Goal: Task Accomplishment & Management: Use online tool/utility

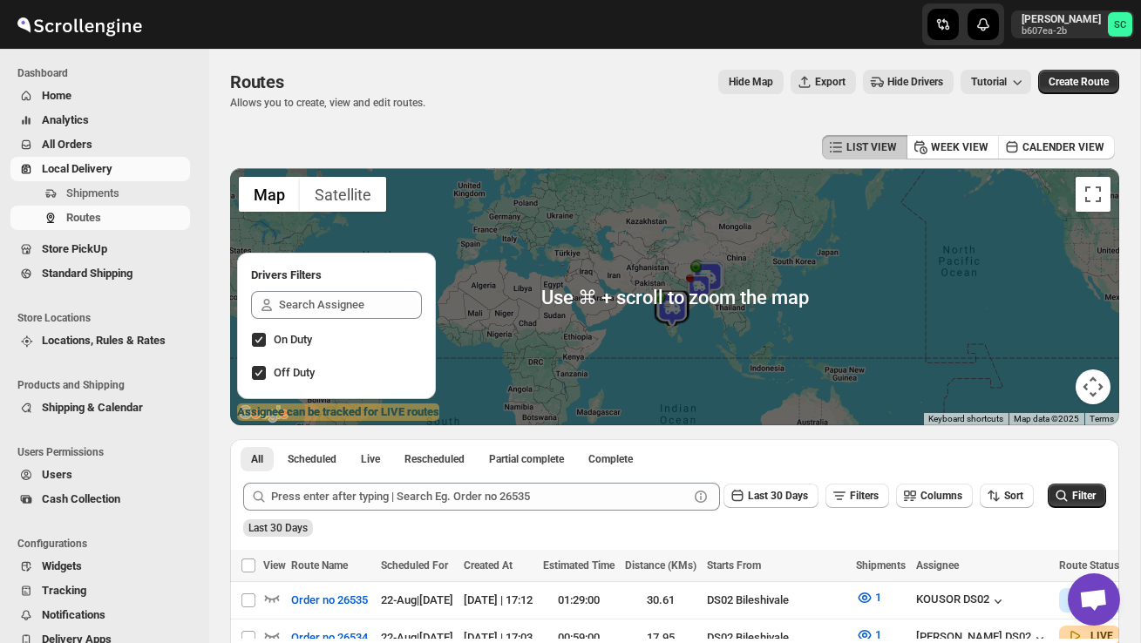
scroll to position [314, 0]
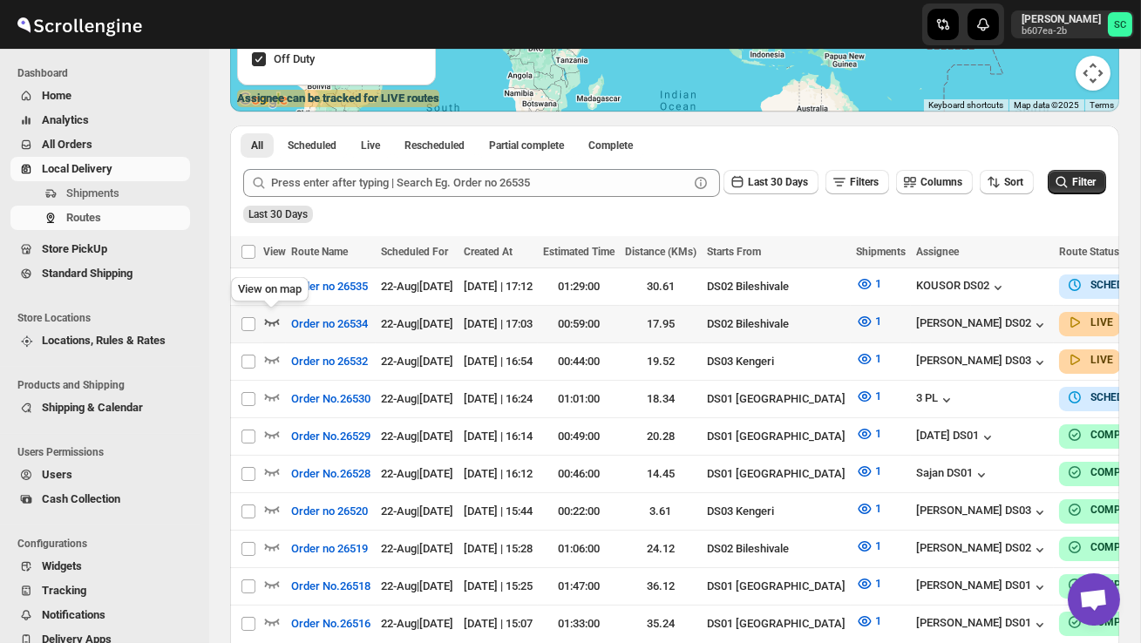
click at [266, 324] on icon "button" at bounding box center [271, 321] width 17 height 17
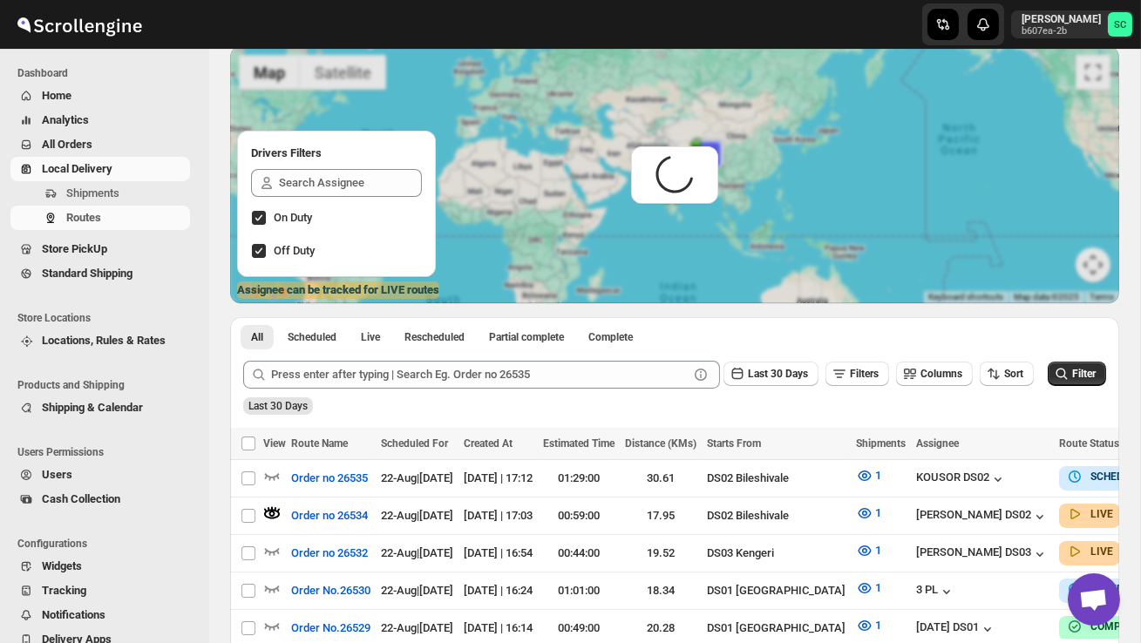
scroll to position [0, 0]
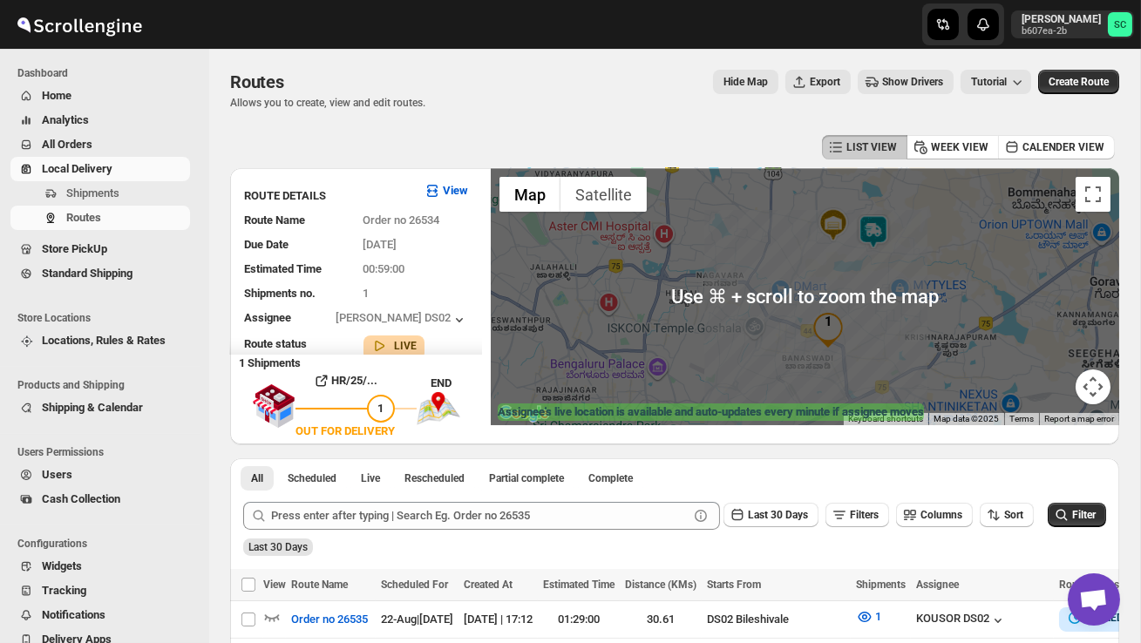
click at [664, 288] on div at bounding box center [805, 296] width 629 height 257
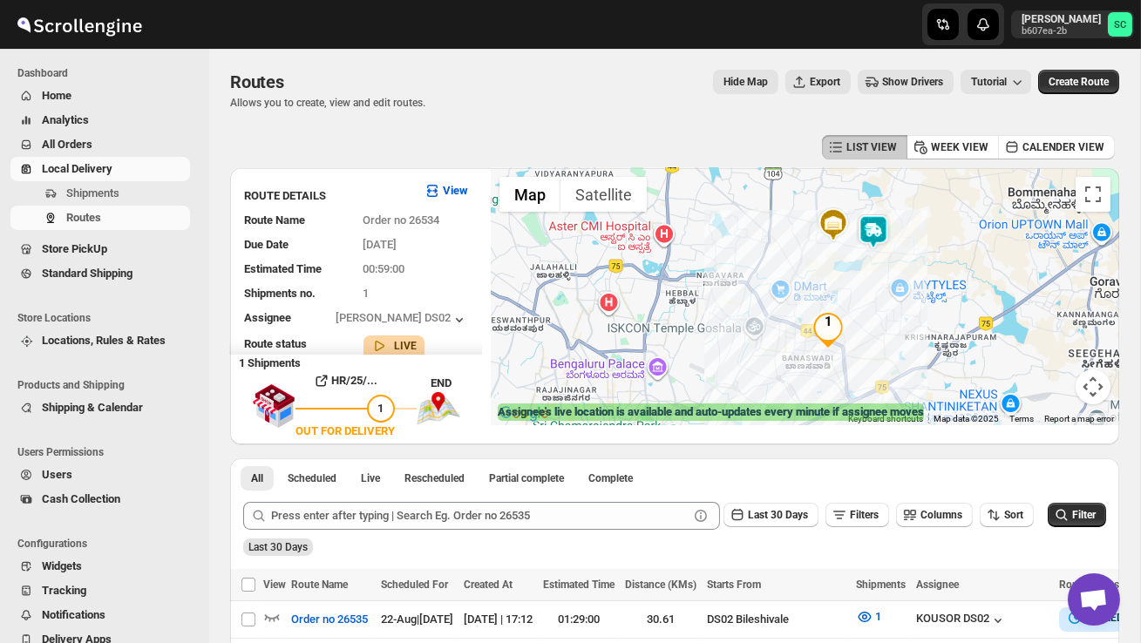
click at [882, 221] on img at bounding box center [873, 231] width 35 height 35
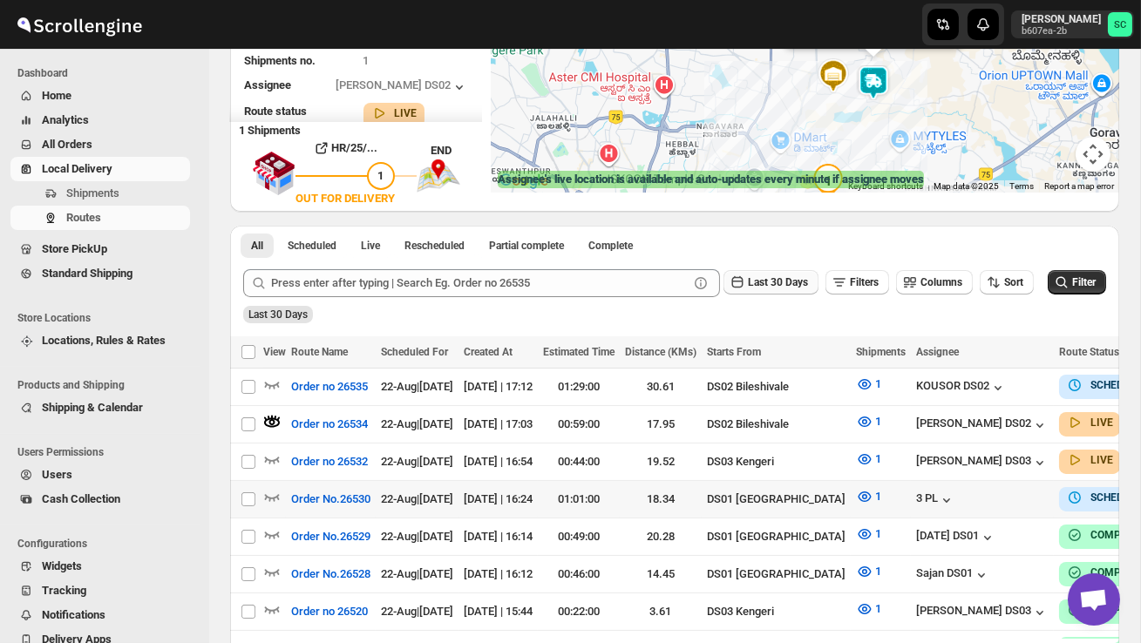
scroll to position [234, 0]
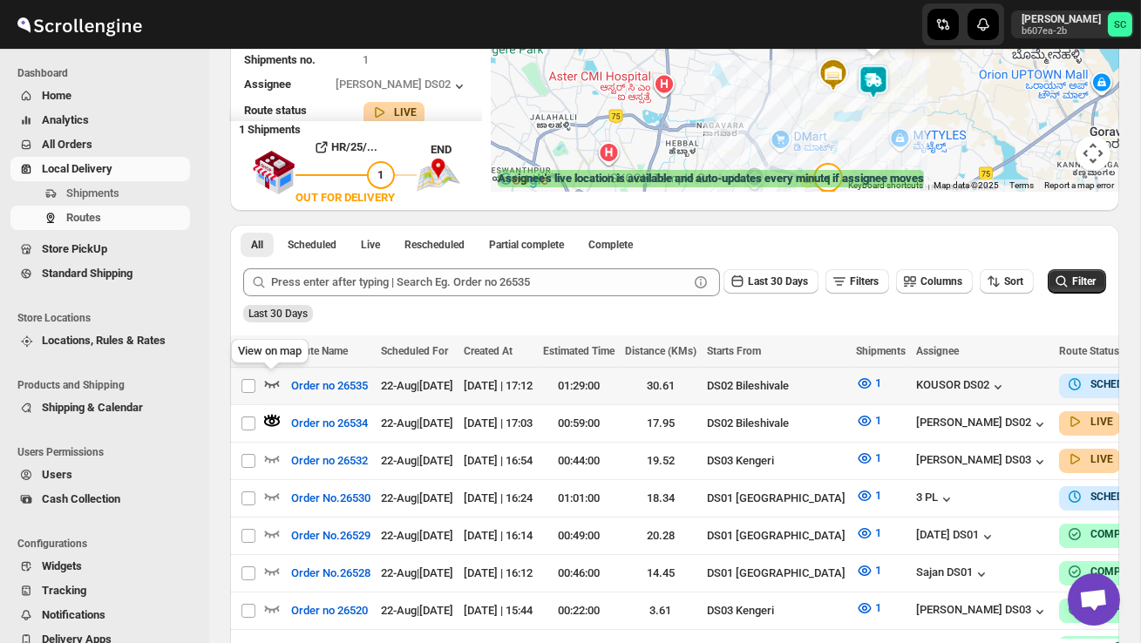
click at [270, 383] on icon "button" at bounding box center [271, 383] width 17 height 17
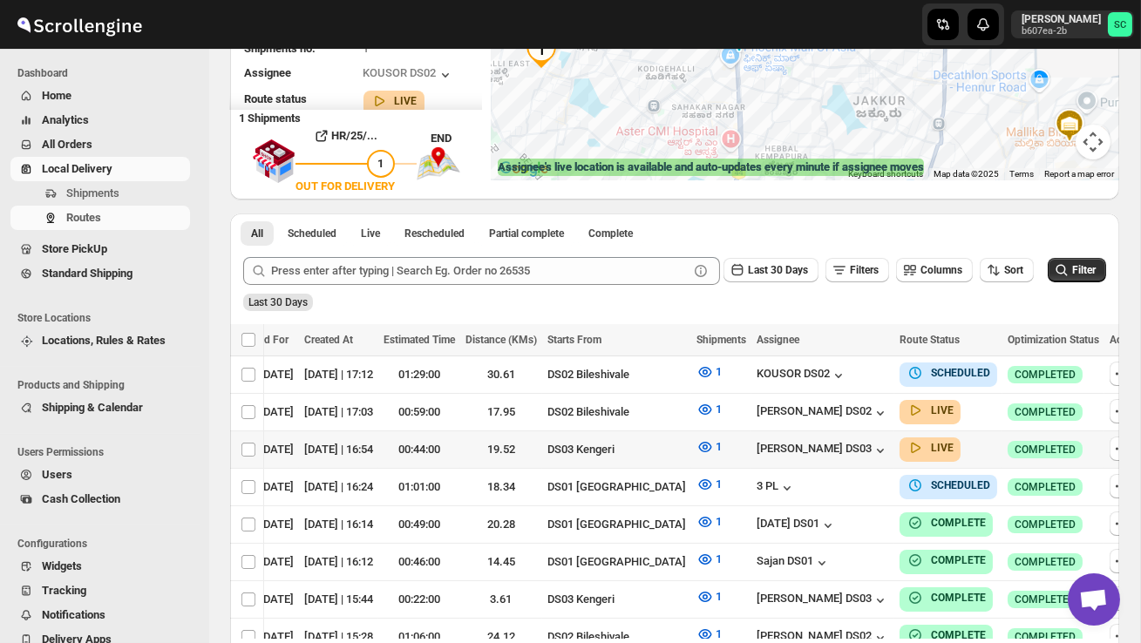
scroll to position [0, 223]
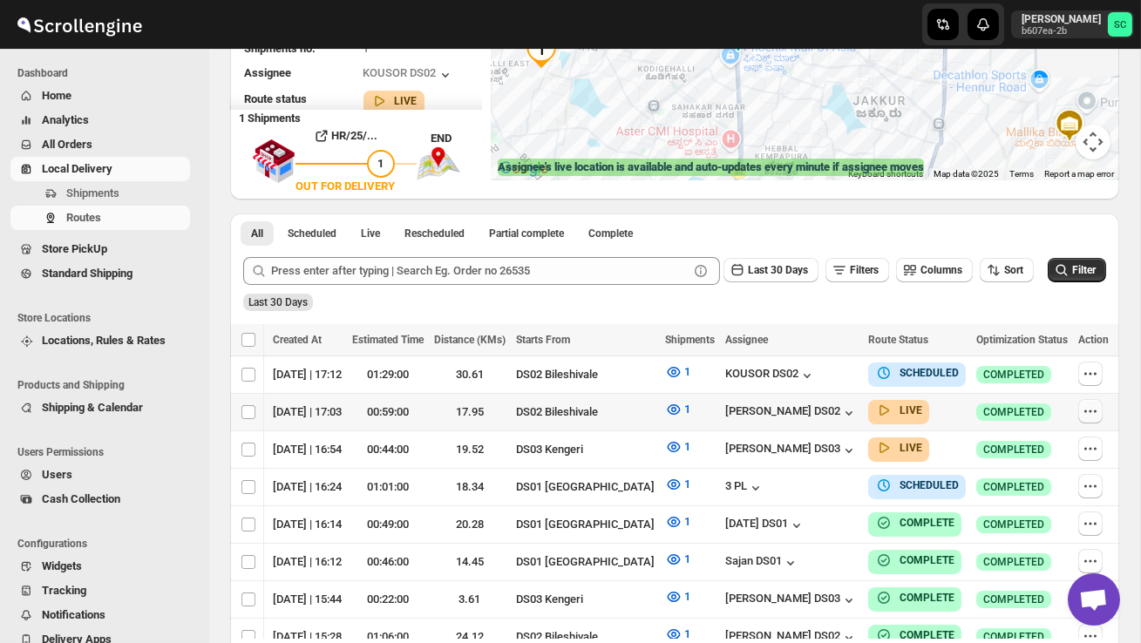
click at [1092, 408] on icon "button" at bounding box center [1090, 411] width 17 height 17
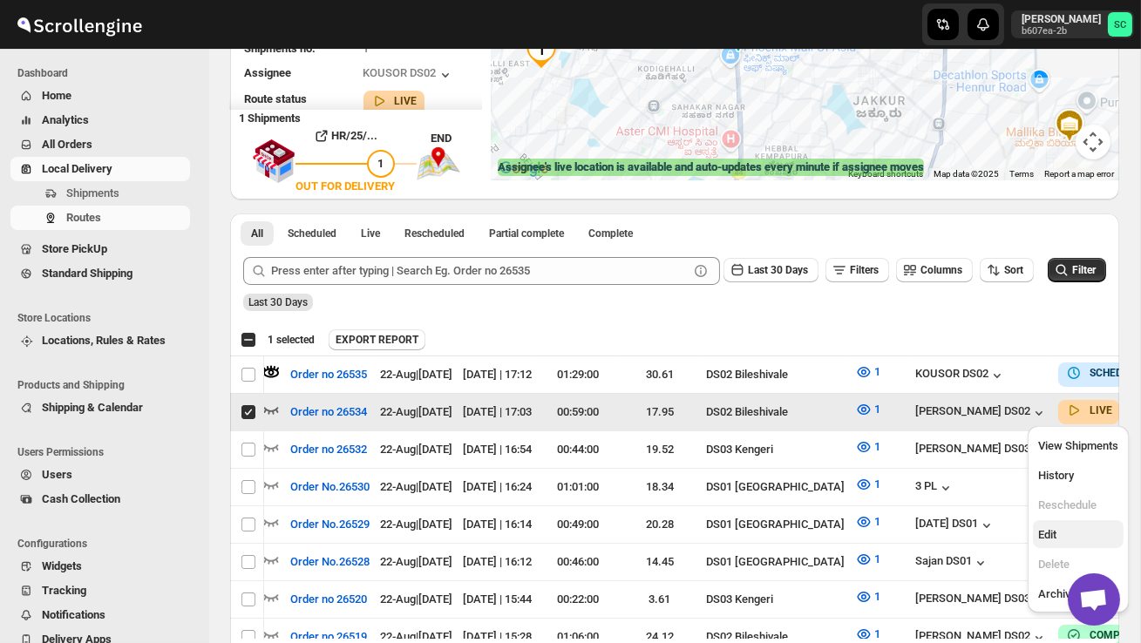
click at [1074, 530] on span "Edit" at bounding box center [1078, 535] width 80 height 17
checkbox input "false"
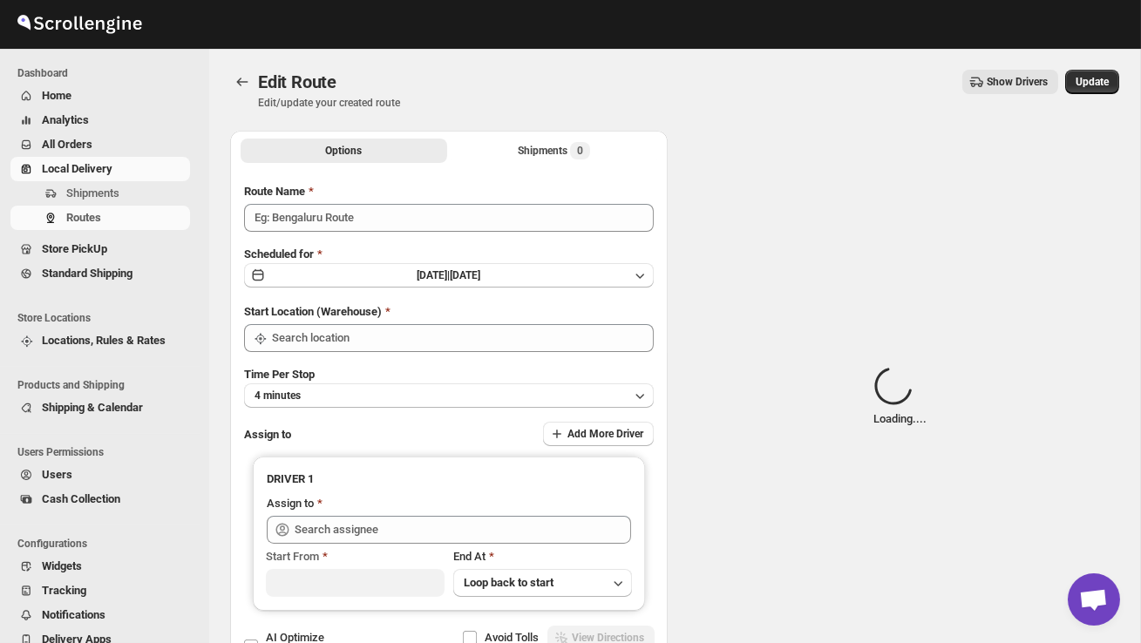
type input "Order no 26534"
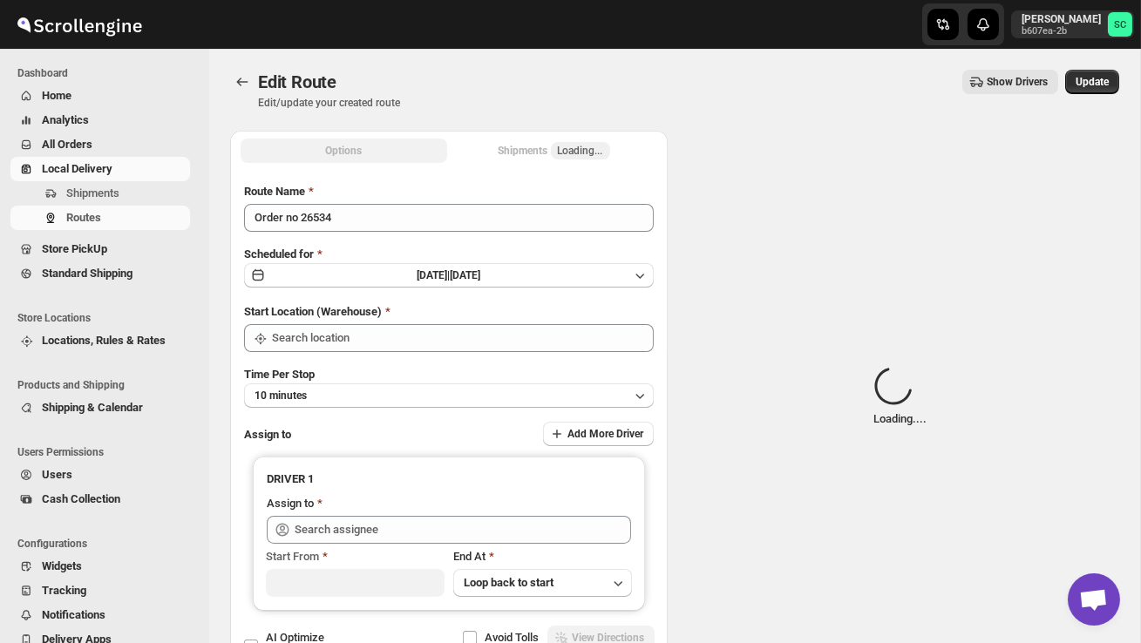
type input "DS02 Bileshivale"
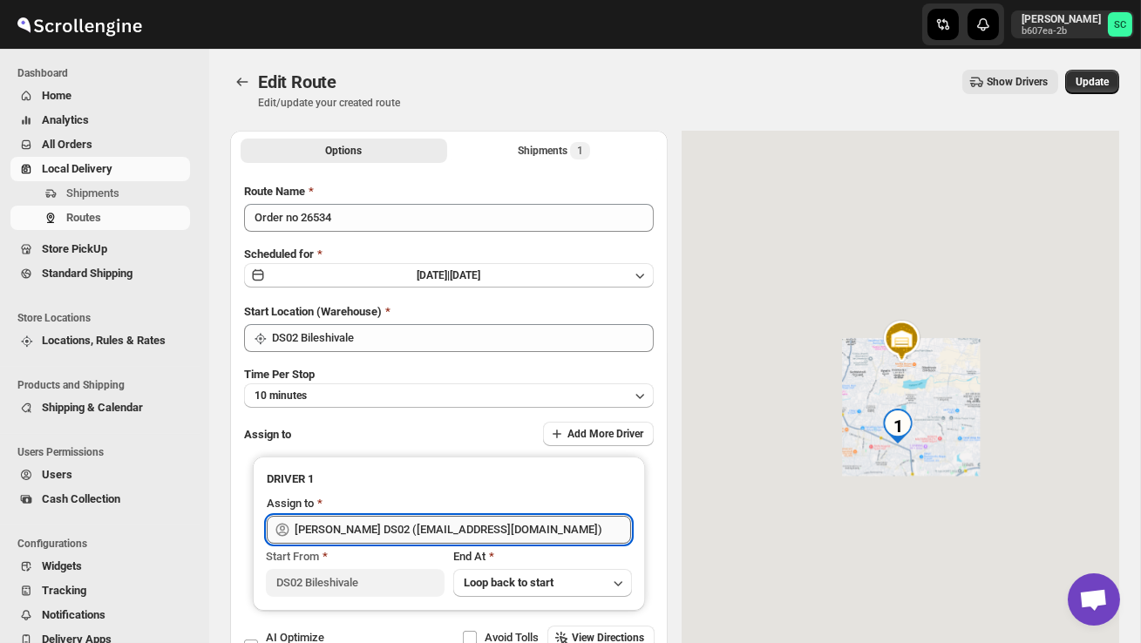
click at [519, 527] on input "[PERSON_NAME] DS02 ([EMAIL_ADDRESS][DOMAIN_NAME])" at bounding box center [463, 530] width 337 height 28
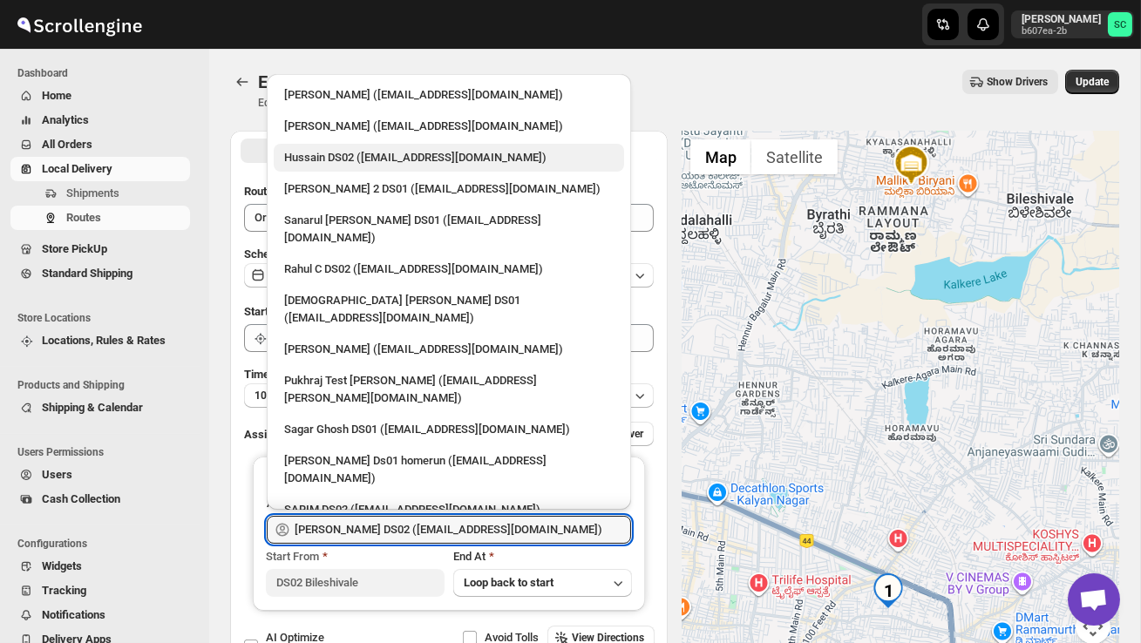
click at [371, 165] on div "Hussain DS02 ([EMAIL_ADDRESS][DOMAIN_NAME])" at bounding box center [449, 157] width 330 height 17
type input "Hussain DS02 ([EMAIL_ADDRESS][DOMAIN_NAME])"
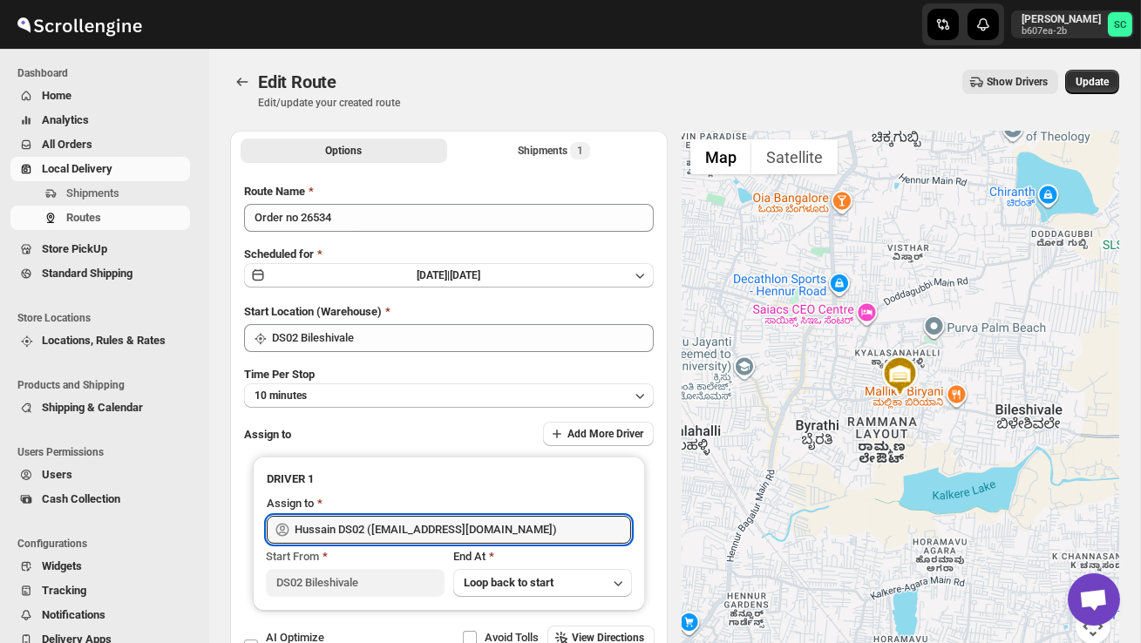
click at [1127, 69] on div "Edit Route. This page is ready Edit Route Edit/update your created route Show D…" at bounding box center [674, 365] width 931 height 632
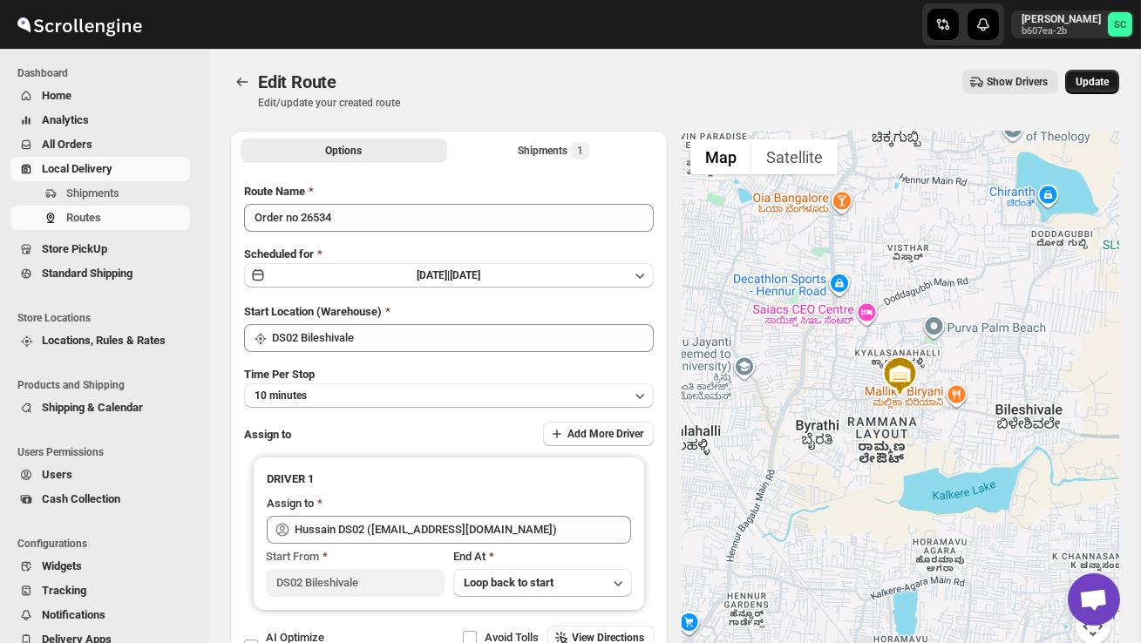
click at [1091, 81] on span "Update" at bounding box center [1092, 82] width 33 height 14
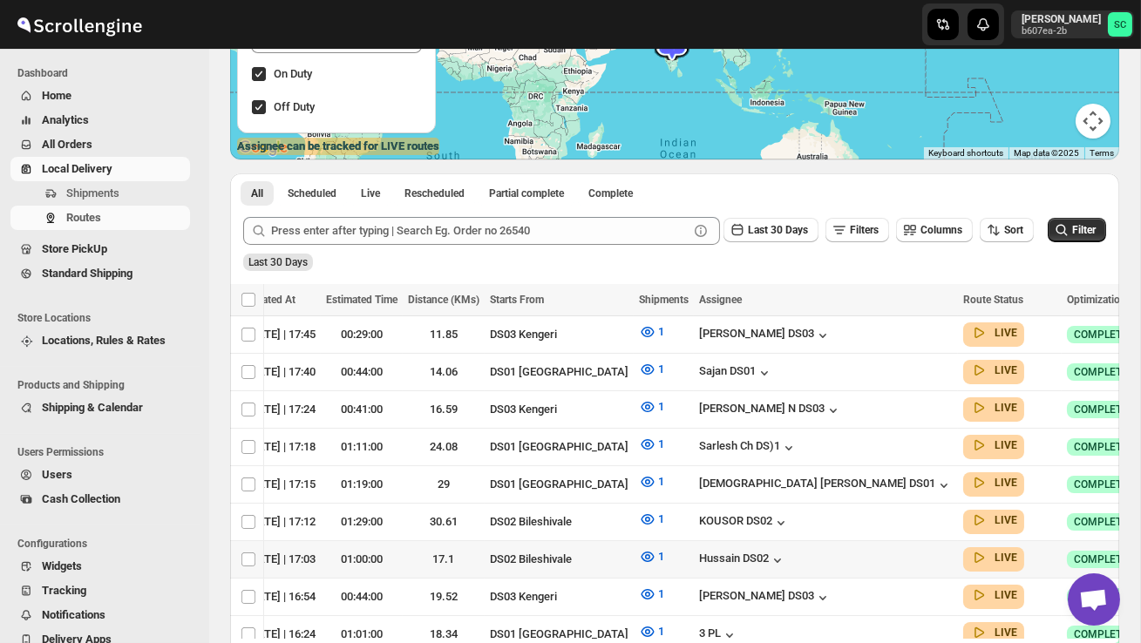
scroll to position [0, 223]
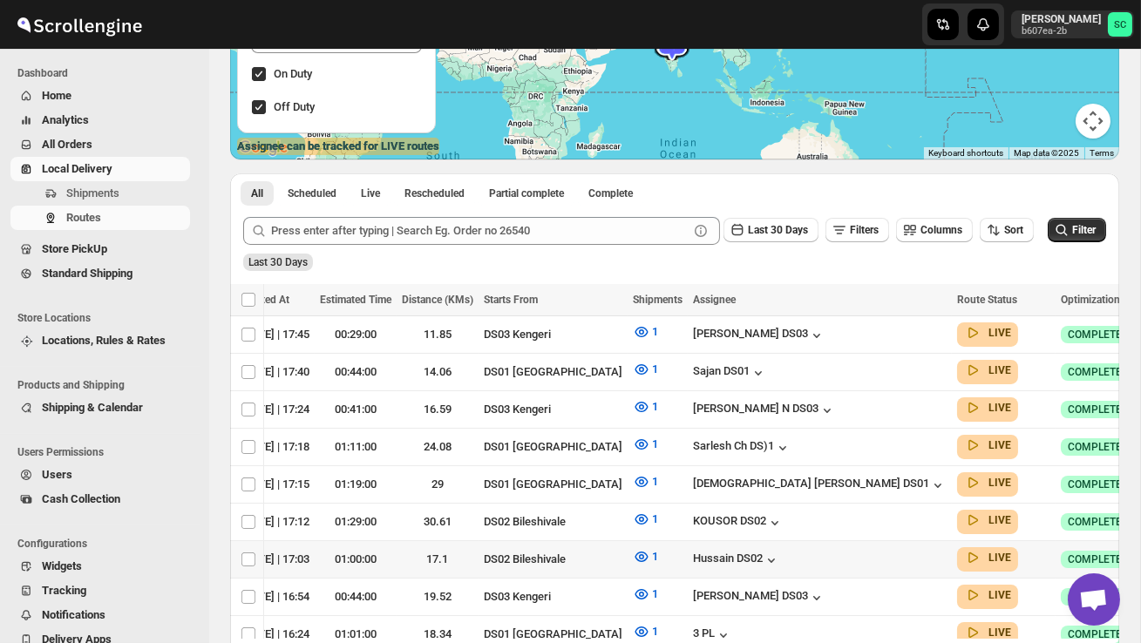
checkbox input "true"
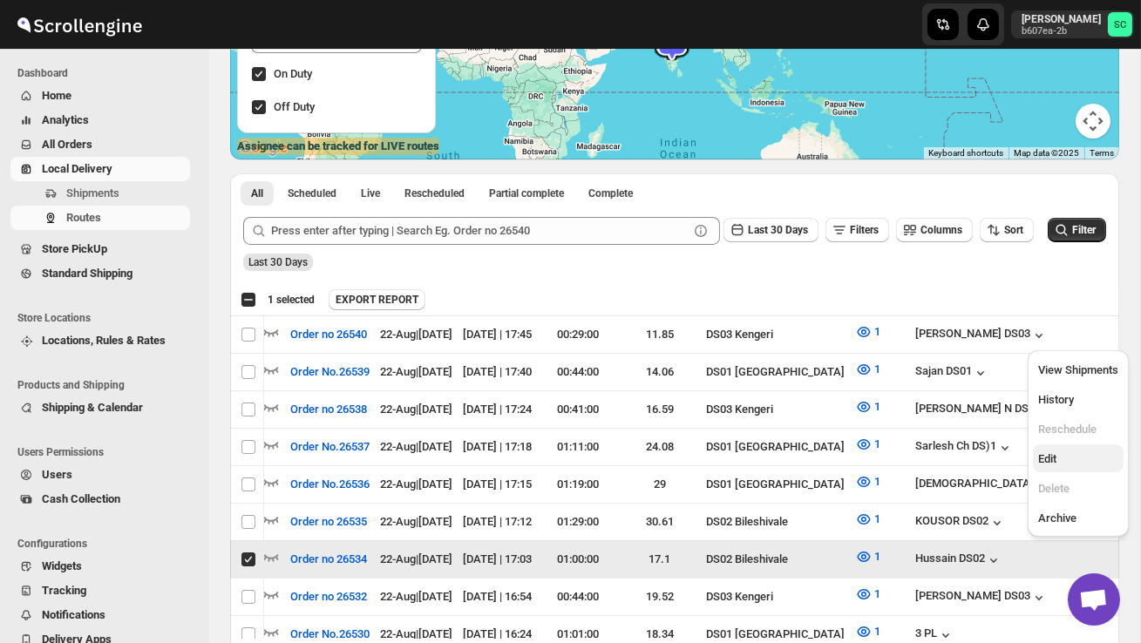
click at [1076, 449] on button "Edit" at bounding box center [1078, 459] width 91 height 28
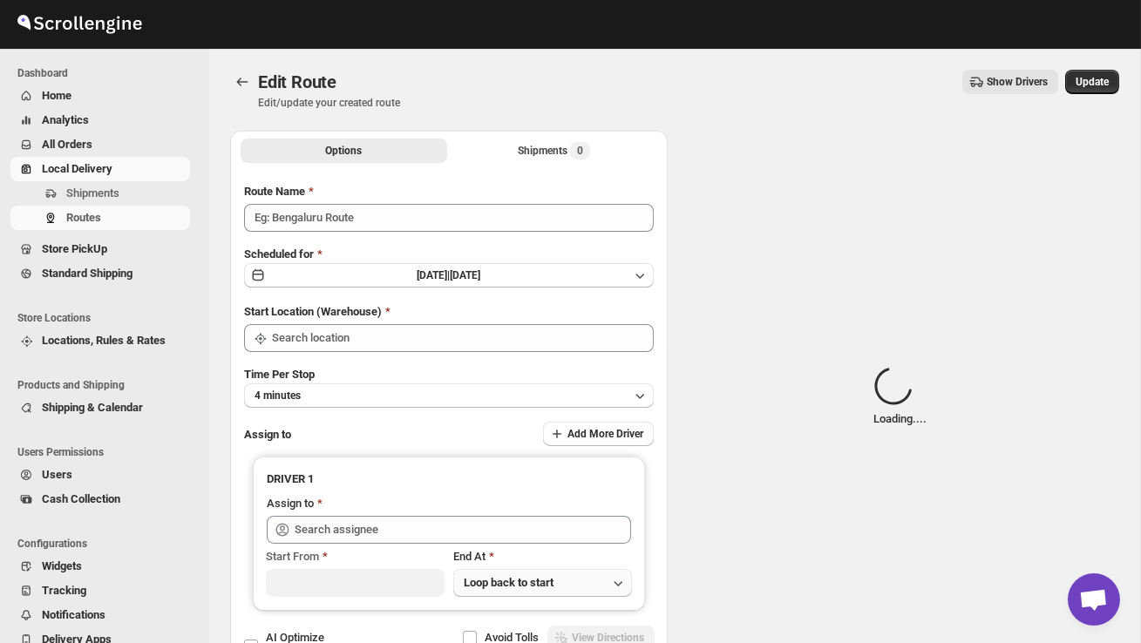
type input "Order no 26534"
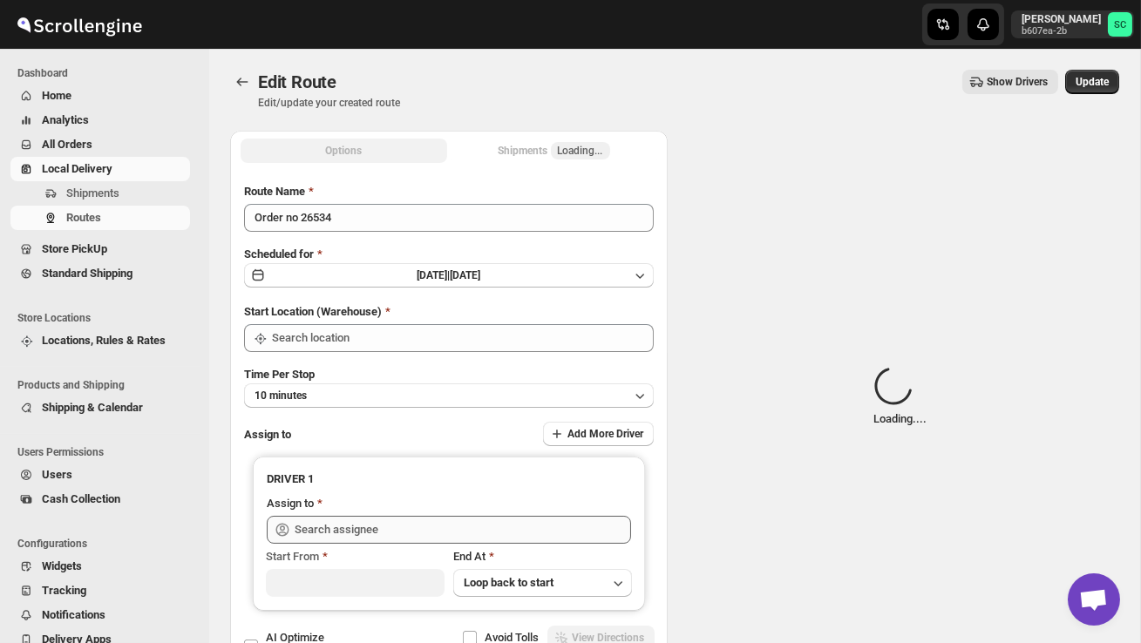
type input "DS02 Bileshivale"
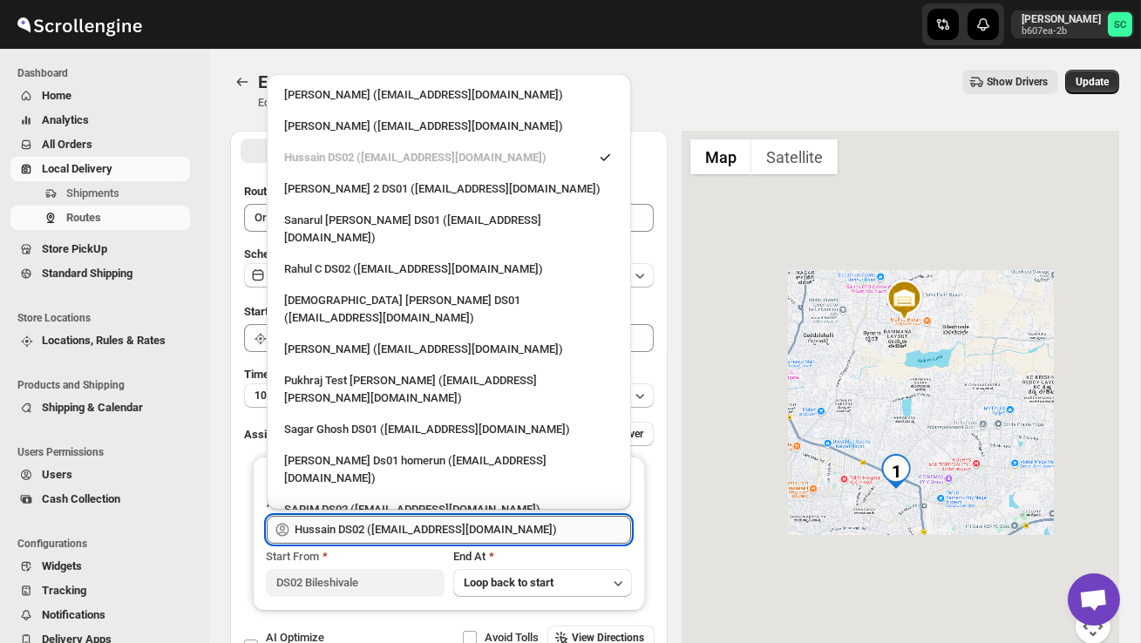
click at [525, 525] on input "Hussain DS02 ([EMAIL_ADDRESS][DOMAIN_NAME])" at bounding box center [463, 530] width 337 height 28
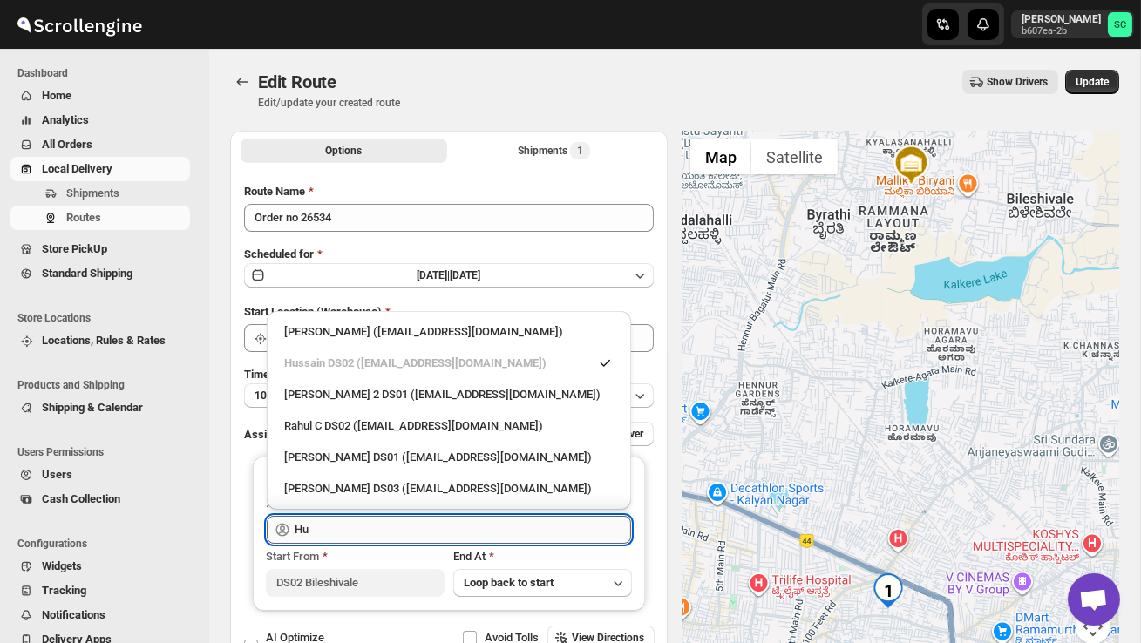
type input "H"
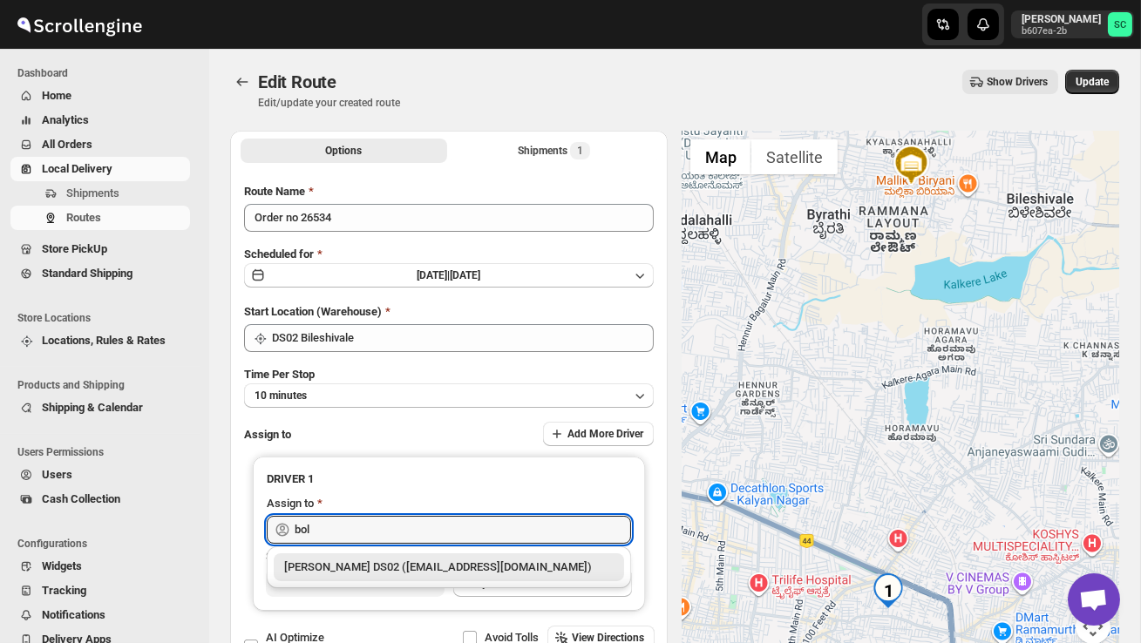
click at [546, 573] on div "[PERSON_NAME] DS02 ([EMAIL_ADDRESS][DOMAIN_NAME])" at bounding box center [449, 567] width 330 height 17
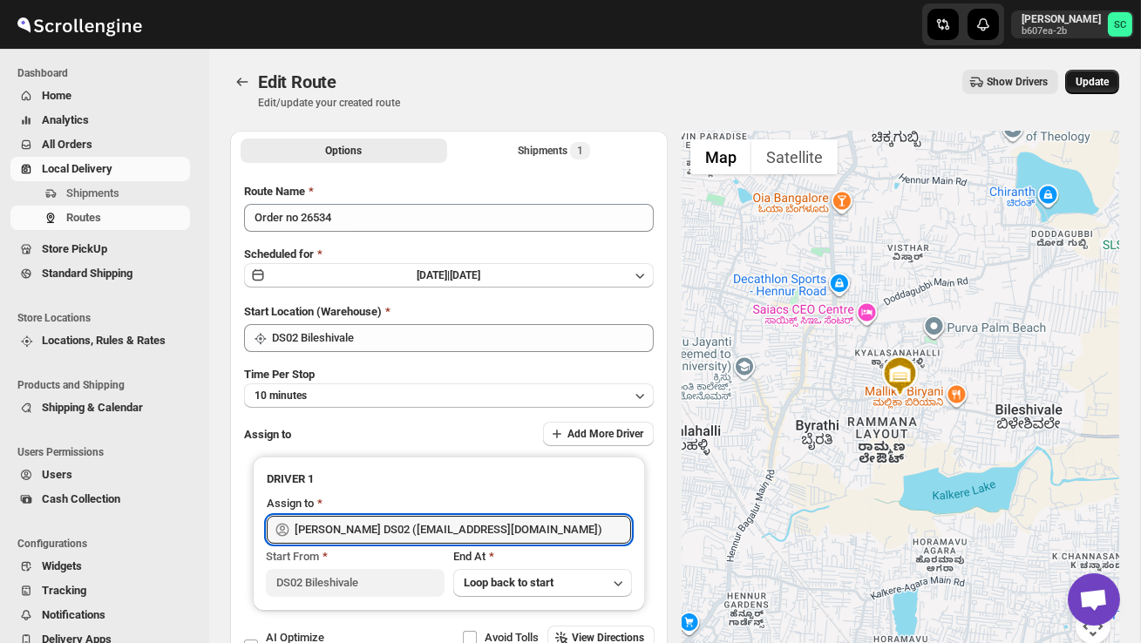
type input "[PERSON_NAME] DS02 ([EMAIL_ADDRESS][DOMAIN_NAME])"
click at [1101, 89] on button "Update" at bounding box center [1092, 82] width 54 height 24
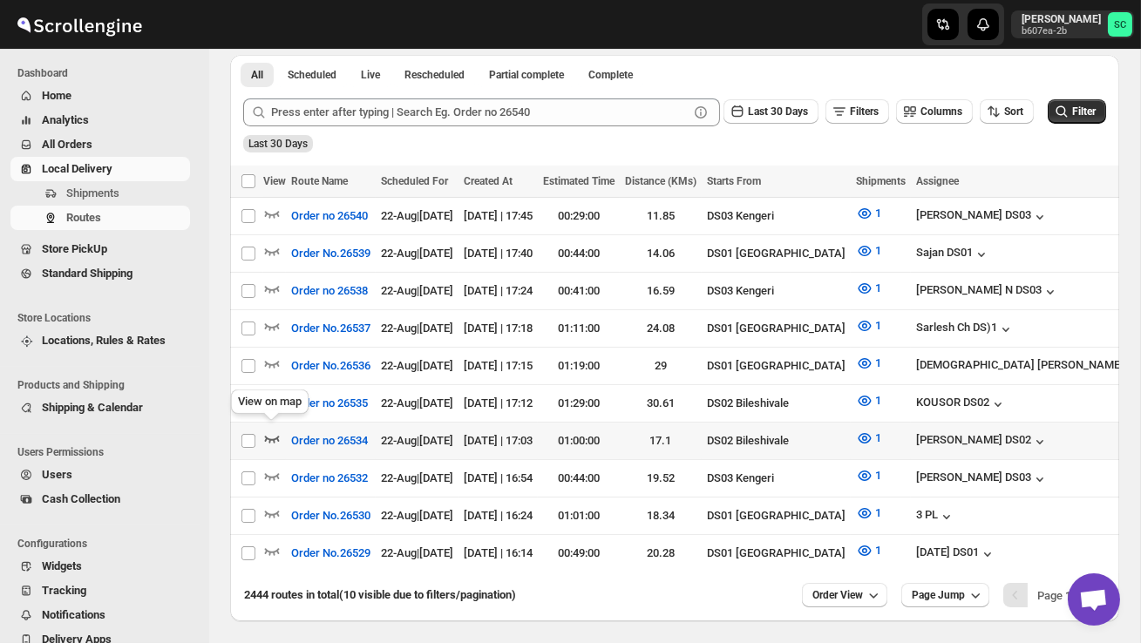
click at [271, 432] on icon "button" at bounding box center [271, 438] width 17 height 17
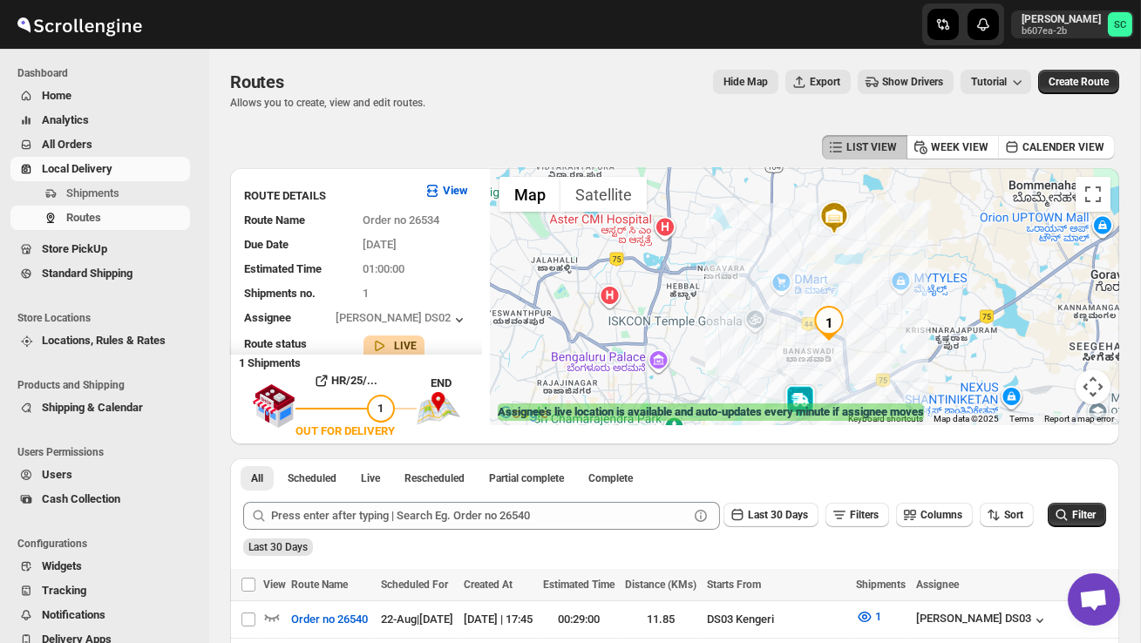
drag, startPoint x: 673, startPoint y: 371, endPoint x: 627, endPoint y: 326, distance: 64.1
click at [628, 327] on div at bounding box center [805, 296] width 629 height 257
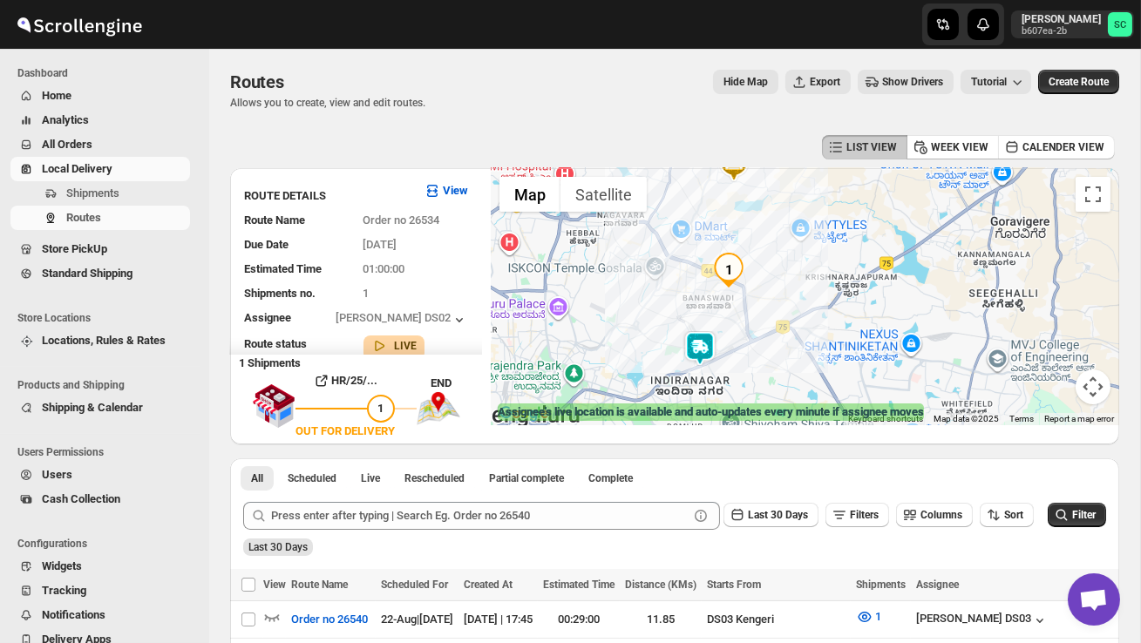
drag, startPoint x: 674, startPoint y: 374, endPoint x: 625, endPoint y: 361, distance: 50.5
click at [625, 361] on div at bounding box center [805, 296] width 629 height 257
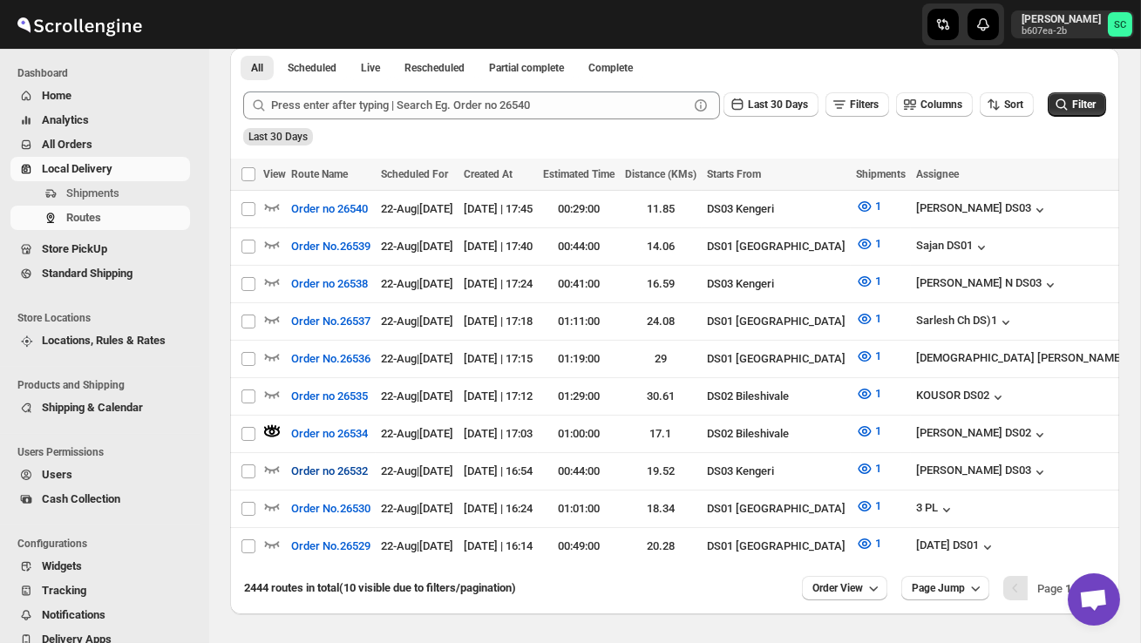
scroll to position [408, 0]
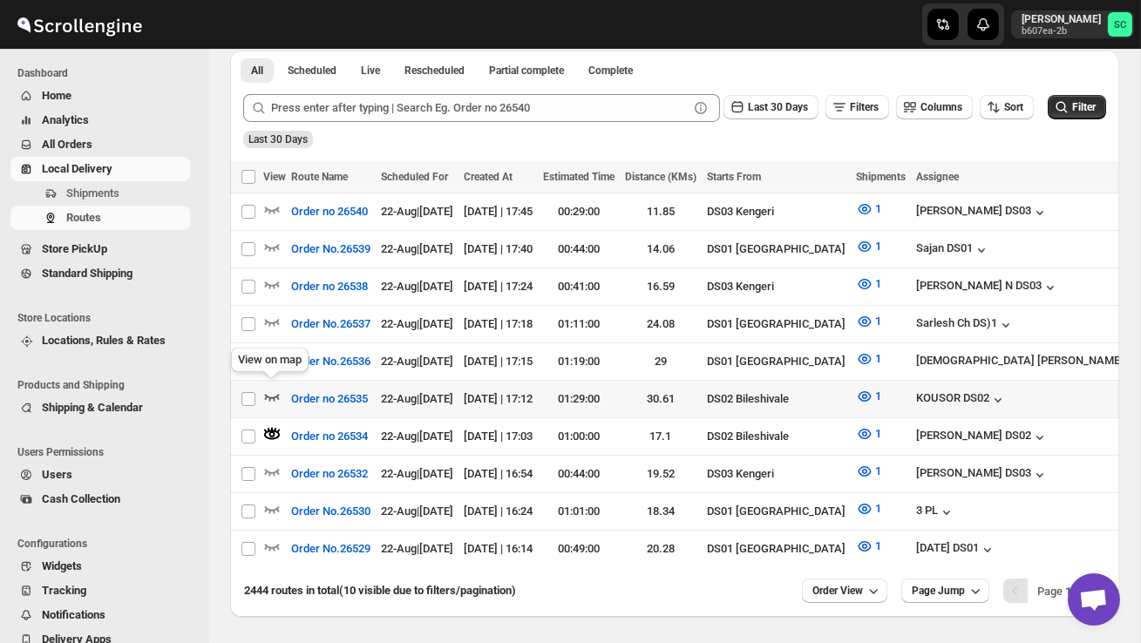
click at [276, 394] on icon "button" at bounding box center [272, 397] width 15 height 7
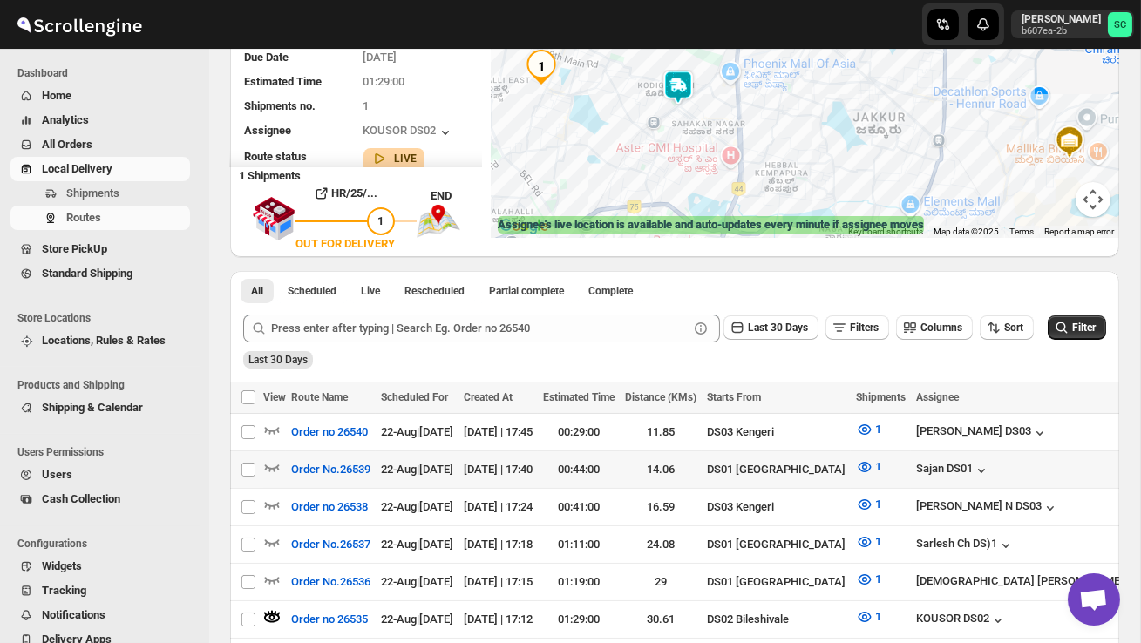
scroll to position [241, 0]
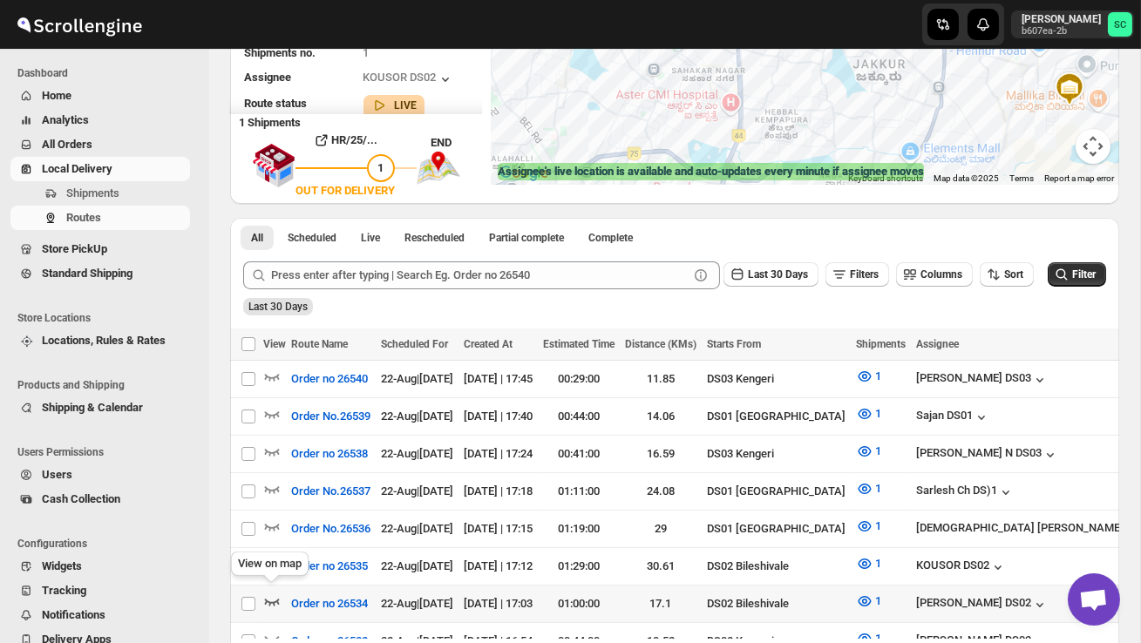
click at [275, 593] on icon "button" at bounding box center [271, 601] width 17 height 17
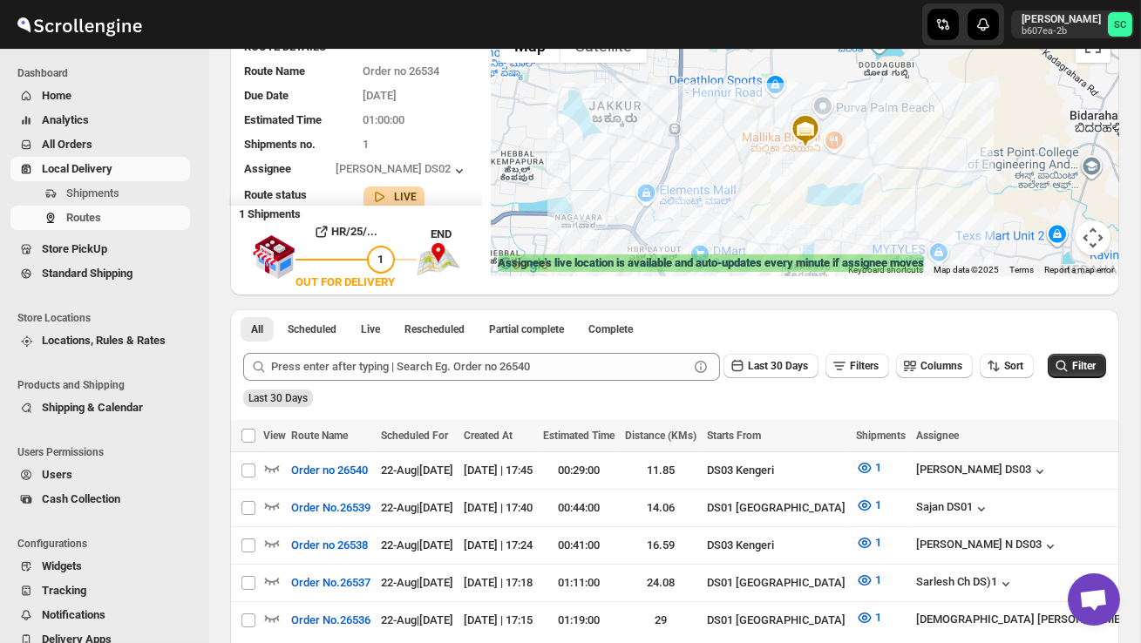
scroll to position [0, 0]
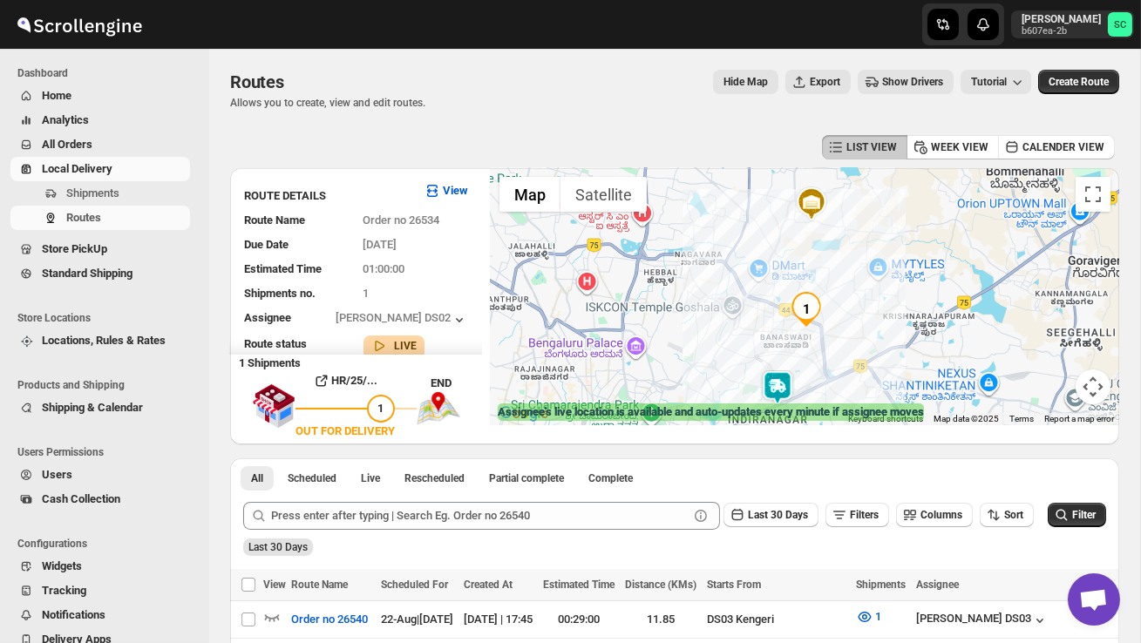
drag, startPoint x: 748, startPoint y: 347, endPoint x: 718, endPoint y: 323, distance: 37.9
click at [718, 323] on div at bounding box center [805, 296] width 629 height 257
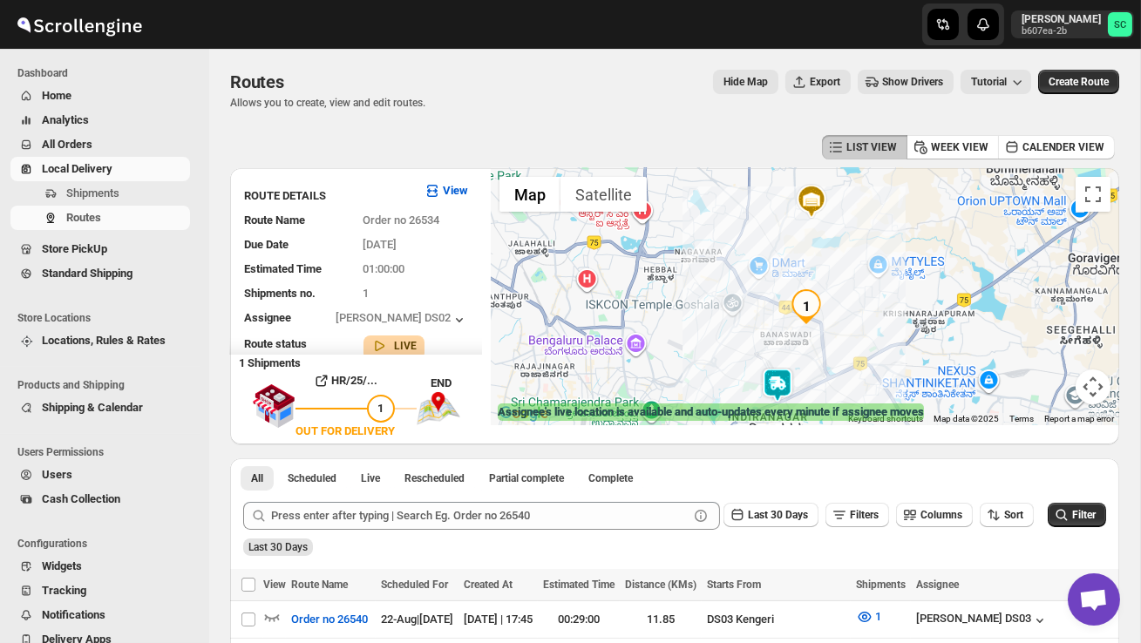
click at [718, 325] on div at bounding box center [805, 296] width 629 height 257
click at [718, 327] on div at bounding box center [805, 296] width 629 height 257
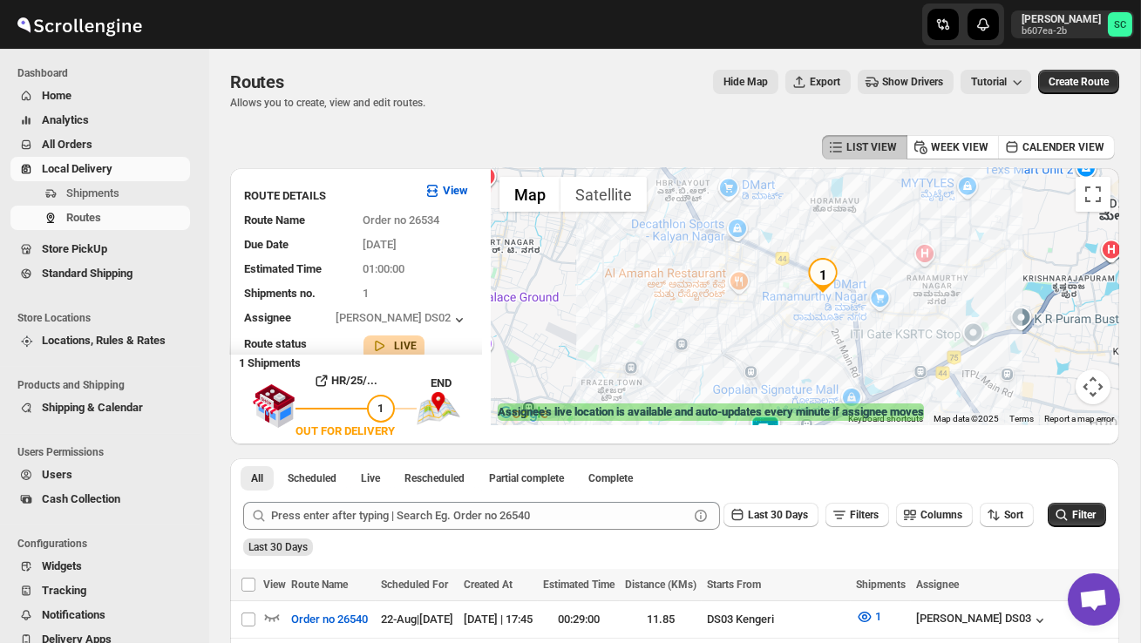
drag, startPoint x: 754, startPoint y: 346, endPoint x: 670, endPoint y: 312, distance: 90.3
click at [670, 312] on div at bounding box center [805, 296] width 629 height 257
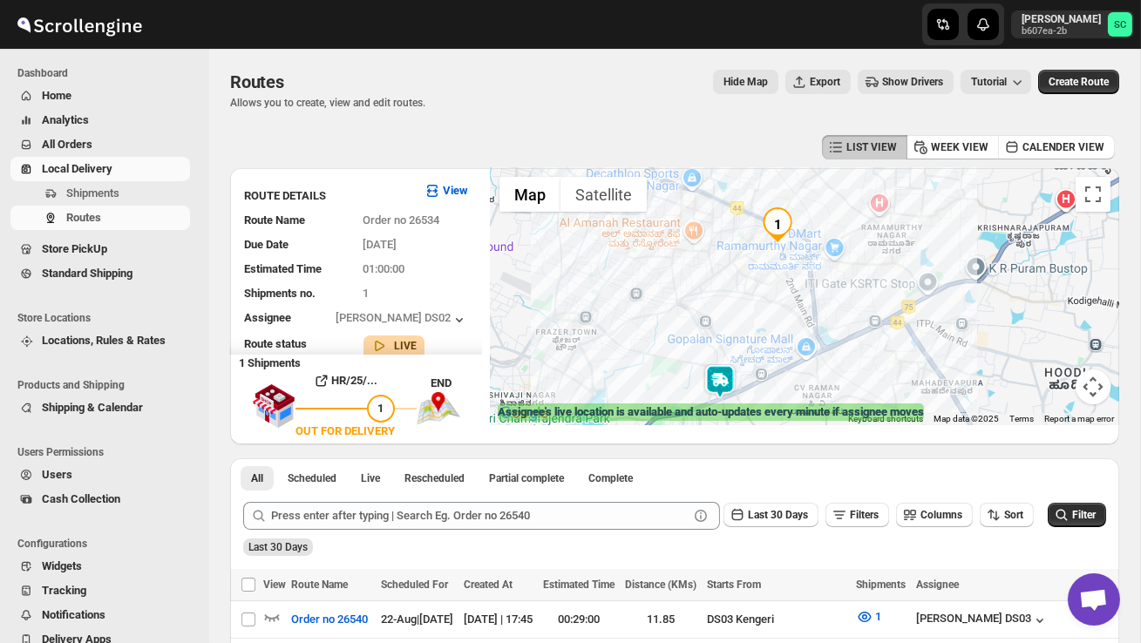
drag, startPoint x: 727, startPoint y: 329, endPoint x: 697, endPoint y: 280, distance: 57.6
click at [696, 280] on div at bounding box center [805, 296] width 629 height 257
click at [752, 253] on div at bounding box center [805, 296] width 629 height 257
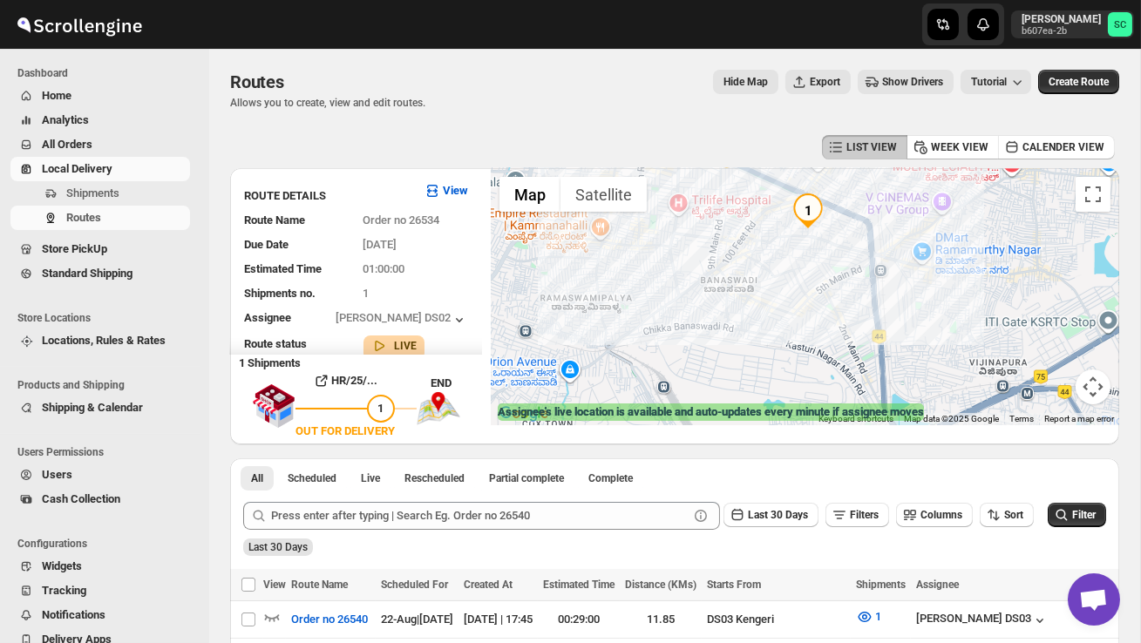
click at [775, 268] on div at bounding box center [805, 296] width 629 height 257
click at [775, 269] on div at bounding box center [805, 296] width 629 height 257
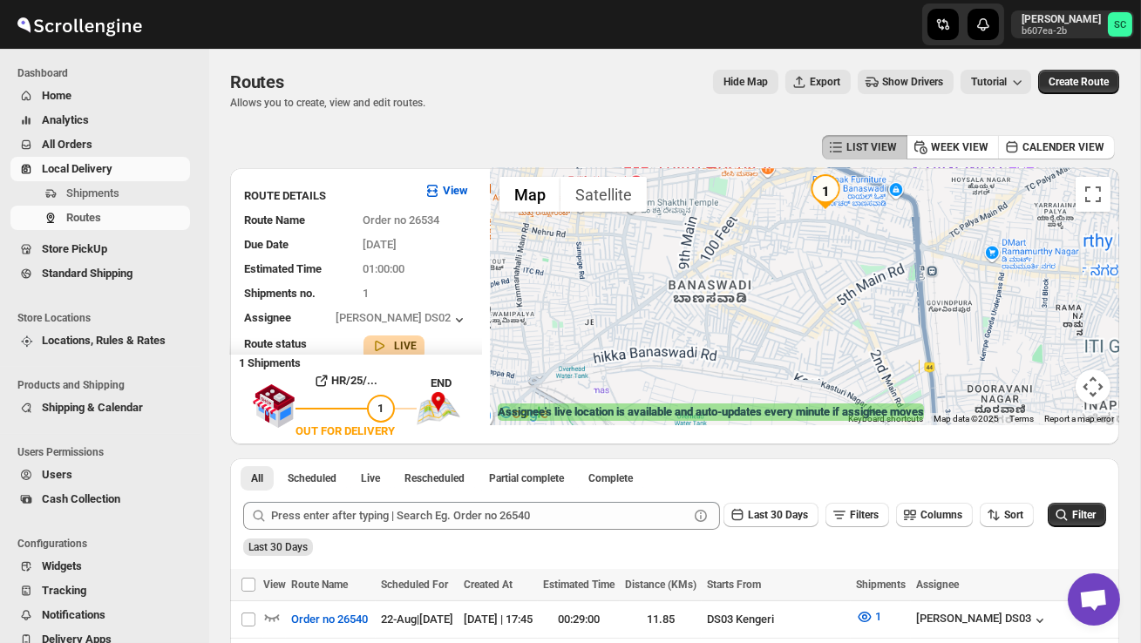
click at [775, 269] on div at bounding box center [805, 296] width 629 height 257
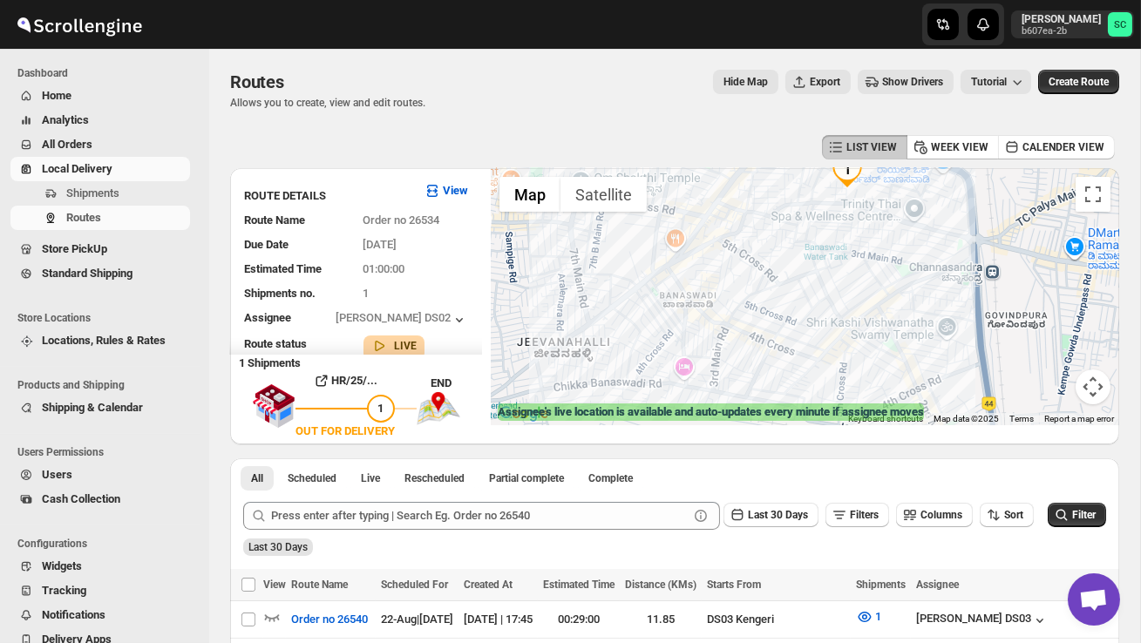
click at [835, 248] on div at bounding box center [805, 296] width 629 height 257
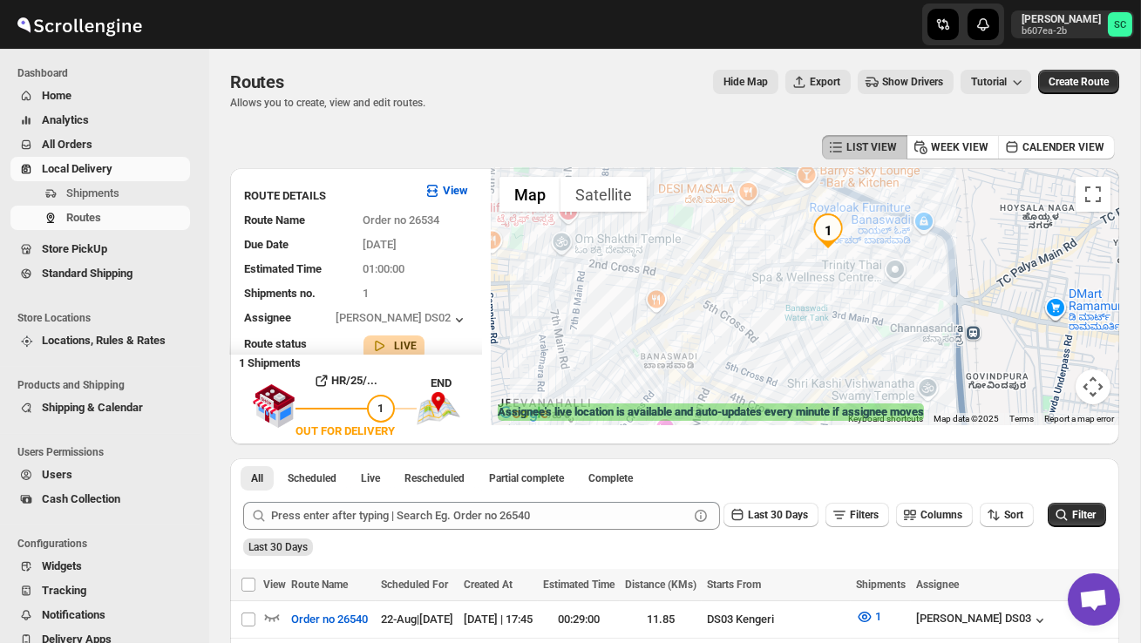
drag, startPoint x: 868, startPoint y: 286, endPoint x: 844, endPoint y: 356, distance: 73.9
click at [844, 361] on div at bounding box center [805, 296] width 629 height 257
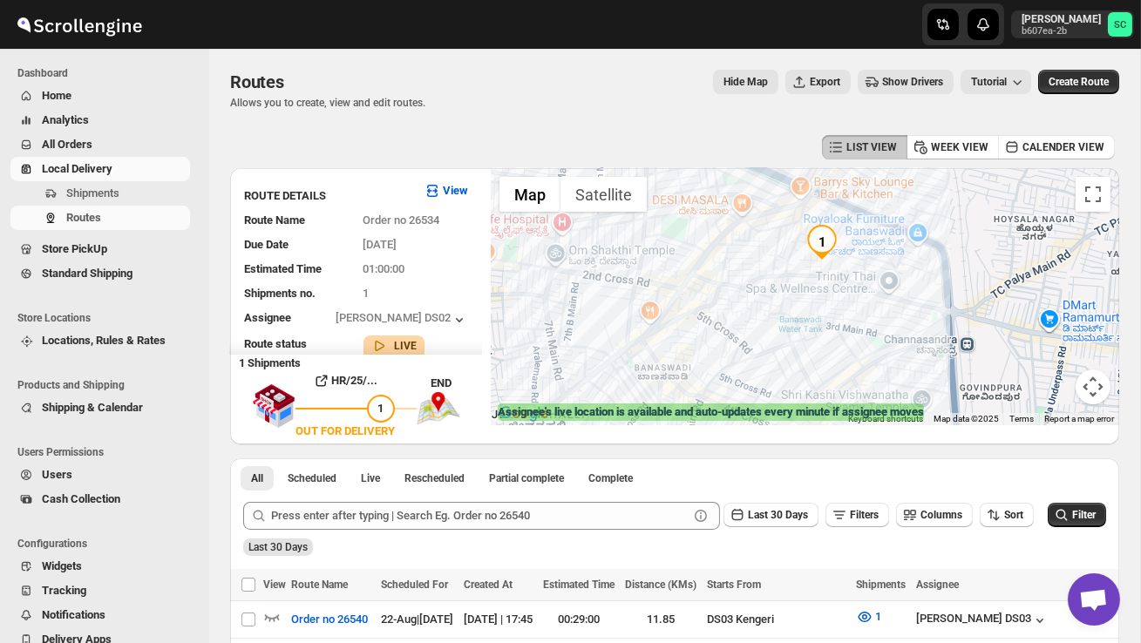
click at [857, 290] on div at bounding box center [805, 296] width 629 height 257
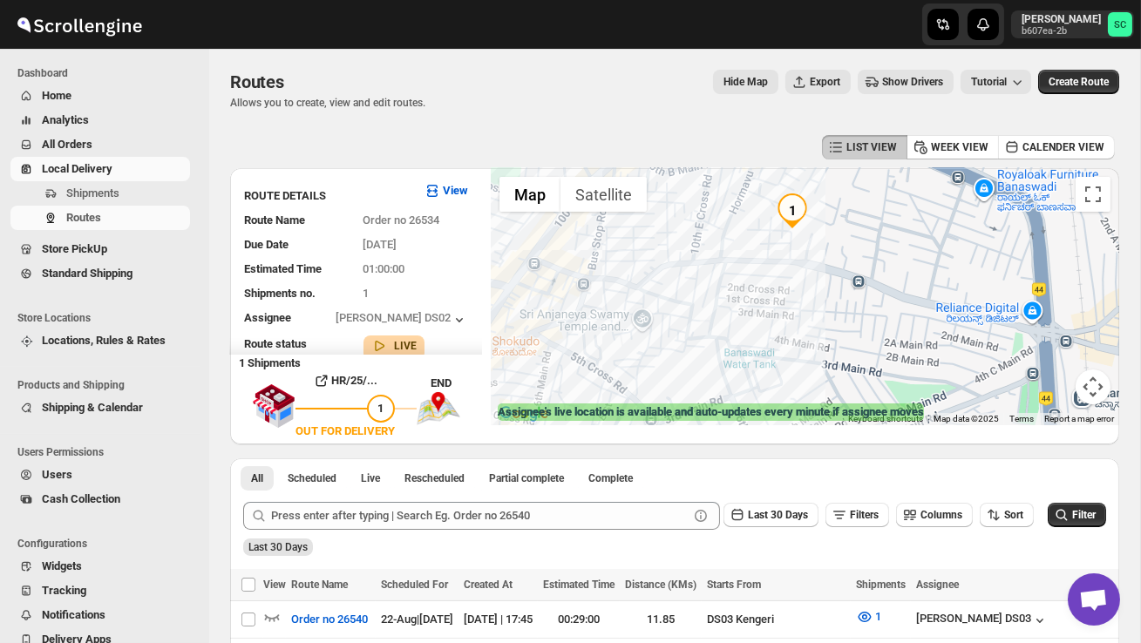
click at [851, 264] on div at bounding box center [805, 296] width 629 height 257
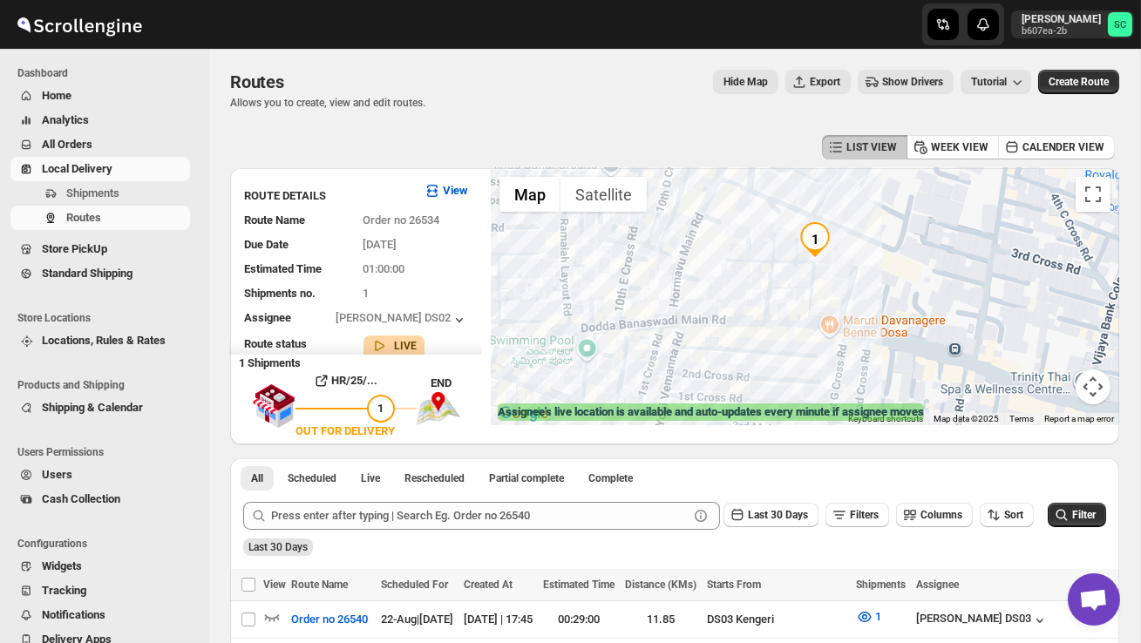
drag, startPoint x: 782, startPoint y: 245, endPoint x: 874, endPoint y: 316, distance: 115.6
click at [871, 315] on div at bounding box center [805, 296] width 629 height 257
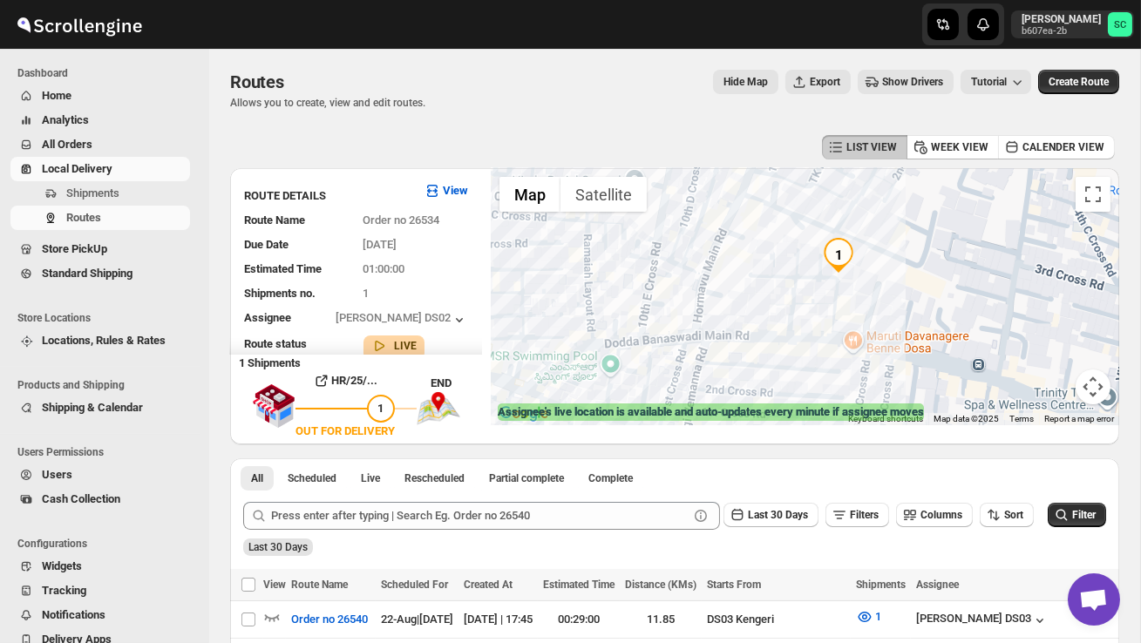
click at [874, 316] on div at bounding box center [805, 296] width 629 height 257
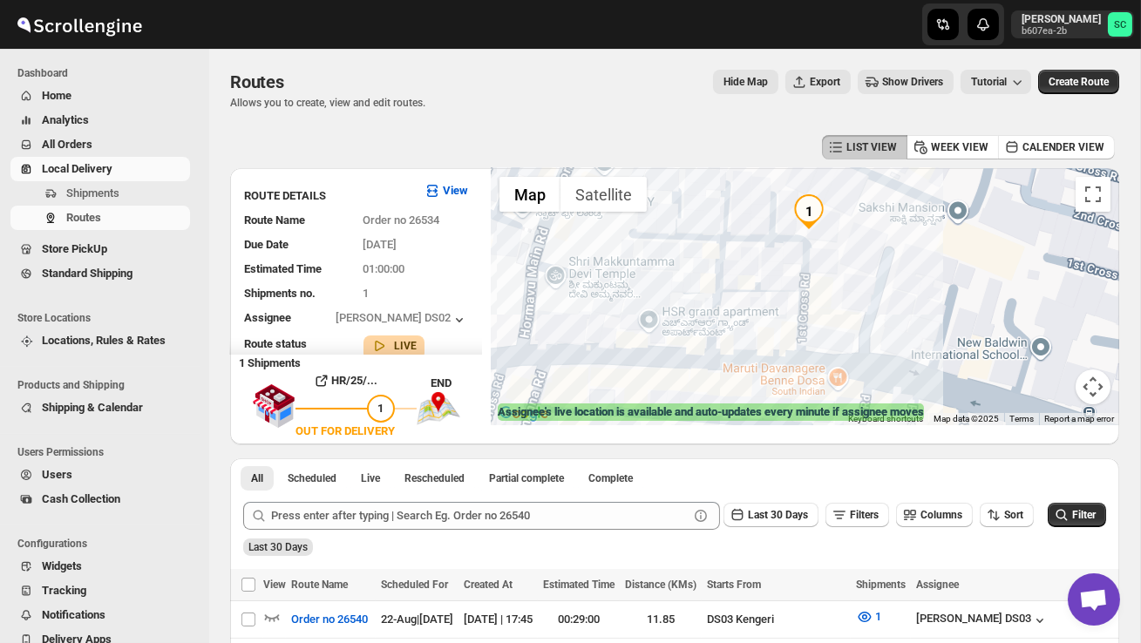
click at [857, 296] on div at bounding box center [805, 296] width 629 height 257
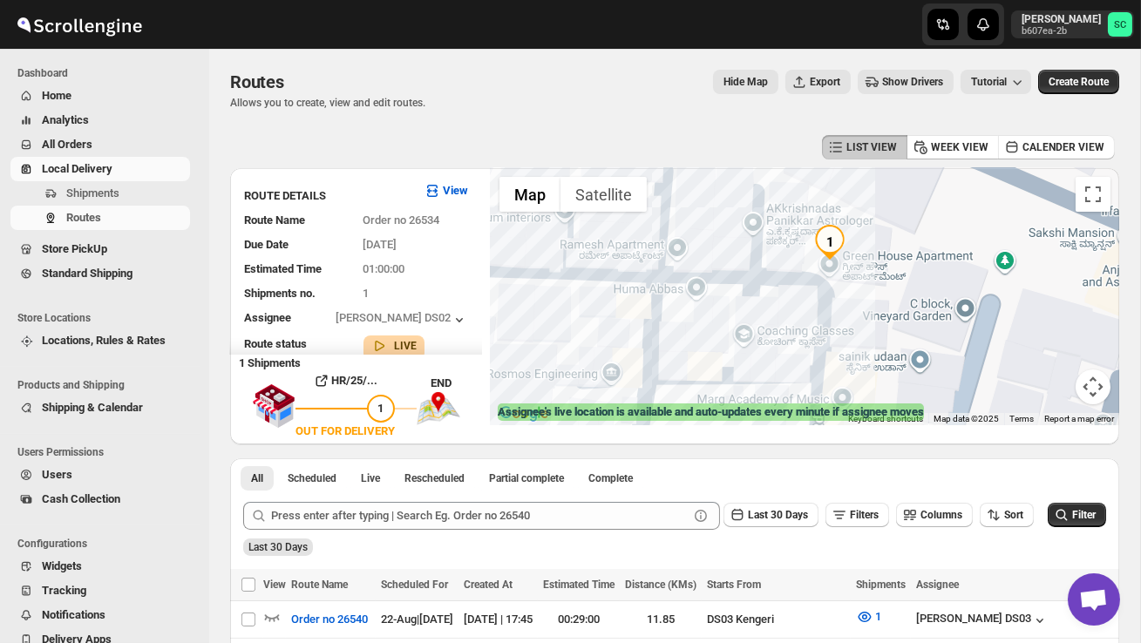
drag, startPoint x: 819, startPoint y: 256, endPoint x: 889, endPoint y: 358, distance: 124.1
click at [887, 357] on div at bounding box center [805, 296] width 629 height 257
click at [917, 253] on div at bounding box center [805, 296] width 629 height 257
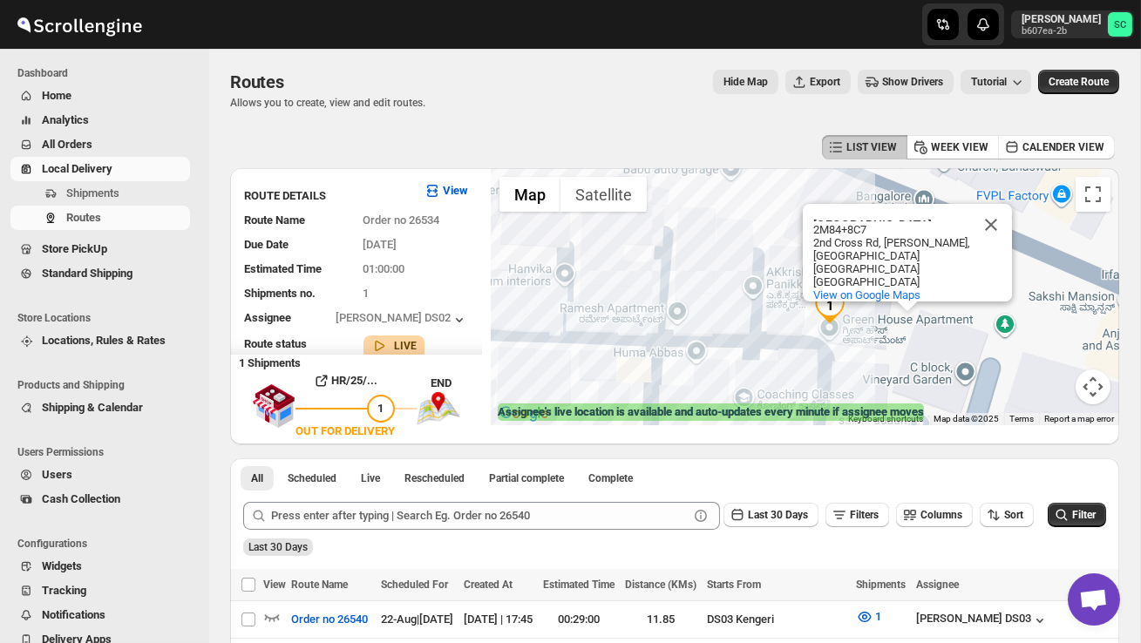
drag, startPoint x: 781, startPoint y: 378, endPoint x: 769, endPoint y: 305, distance: 73.4
click at [771, 314] on div "[GEOGRAPHIC_DATA] 2M84+[STREET_ADDRESS][PERSON_NAME] View on Google Maps" at bounding box center [805, 296] width 629 height 257
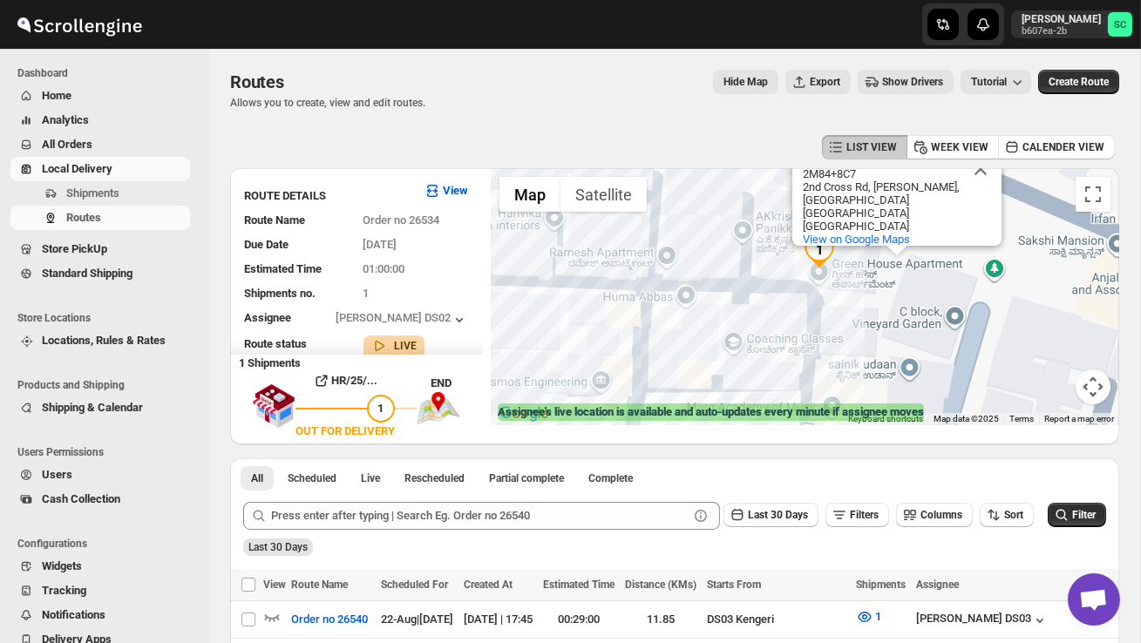
drag, startPoint x: 769, startPoint y: 305, endPoint x: 707, endPoint y: 219, distance: 106.2
click at [722, 223] on div "[GEOGRAPHIC_DATA] 2M84+[STREET_ADDRESS][PERSON_NAME] View on Google Maps" at bounding box center [805, 296] width 629 height 257
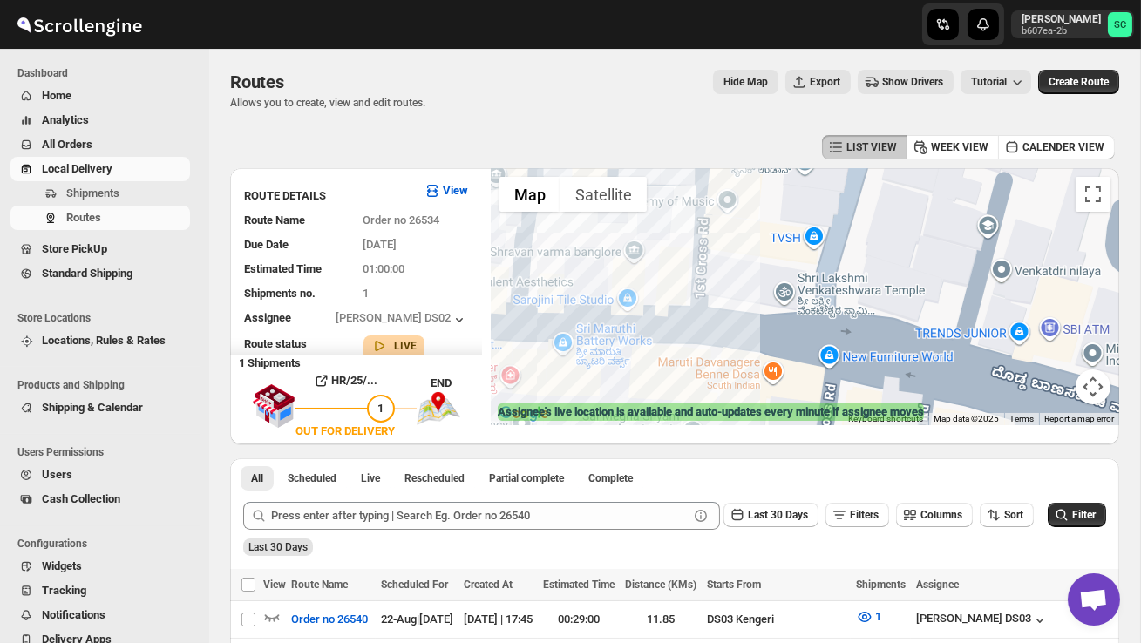
drag, startPoint x: 707, startPoint y: 219, endPoint x: 672, endPoint y: 85, distance: 138.7
click at [674, 92] on div "Routes. This page is ready Routes Allows you to create, view and edit routes. H…" at bounding box center [674, 537] width 931 height 977
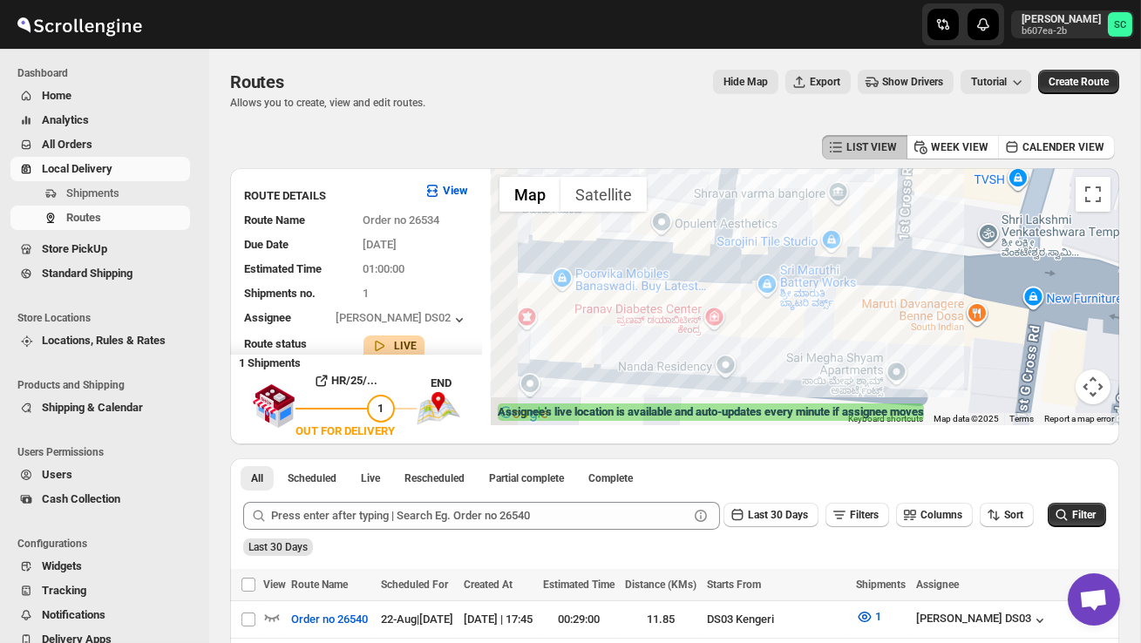
drag, startPoint x: 695, startPoint y: 261, endPoint x: 943, endPoint y: 320, distance: 255.5
click at [943, 325] on div "[GEOGRAPHIC_DATA] 2M84+[STREET_ADDRESS][PERSON_NAME] View on Google Maps" at bounding box center [805, 296] width 629 height 257
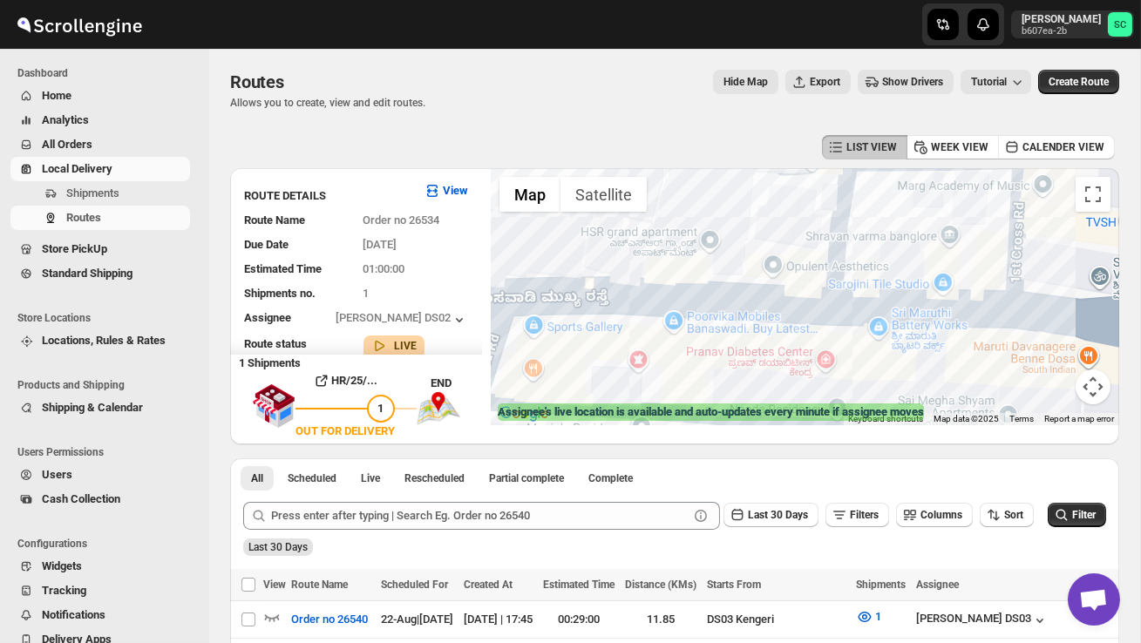
click at [937, 319] on div "[GEOGRAPHIC_DATA] 2M84+[STREET_ADDRESS][PERSON_NAME] View on Google Maps" at bounding box center [805, 296] width 629 height 257
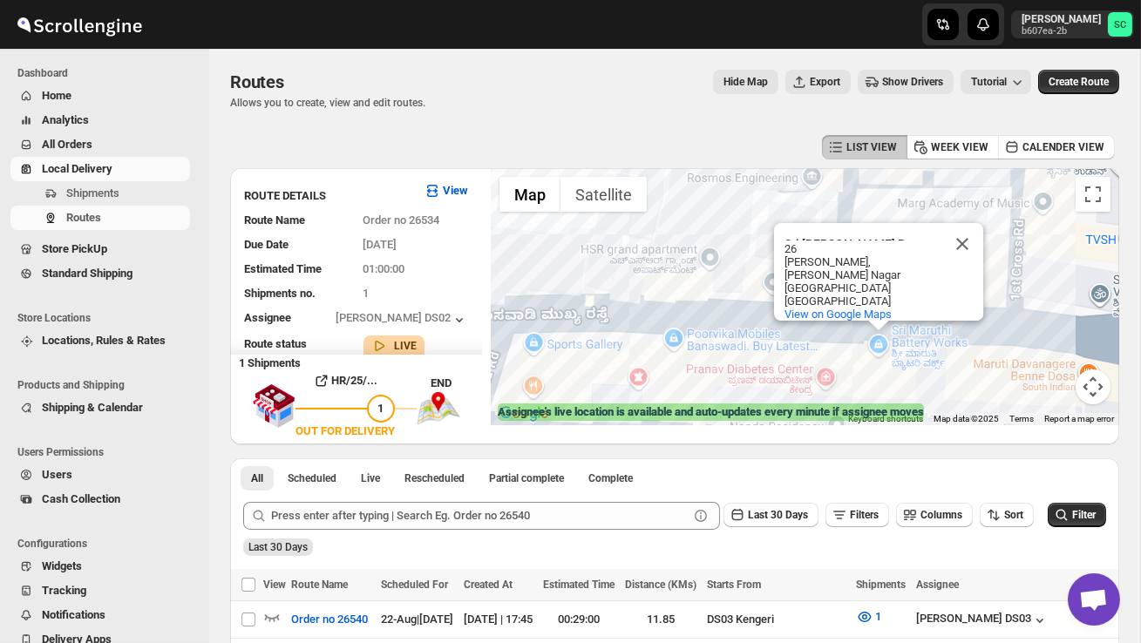
click at [1092, 383] on button "Map camera controls" at bounding box center [1093, 387] width 35 height 35
click at [1045, 395] on button "Zoom out" at bounding box center [1049, 387] width 35 height 35
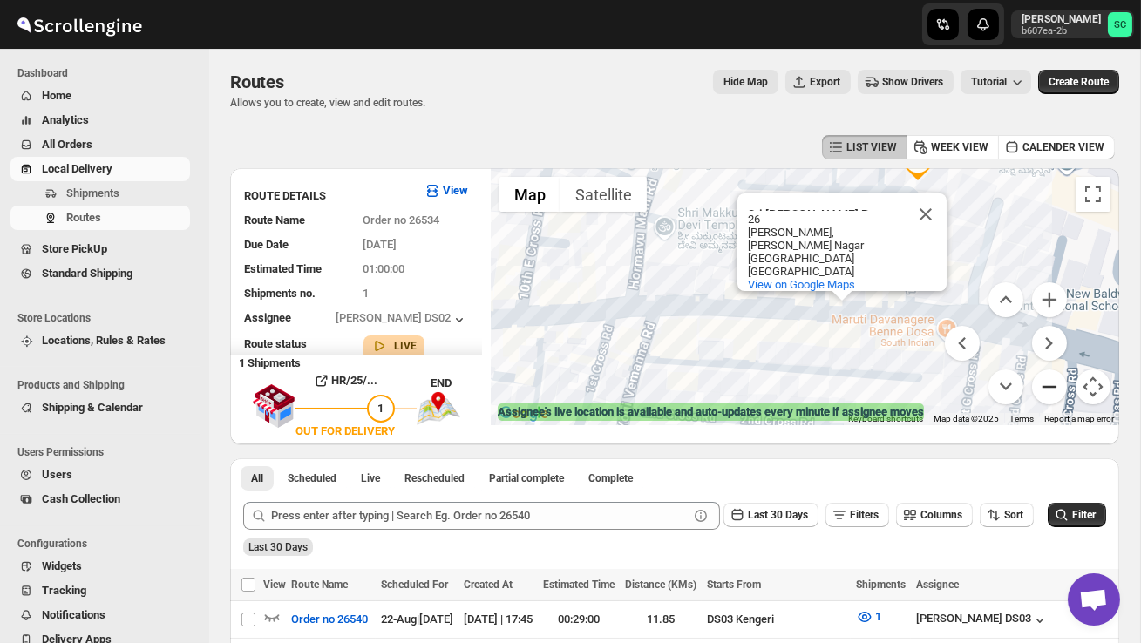
click at [1045, 393] on button "Zoom out" at bounding box center [1049, 387] width 35 height 35
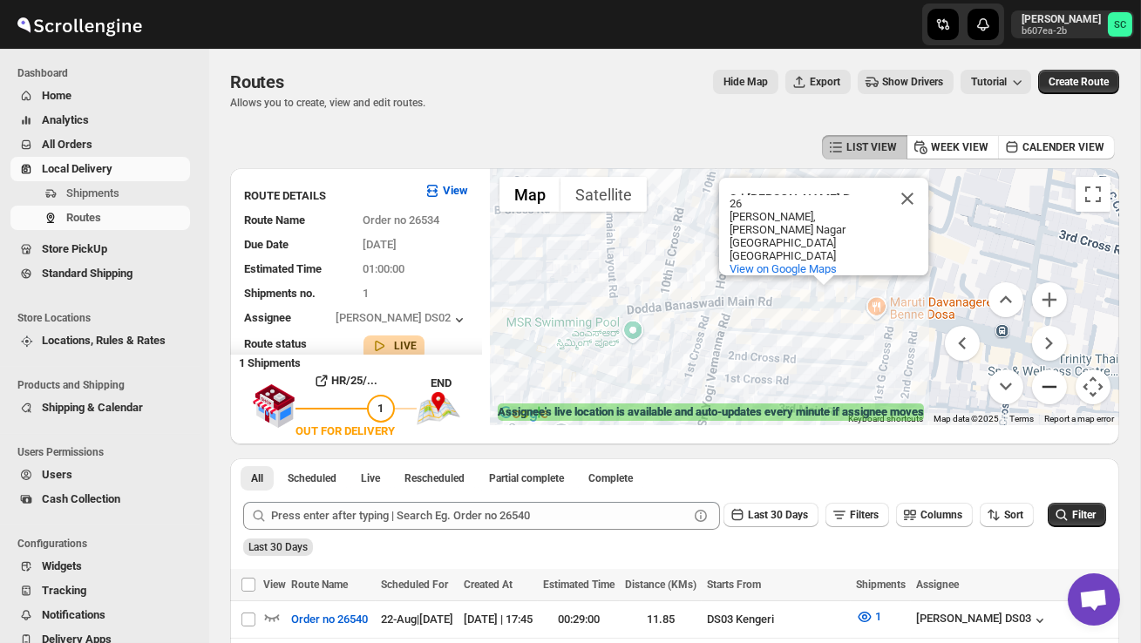
click at [1046, 393] on button "Zoom out" at bounding box center [1049, 387] width 35 height 35
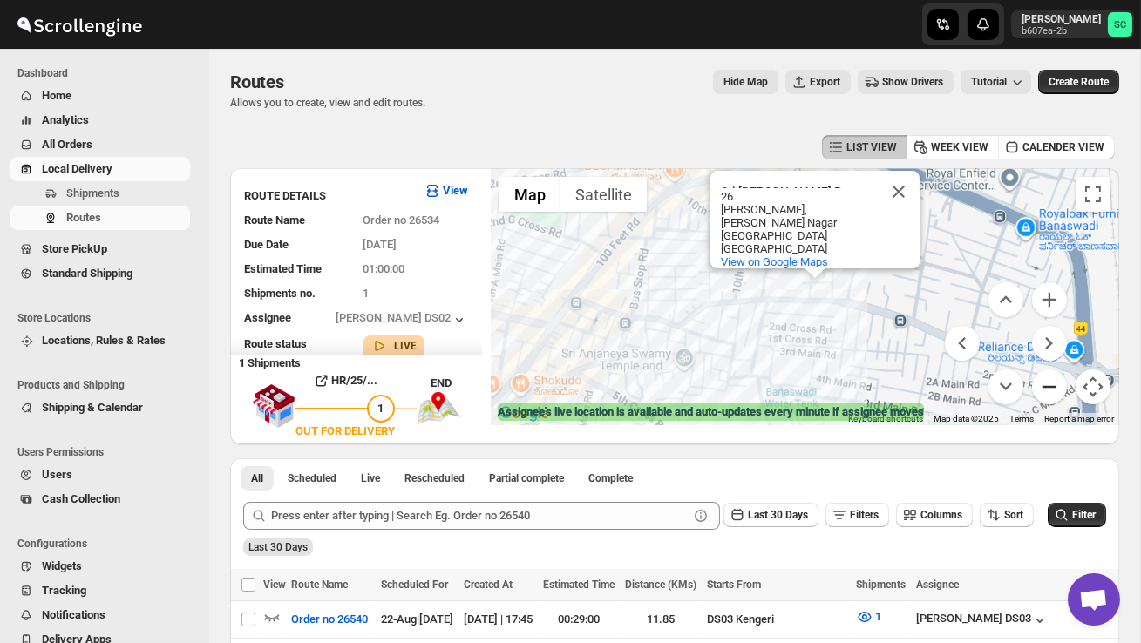
click at [1046, 393] on button "Zoom out" at bounding box center [1049, 387] width 35 height 35
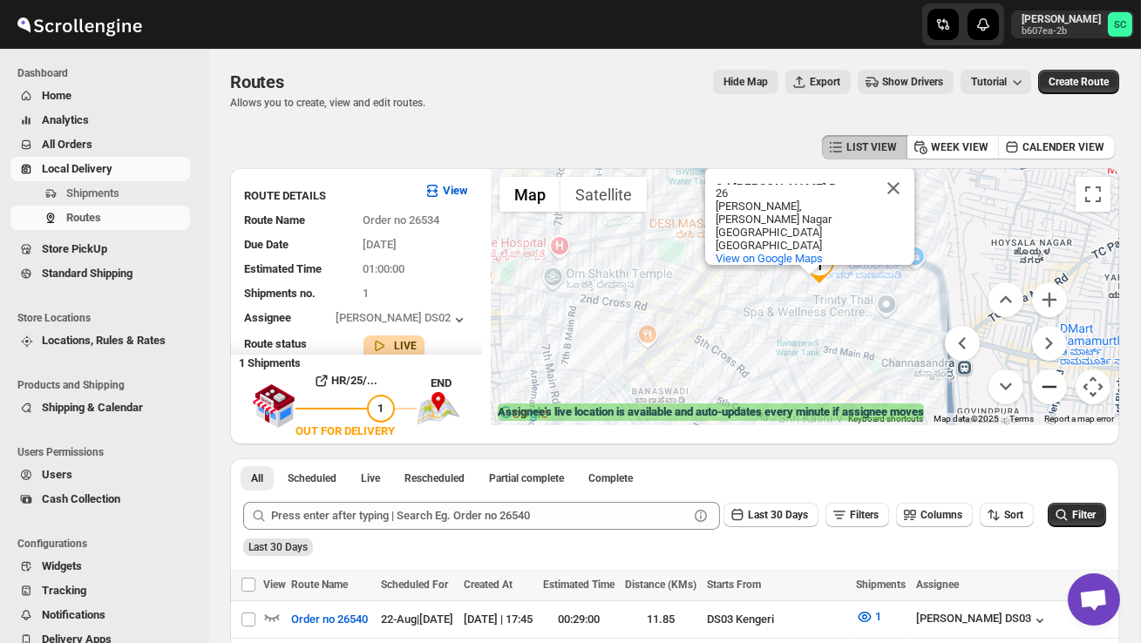
click at [1046, 393] on button "Zoom out" at bounding box center [1049, 387] width 35 height 35
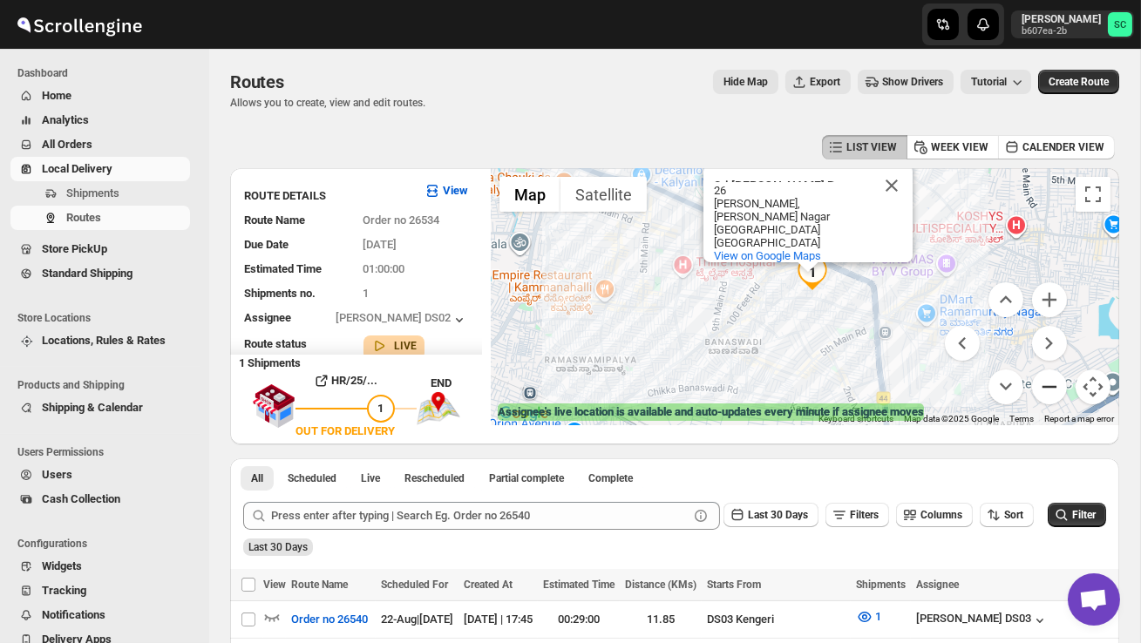
click at [1046, 393] on button "Zoom out" at bounding box center [1049, 387] width 35 height 35
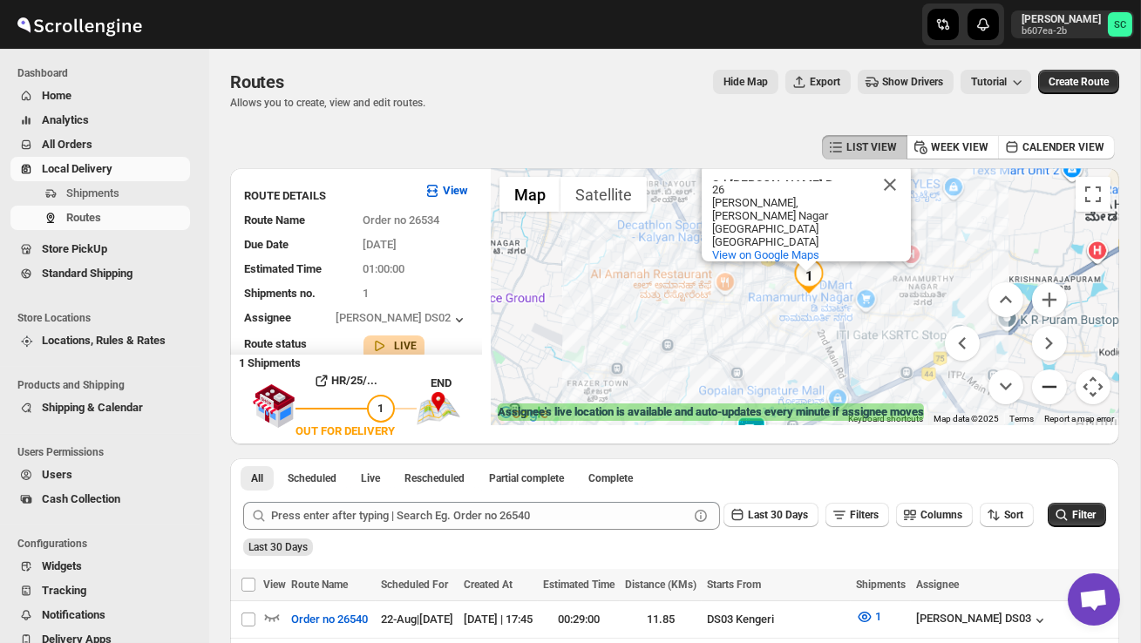
click at [1046, 393] on button "Zoom out" at bounding box center [1049, 387] width 35 height 35
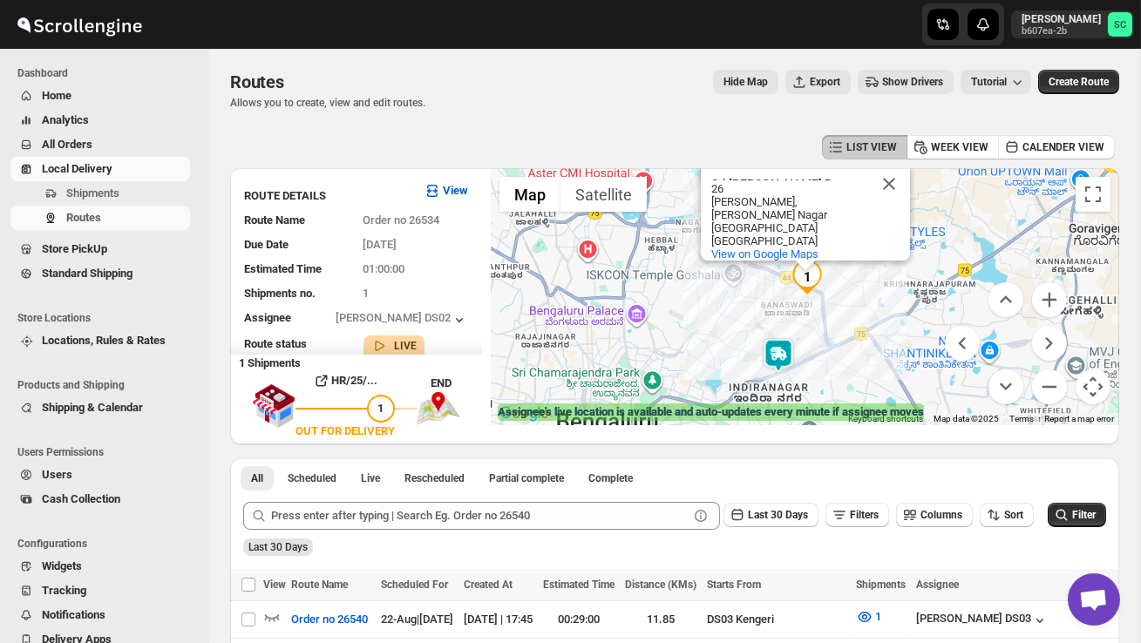
click at [780, 348] on img at bounding box center [778, 355] width 35 height 35
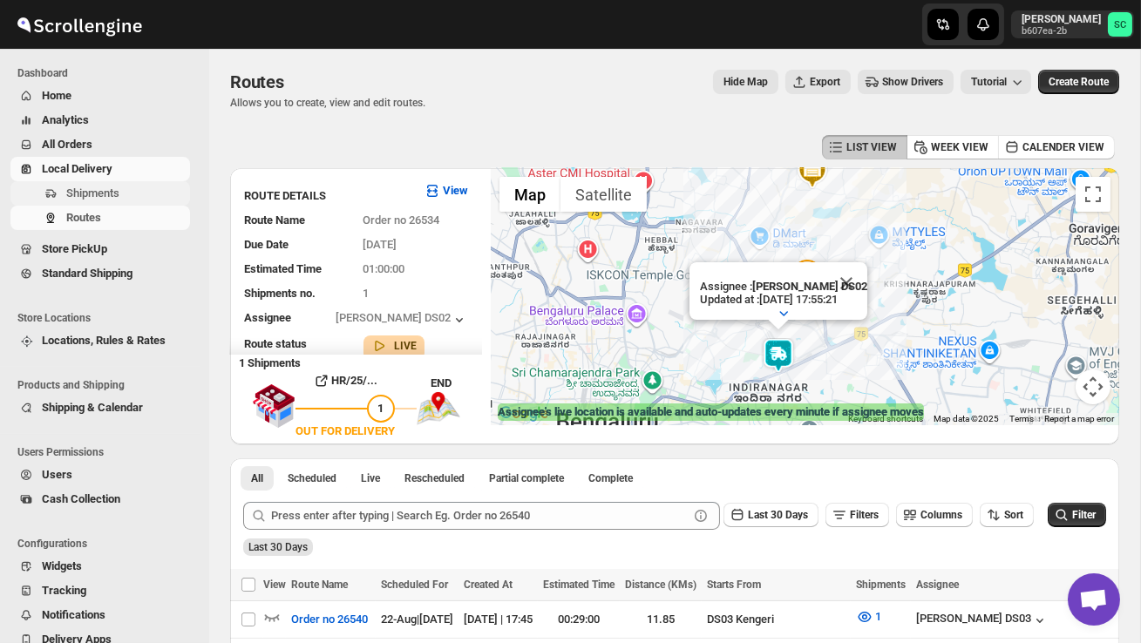
click at [112, 193] on span "Shipments" at bounding box center [92, 193] width 53 height 13
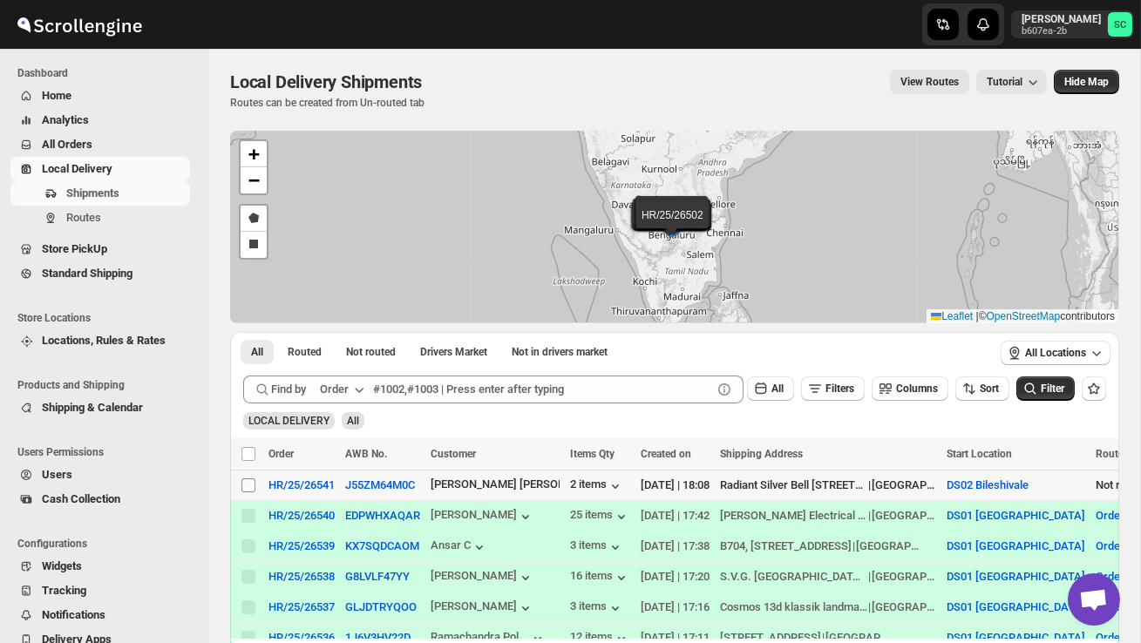
click at [246, 491] on input "Select shipment" at bounding box center [249, 486] width 14 height 14
checkbox input "true"
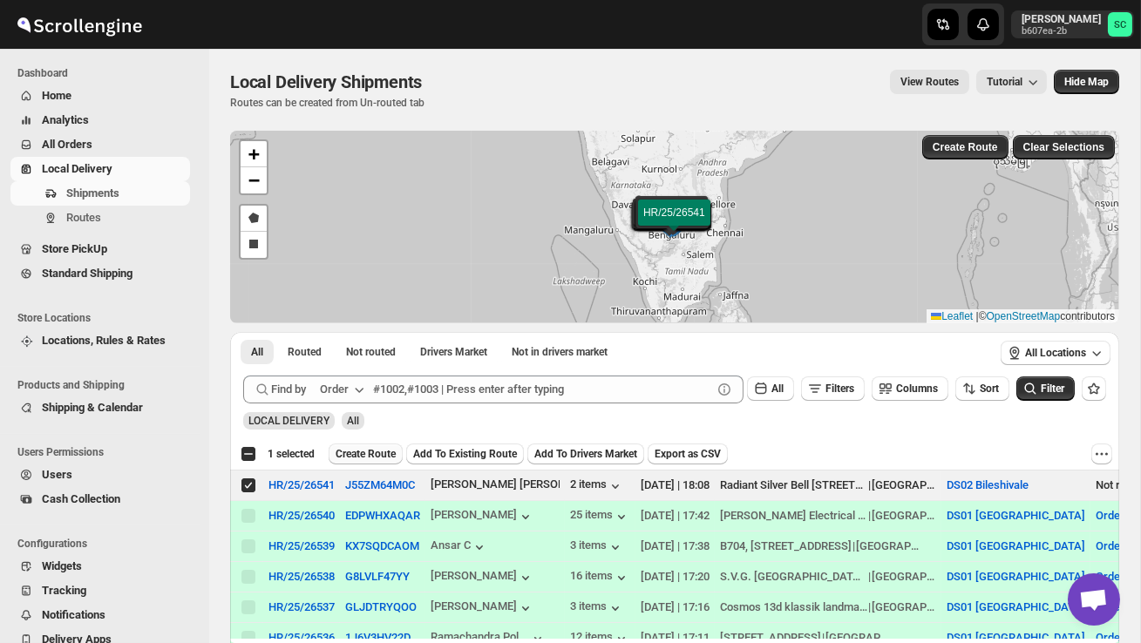
click at [376, 454] on span "Create Route" at bounding box center [366, 454] width 60 height 14
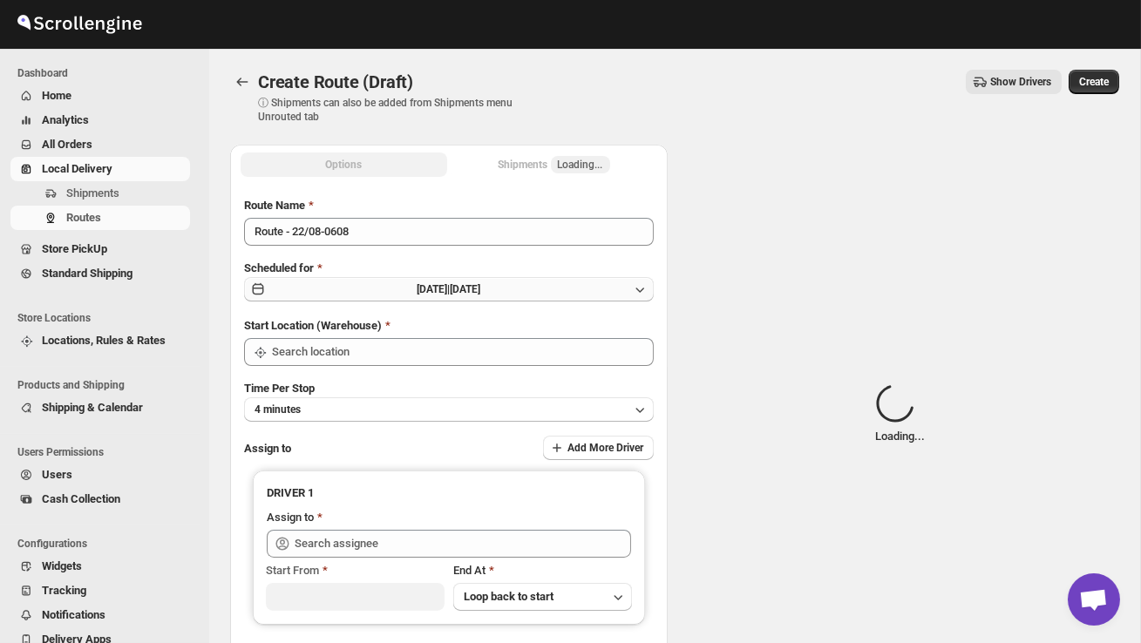
type input "DS02 Bileshivale"
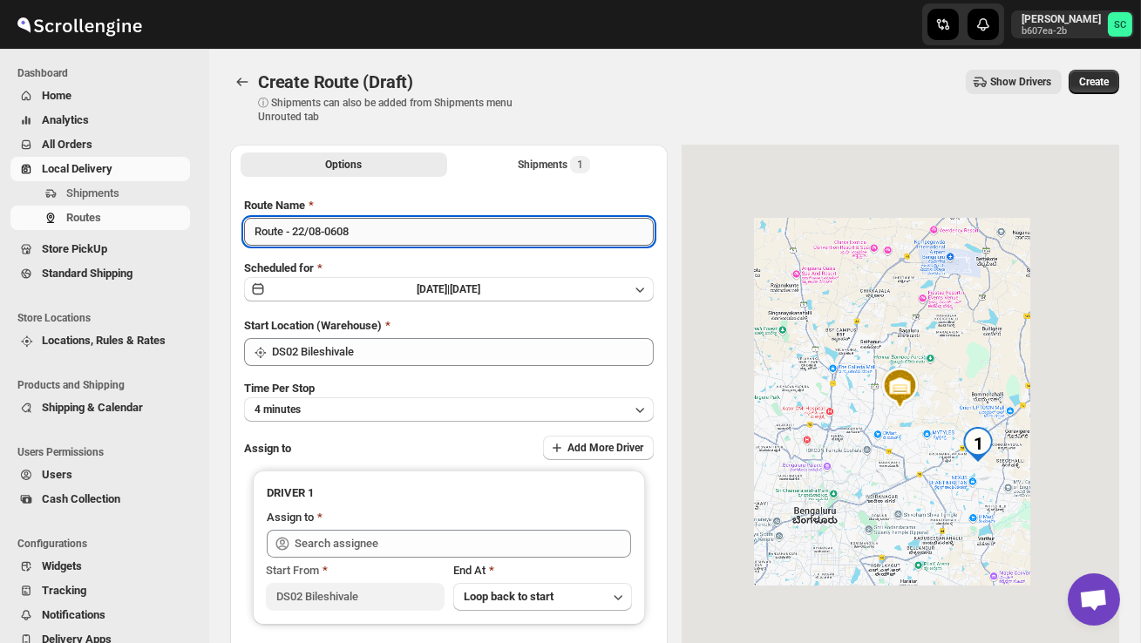
click at [373, 229] on input "Route - 22/08-0608" at bounding box center [449, 232] width 410 height 28
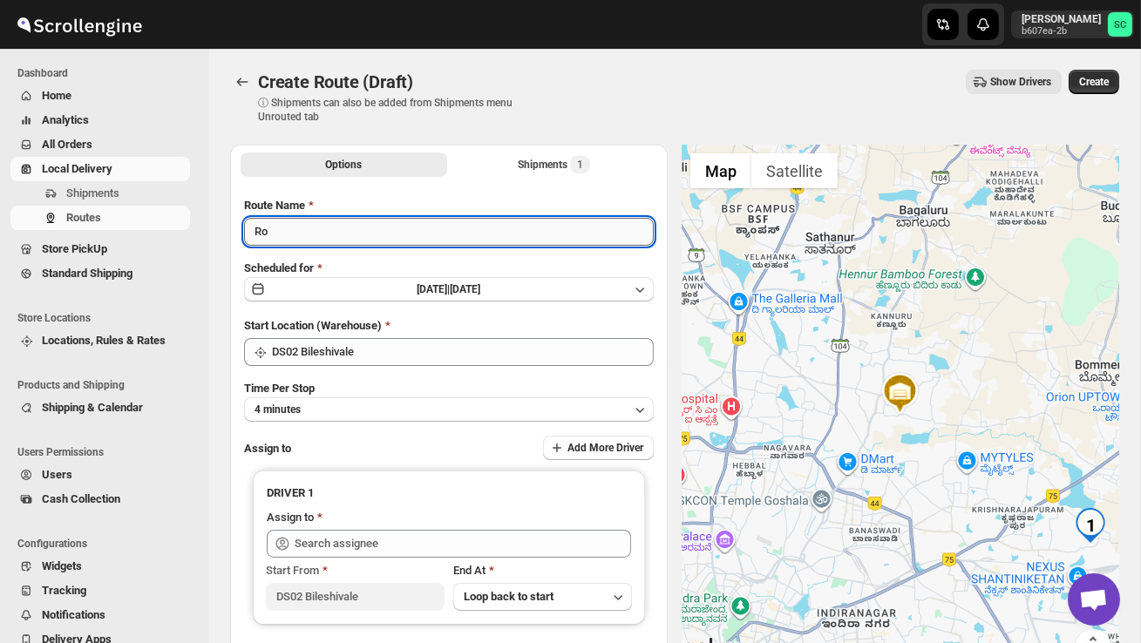
type input "R"
type input "Order no 26541"
click at [364, 413] on button "4 minutes" at bounding box center [449, 410] width 410 height 24
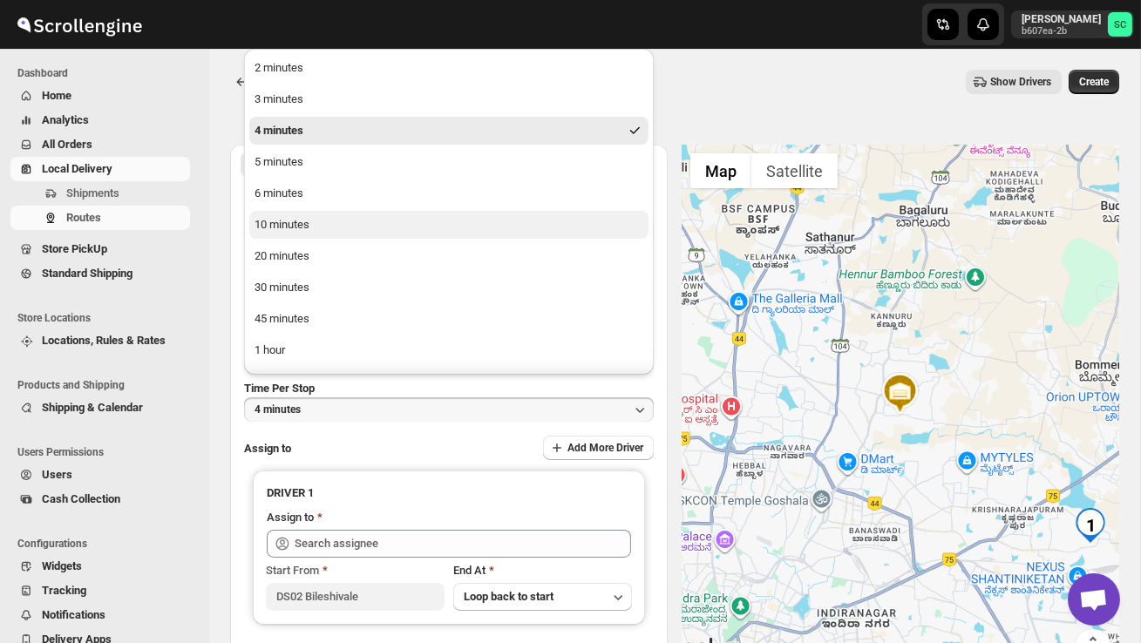
click at [316, 225] on button "10 minutes" at bounding box center [448, 225] width 399 height 28
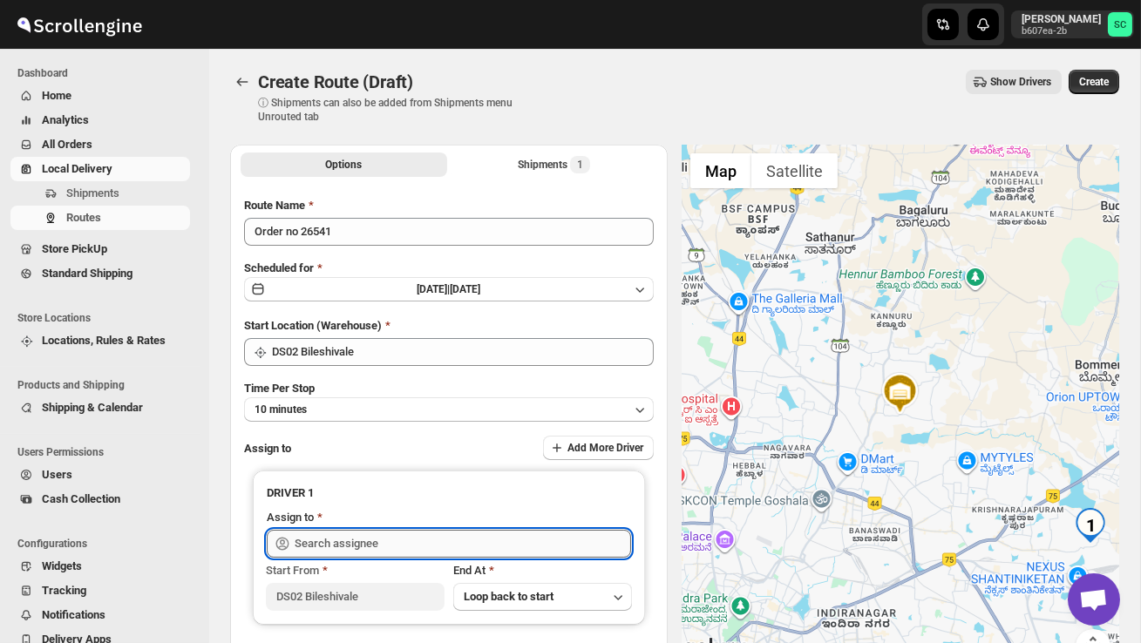
click at [347, 535] on input "text" at bounding box center [463, 544] width 337 height 28
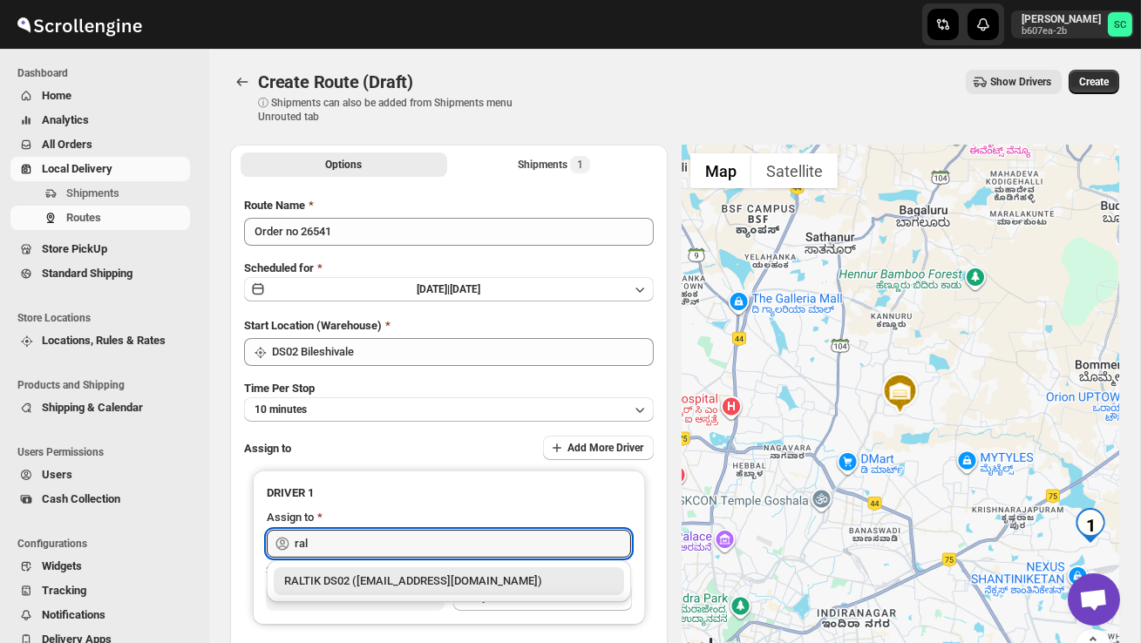
click at [370, 582] on div "RALTIK DS02 ([EMAIL_ADDRESS][DOMAIN_NAME])" at bounding box center [449, 581] width 330 height 17
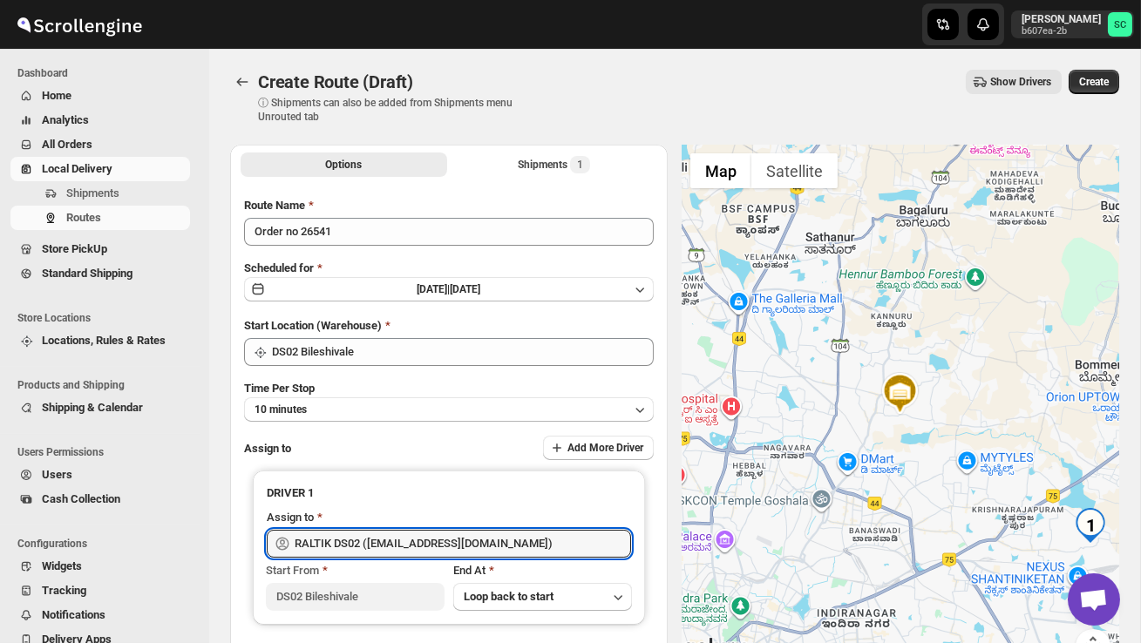
type input "RALTIK DS02 ([EMAIL_ADDRESS][DOMAIN_NAME])"
click at [1101, 63] on div "Create Route (Draft). This page is ready Create Route (Draft) ⓘ Shipments can a…" at bounding box center [674, 97] width 889 height 96
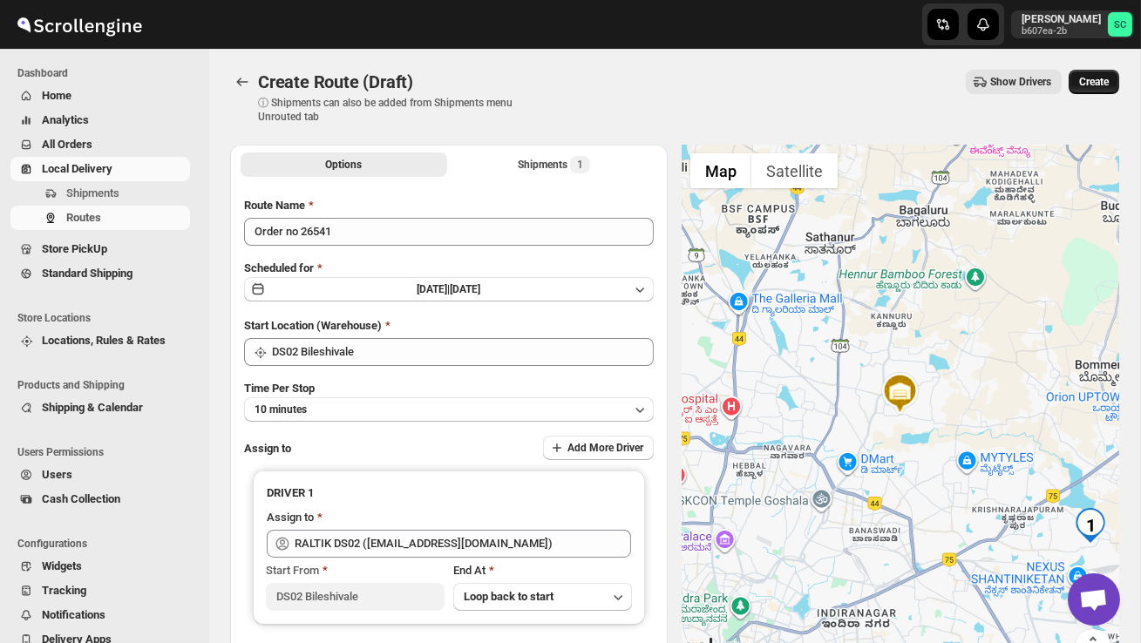
click at [1100, 82] on span "Create" at bounding box center [1094, 82] width 30 height 14
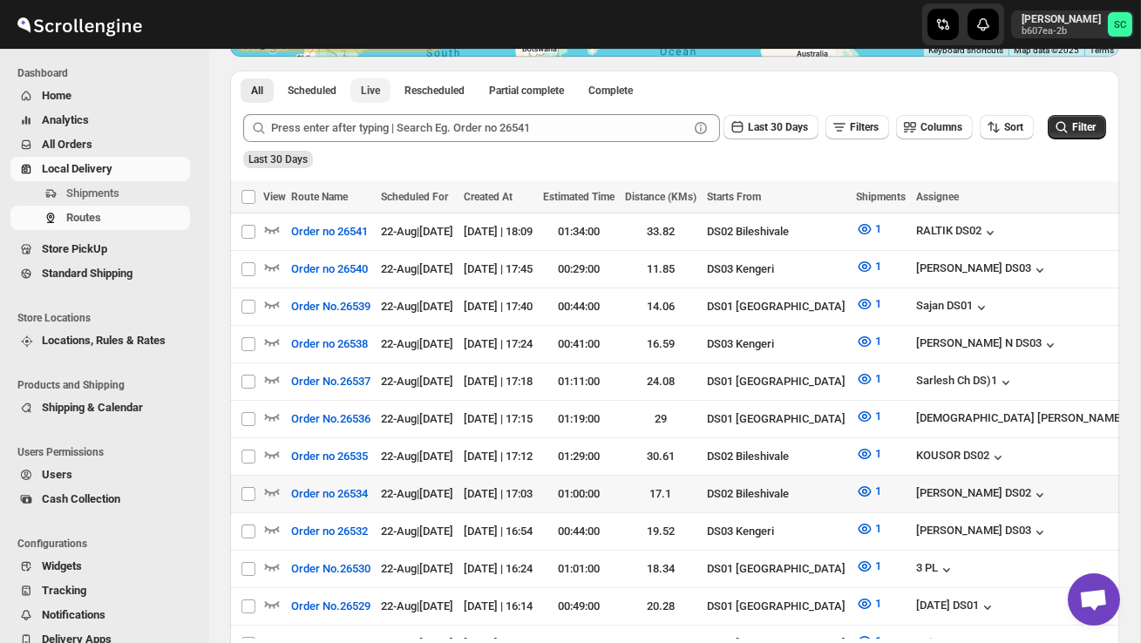
scroll to position [384, 0]
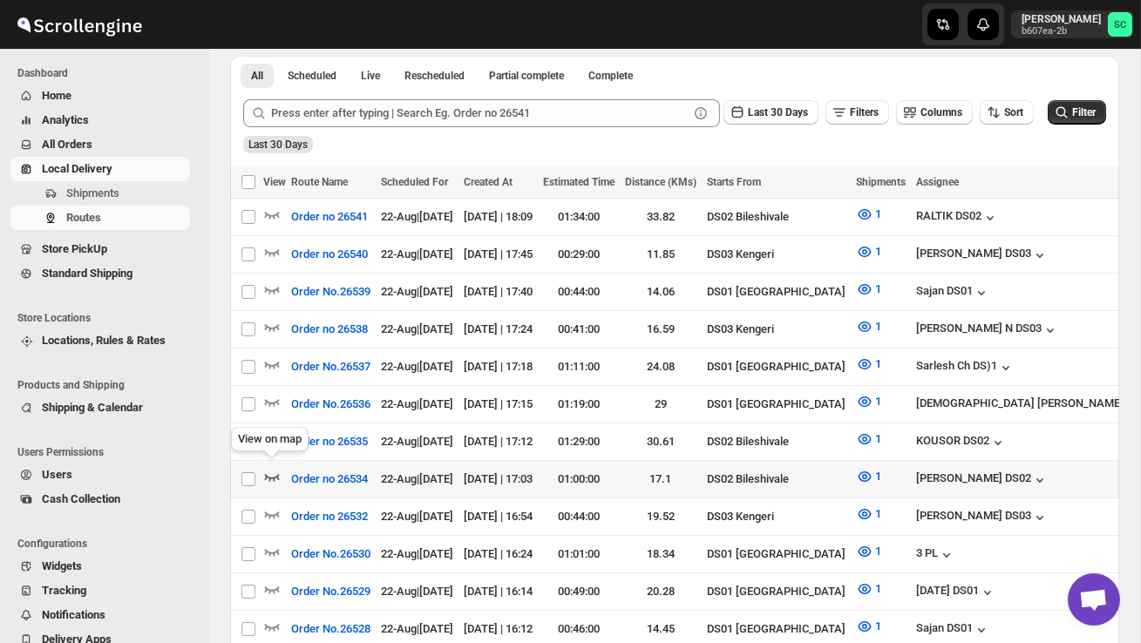
click at [273, 475] on icon "button" at bounding box center [271, 476] width 17 height 17
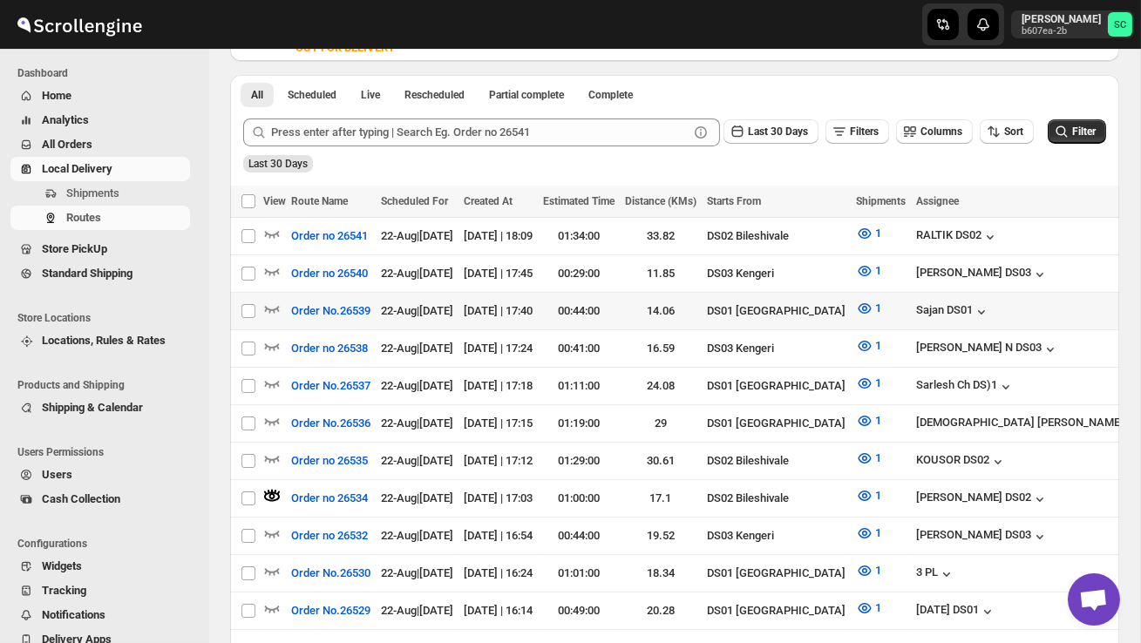
scroll to position [0, 0]
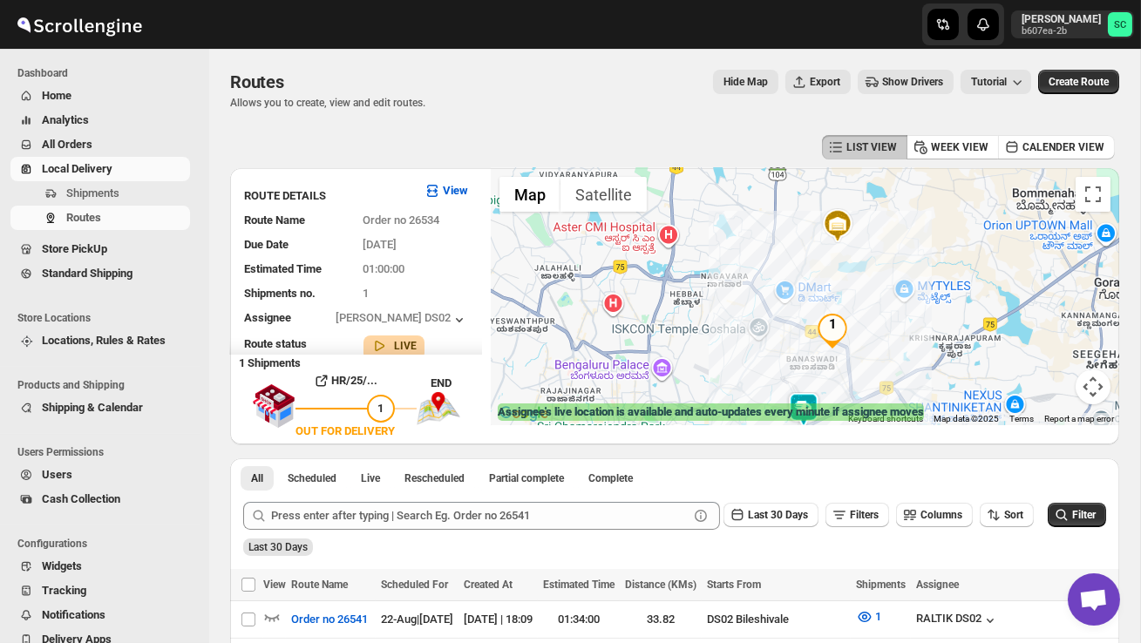
drag, startPoint x: 820, startPoint y: 385, endPoint x: 820, endPoint y: 337, distance: 48.0
click at [820, 337] on div at bounding box center [805, 296] width 629 height 257
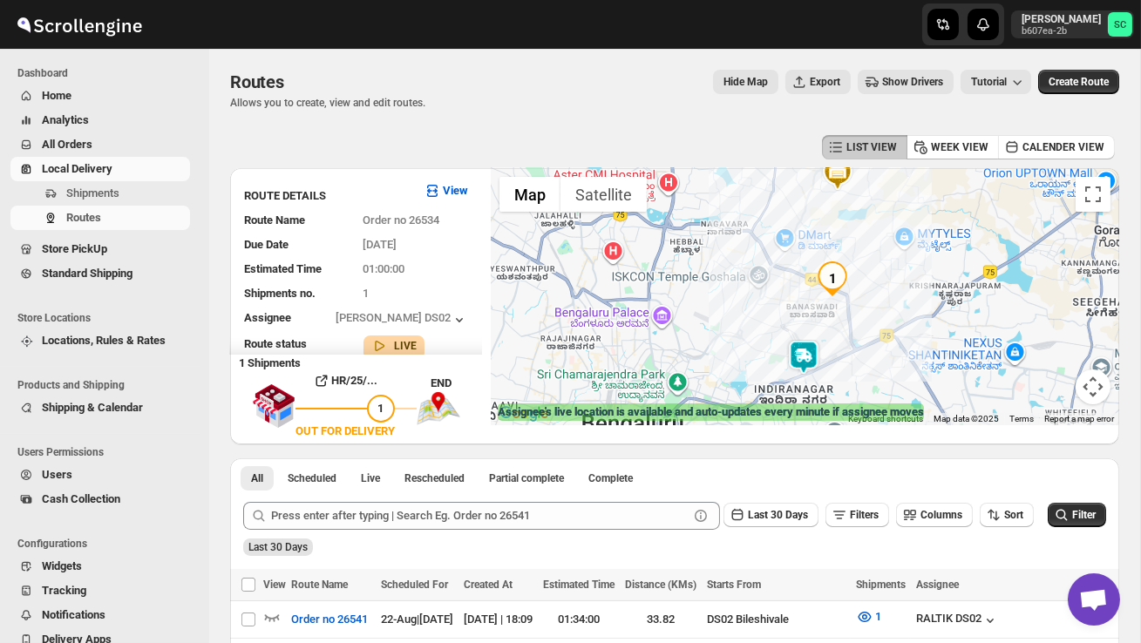
click at [817, 345] on img at bounding box center [803, 357] width 35 height 35
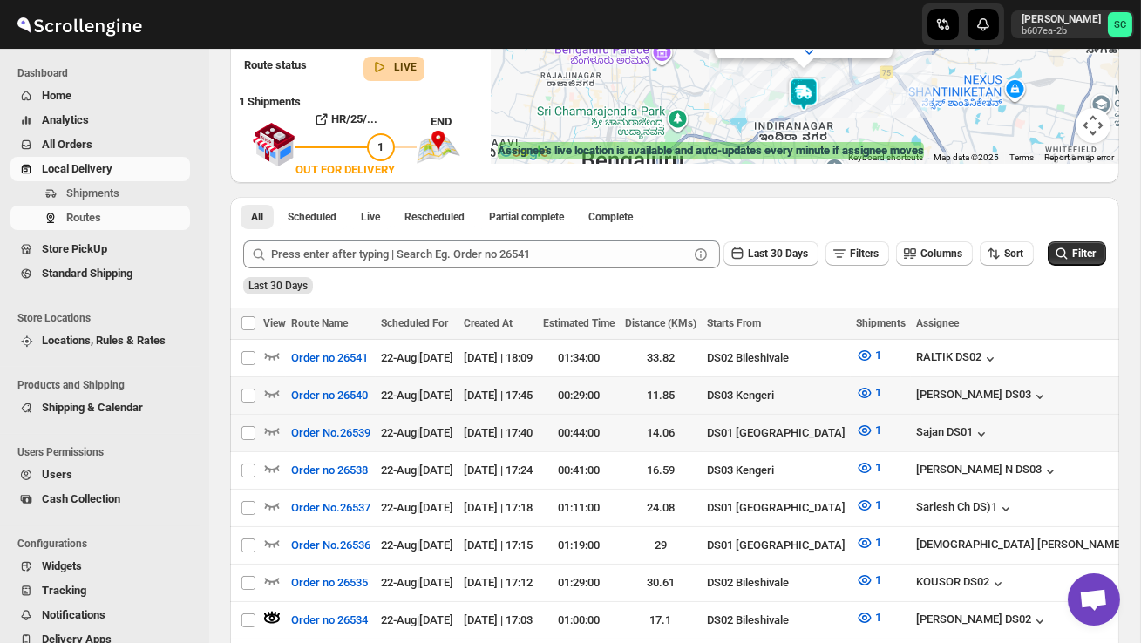
scroll to position [328, 0]
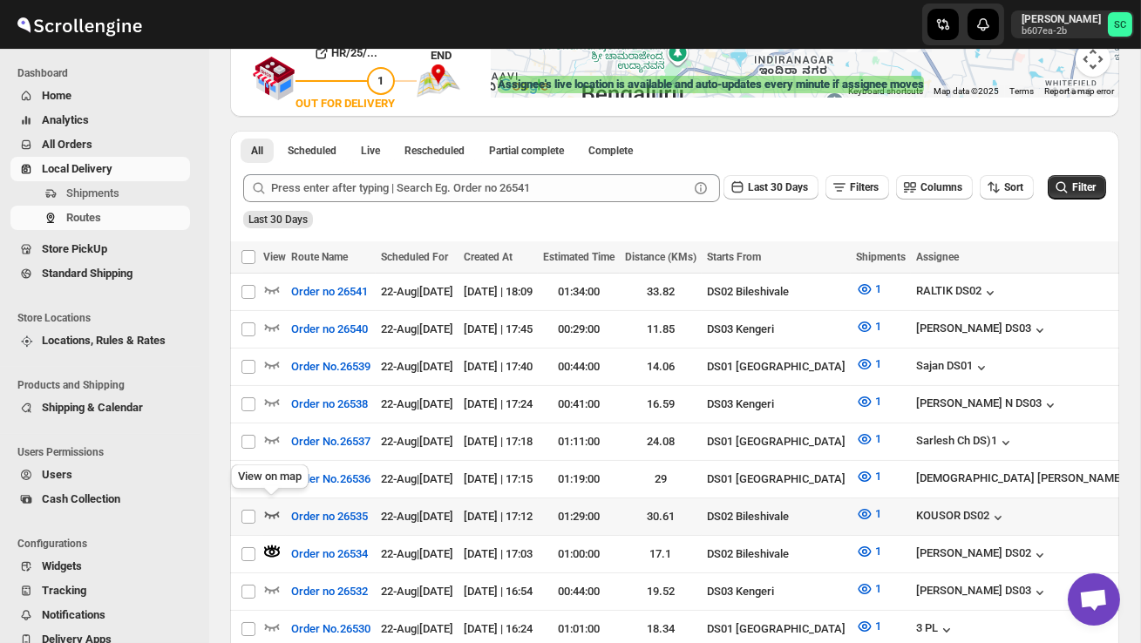
click at [268, 506] on icon "button" at bounding box center [271, 514] width 17 height 17
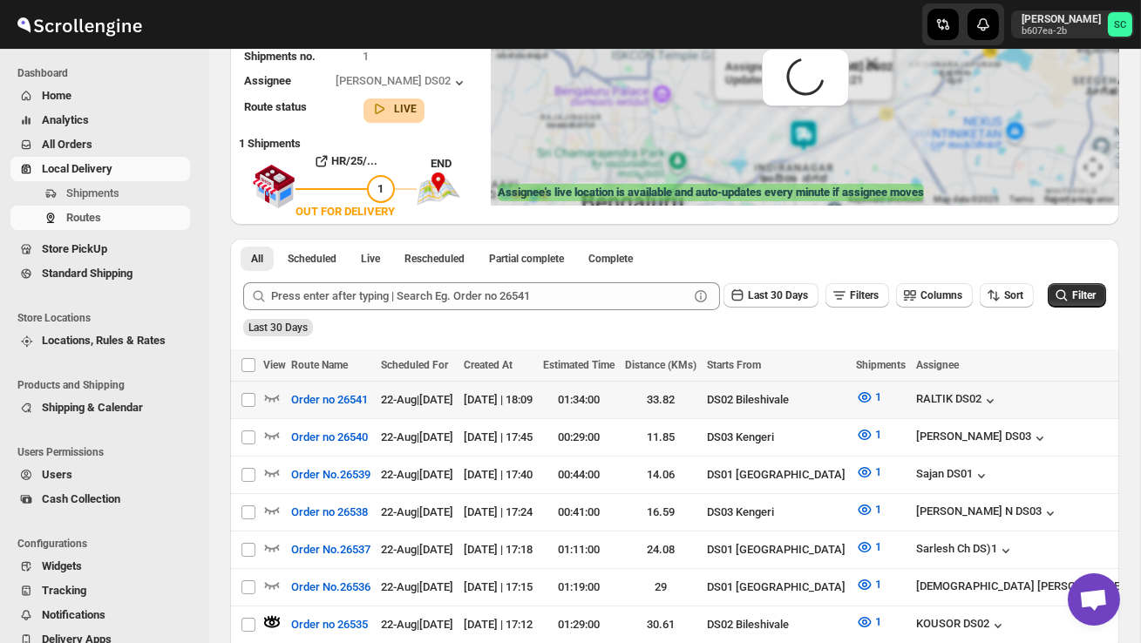
scroll to position [0, 0]
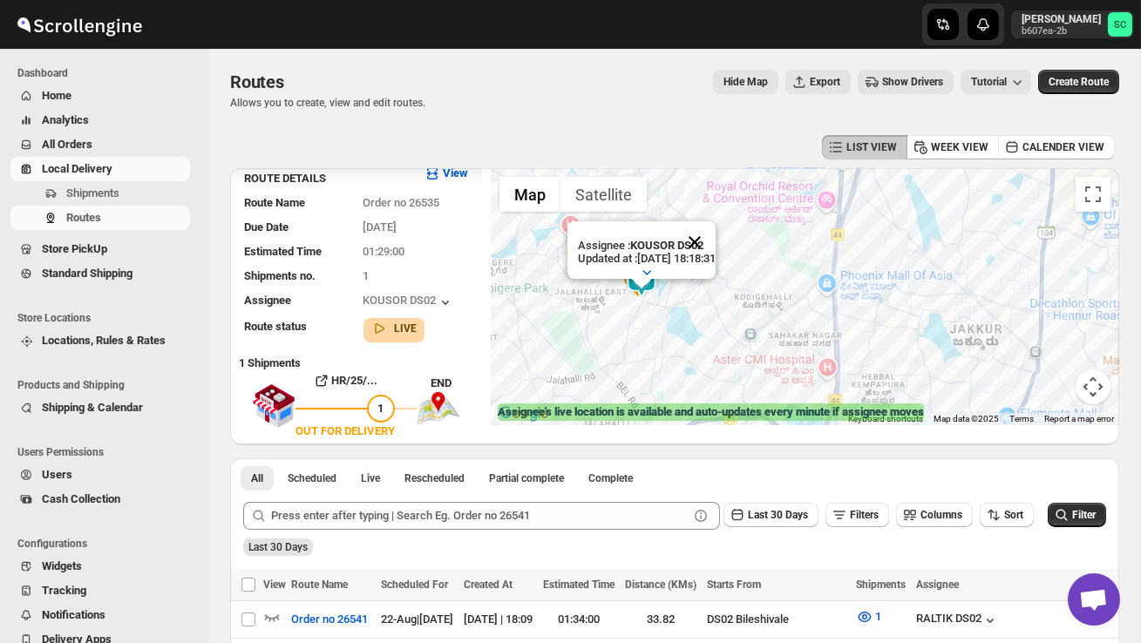
click at [711, 241] on button "Close" at bounding box center [695, 242] width 42 height 42
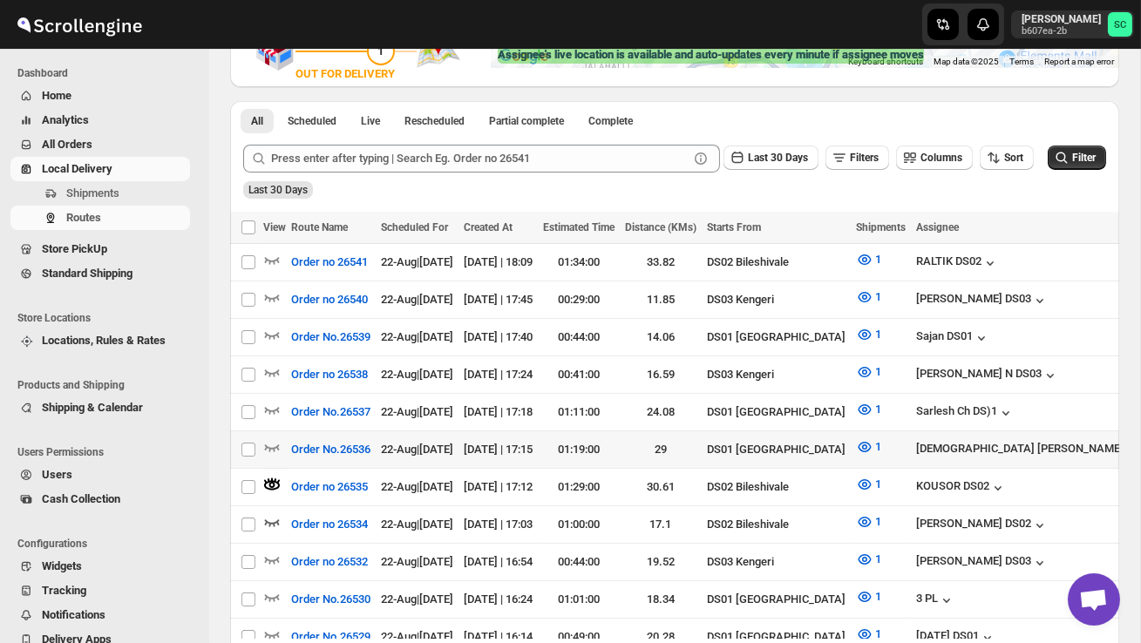
scroll to position [375, 0]
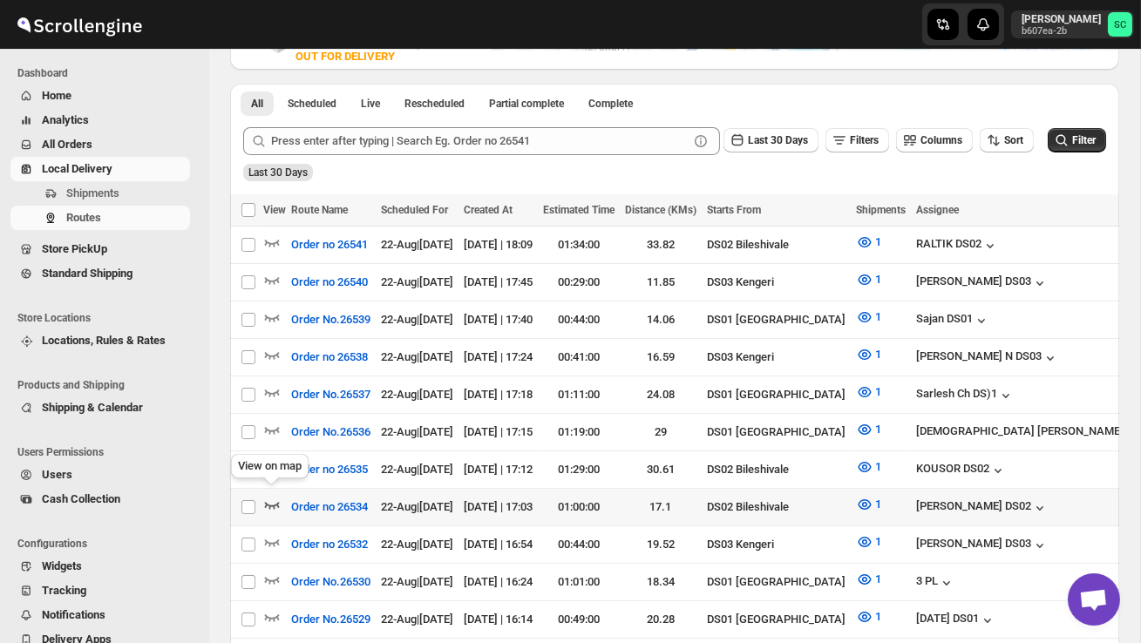
click at [273, 496] on icon "button" at bounding box center [271, 504] width 17 height 17
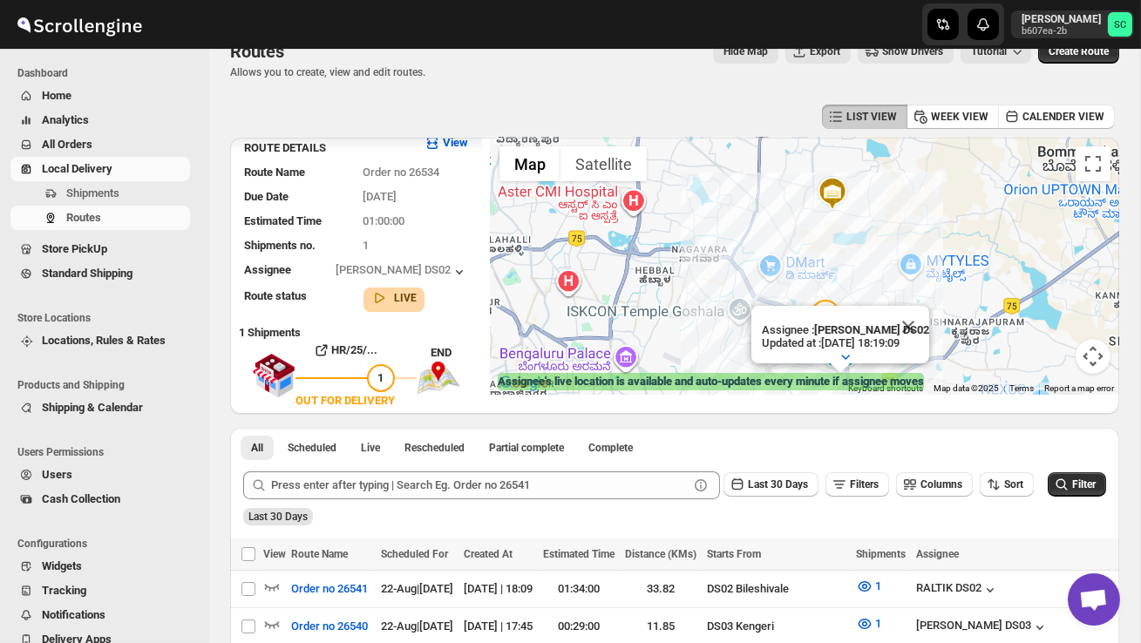
scroll to position [0, 0]
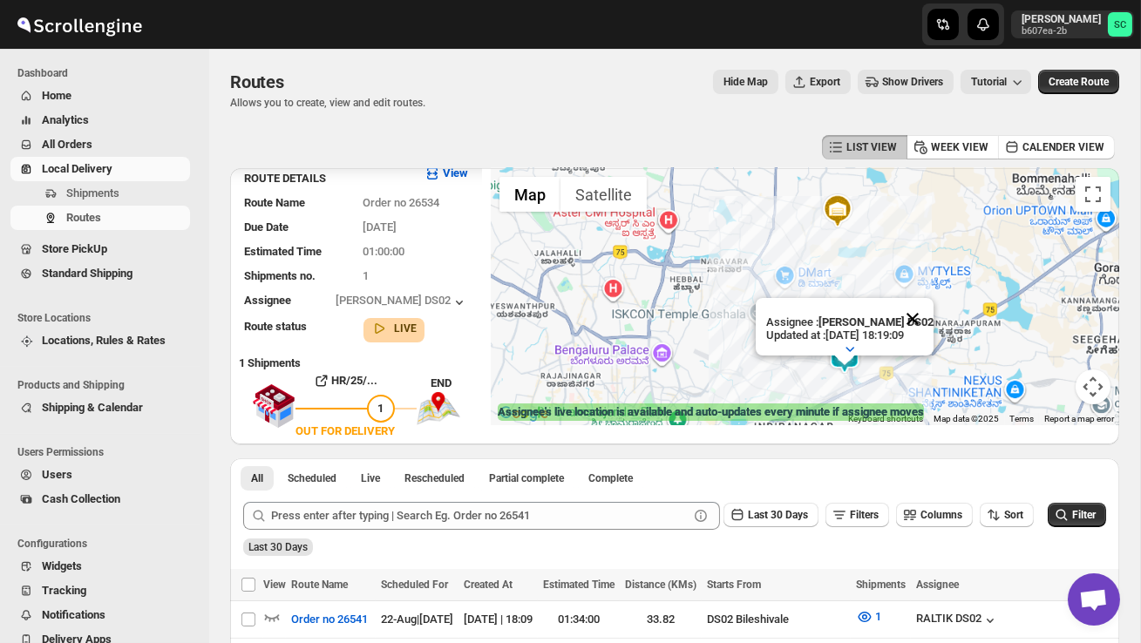
click at [922, 320] on button "Close" at bounding box center [913, 319] width 42 height 42
click at [902, 336] on div at bounding box center [805, 296] width 629 height 257
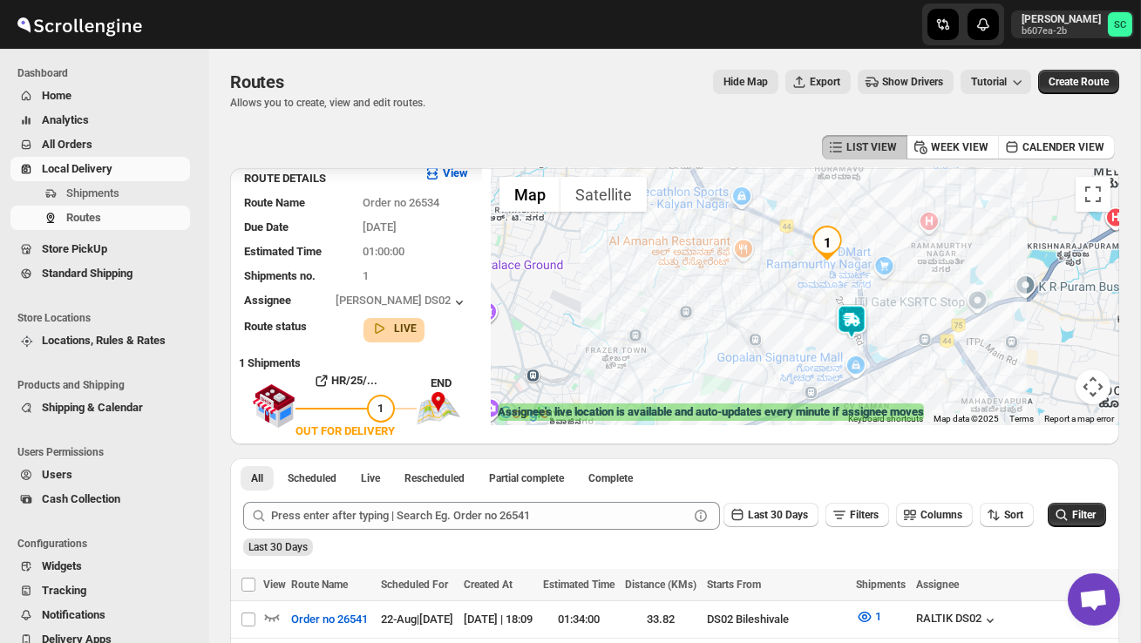
drag, startPoint x: 859, startPoint y: 375, endPoint x: 918, endPoint y: 301, distance: 94.9
click at [919, 299] on div at bounding box center [805, 296] width 629 height 257
click at [119, 188] on span "Shipments" at bounding box center [92, 193] width 53 height 13
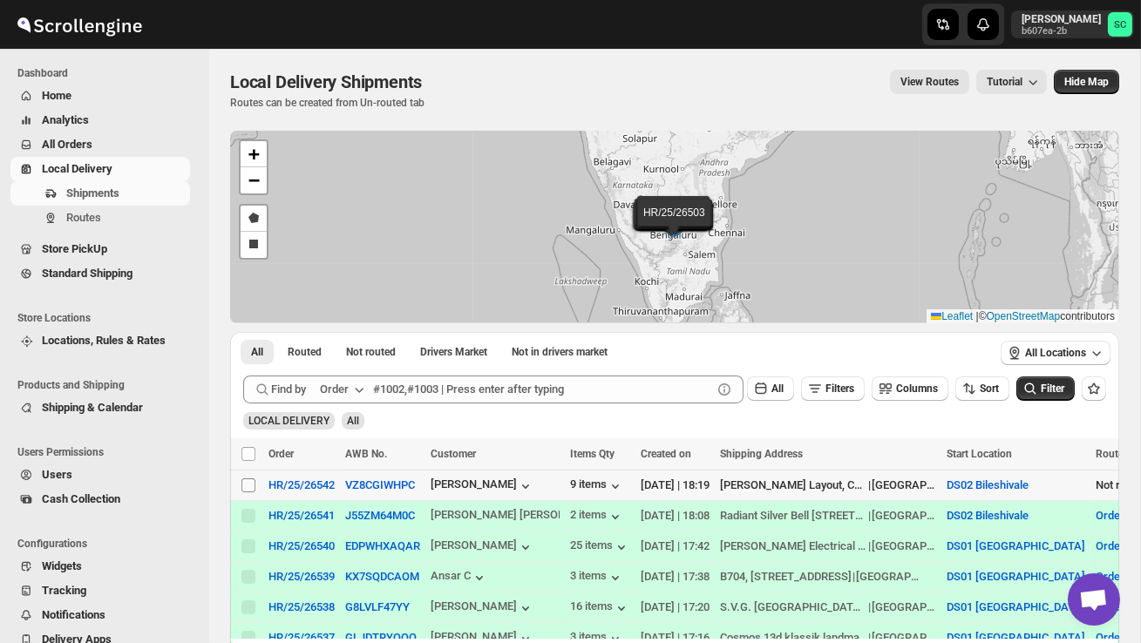
click at [244, 480] on input "Select shipment" at bounding box center [249, 486] width 14 height 14
checkbox input "true"
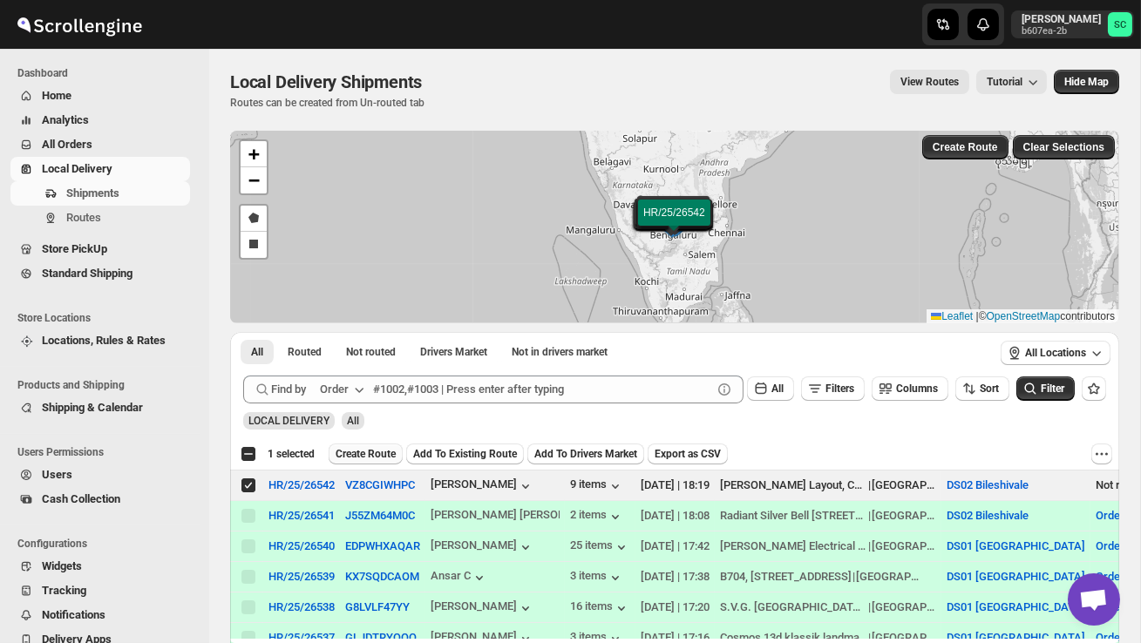
click at [342, 458] on span "Create Route" at bounding box center [366, 454] width 60 height 14
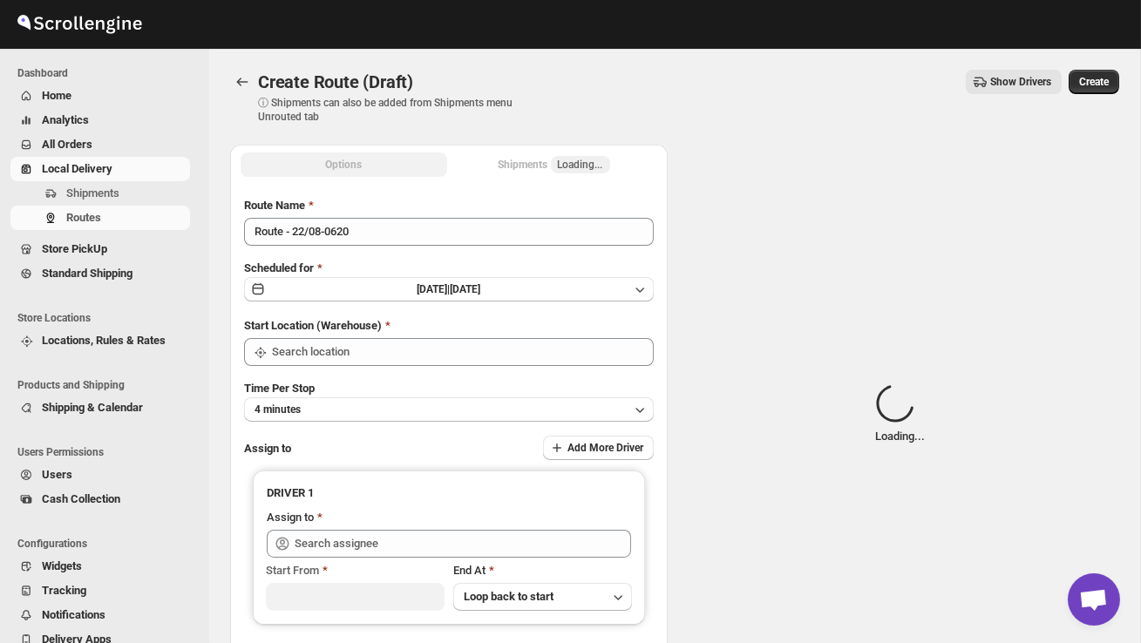
type input "DS02 Bileshivale"
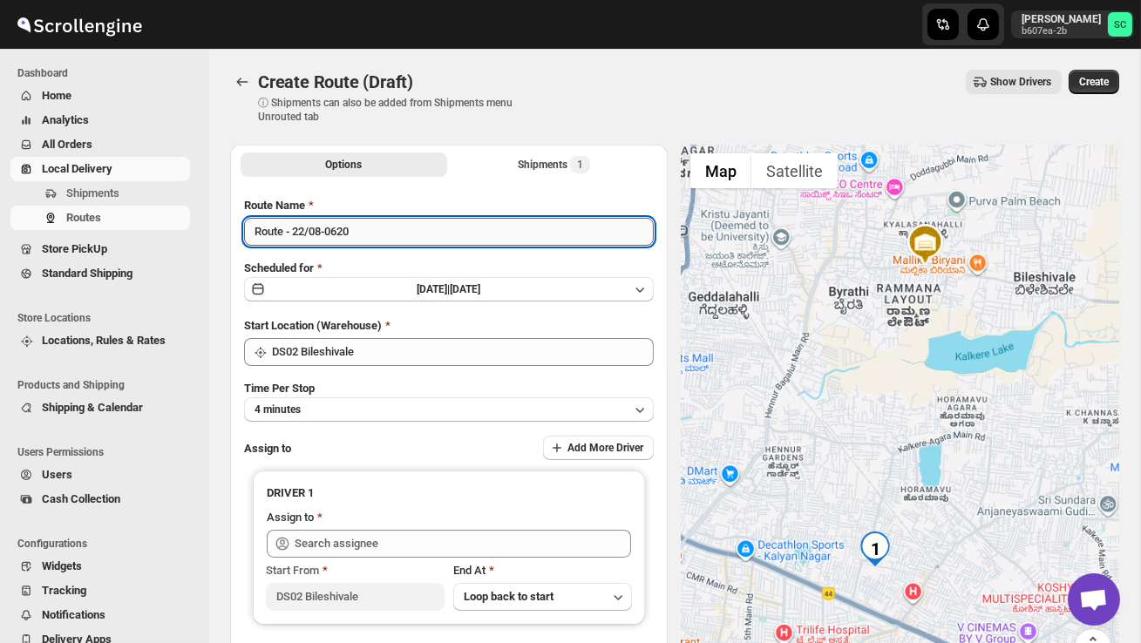
click at [375, 240] on input "Route - 22/08-0620" at bounding box center [449, 232] width 410 height 28
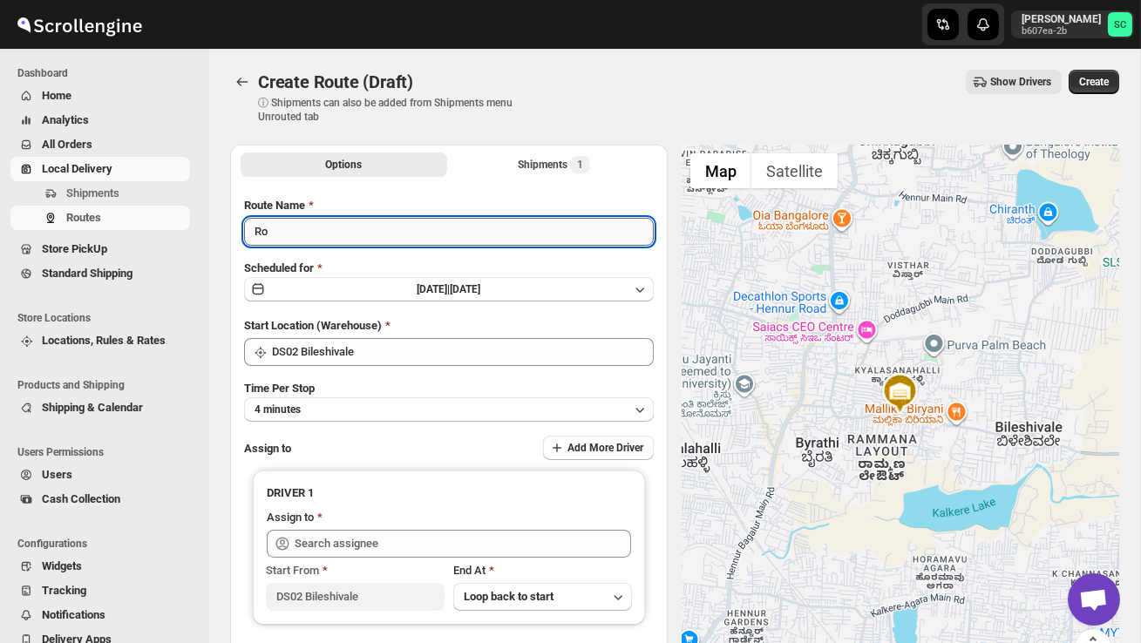
type input "R"
type input "Order no 26542"
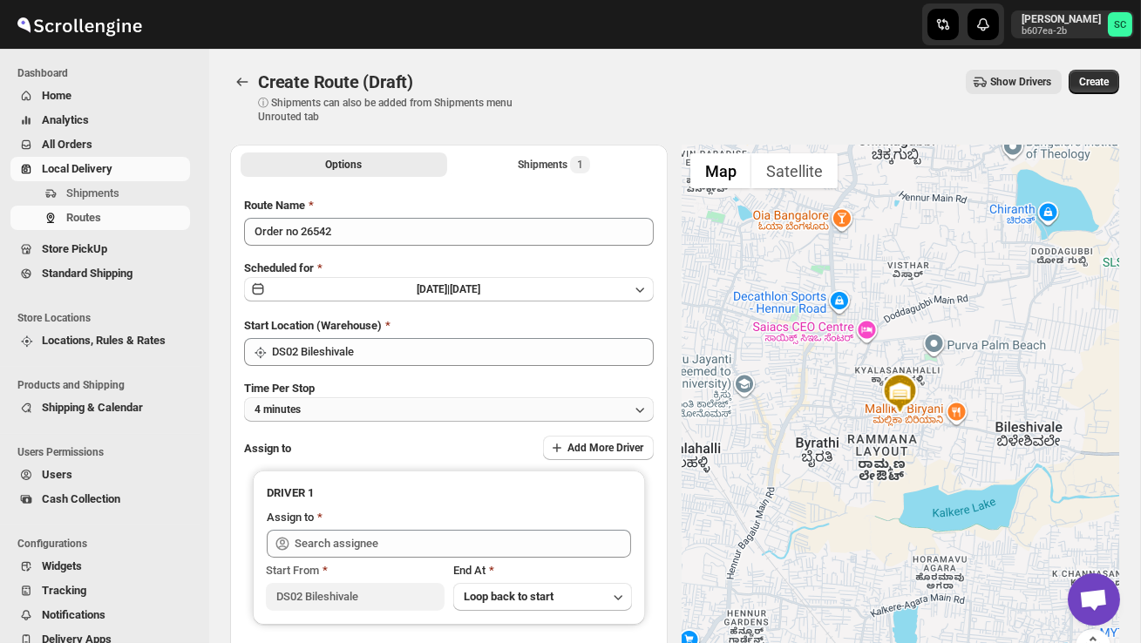
click at [401, 412] on button "4 minutes" at bounding box center [449, 410] width 410 height 24
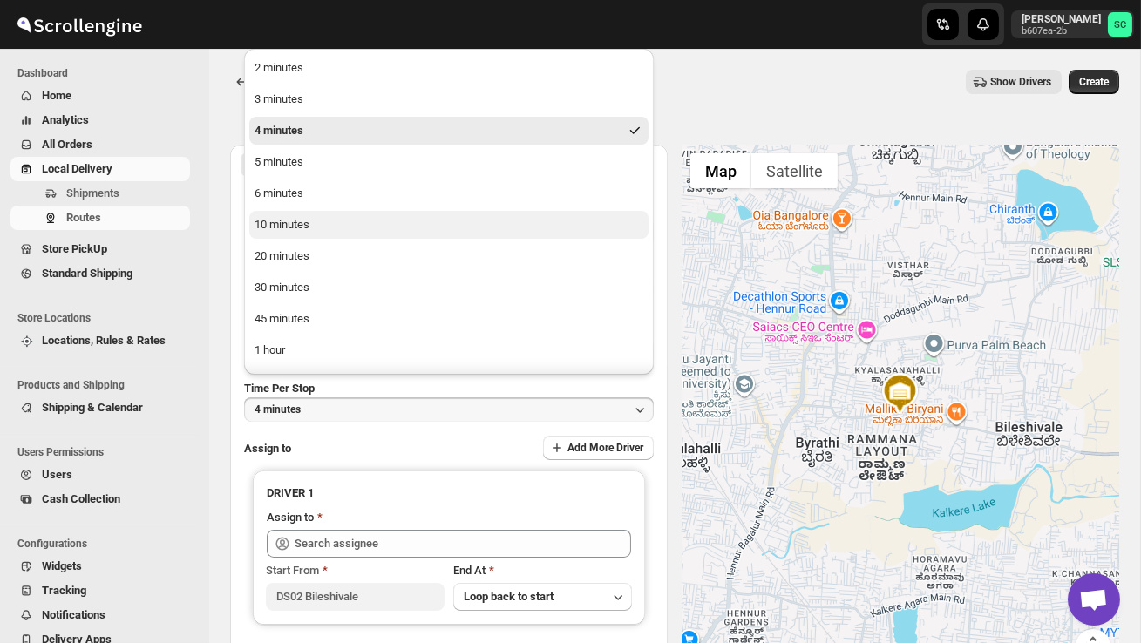
click at [337, 214] on button "10 minutes" at bounding box center [448, 225] width 399 height 28
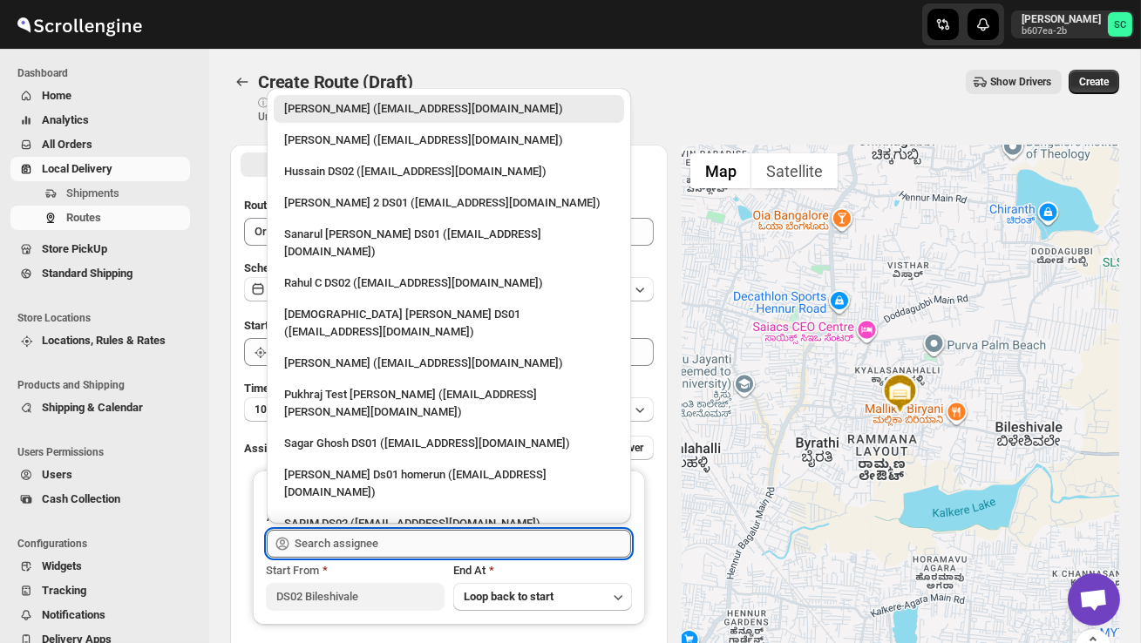
click at [355, 542] on input "text" at bounding box center [463, 544] width 337 height 28
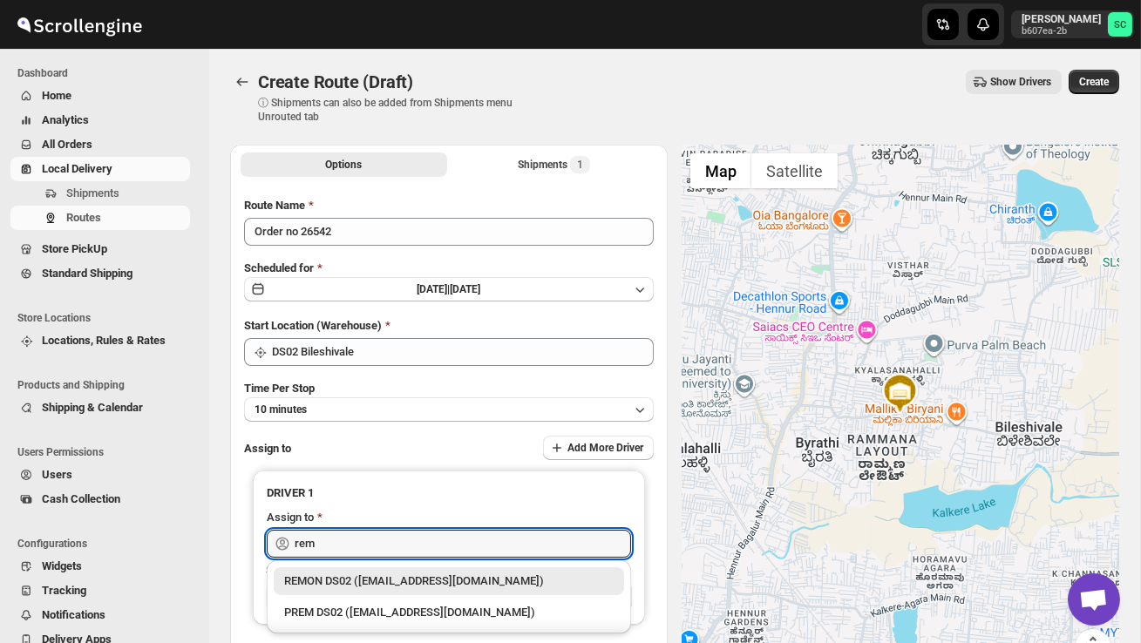
click at [396, 583] on div "REMON DS02 ([EMAIL_ADDRESS][DOMAIN_NAME])" at bounding box center [449, 581] width 330 height 17
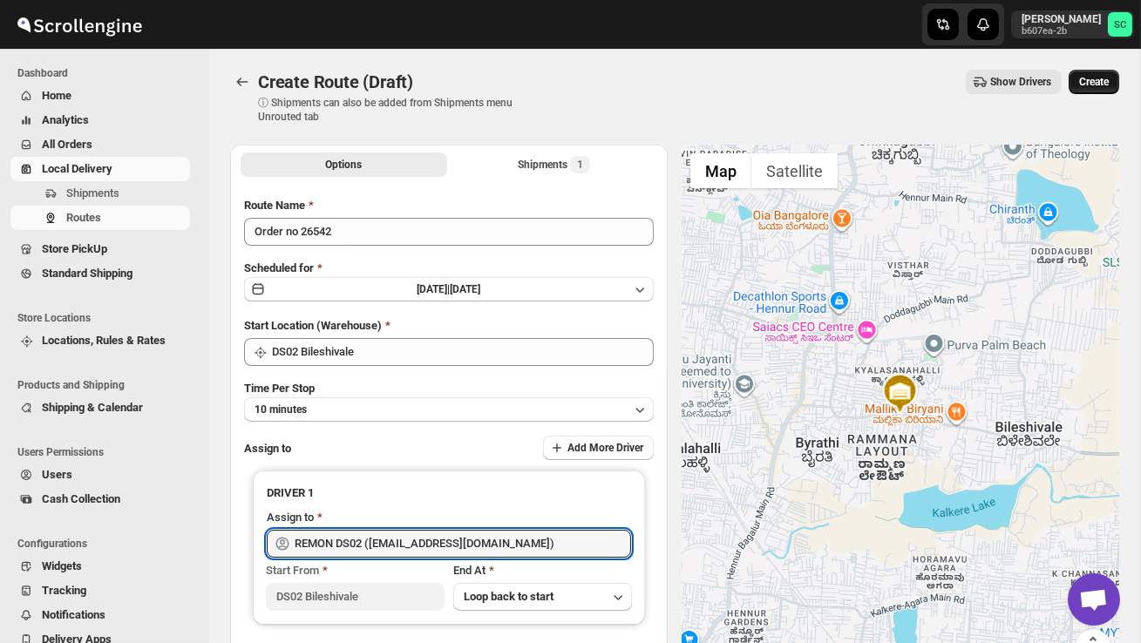
type input "REMON DS02 ([EMAIL_ADDRESS][DOMAIN_NAME])"
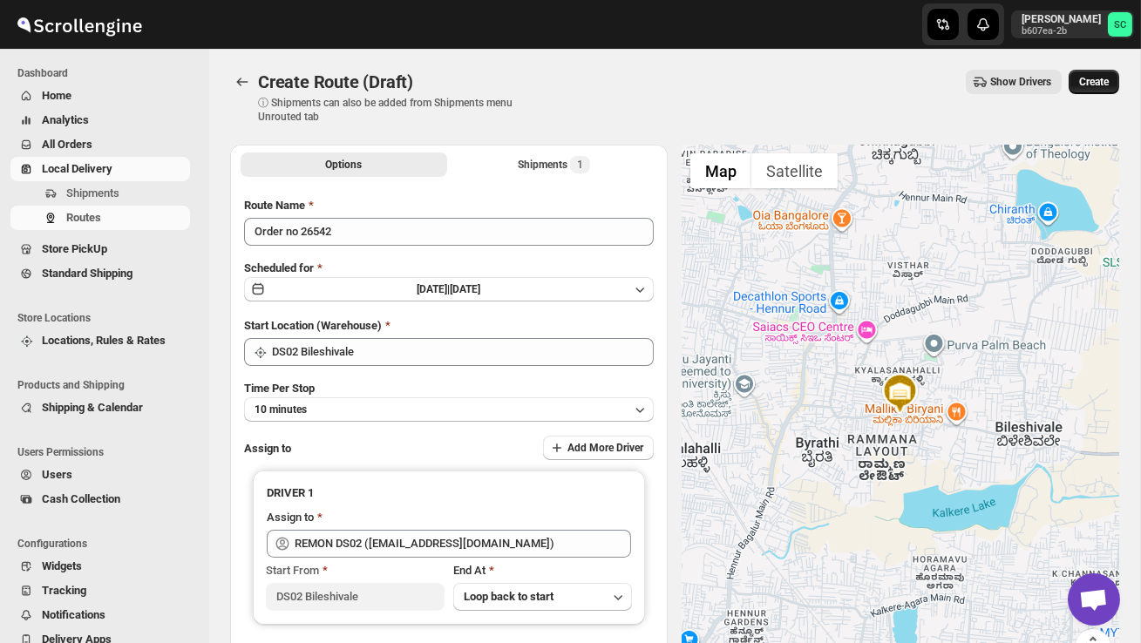
click at [1094, 79] on span "Create" at bounding box center [1094, 82] width 30 height 14
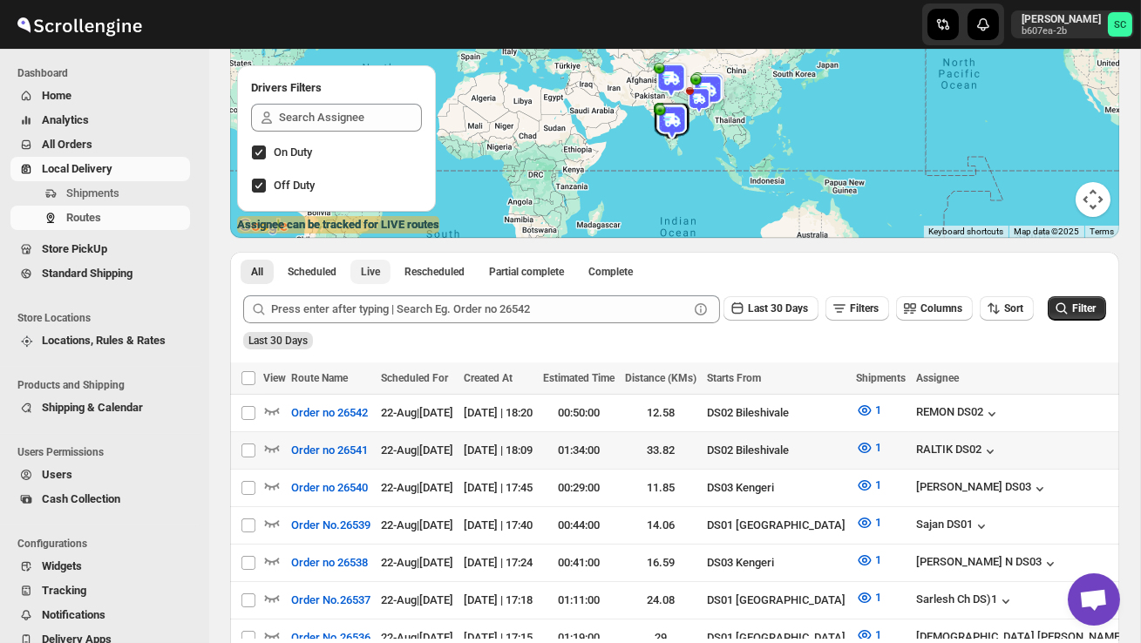
scroll to position [192, 0]
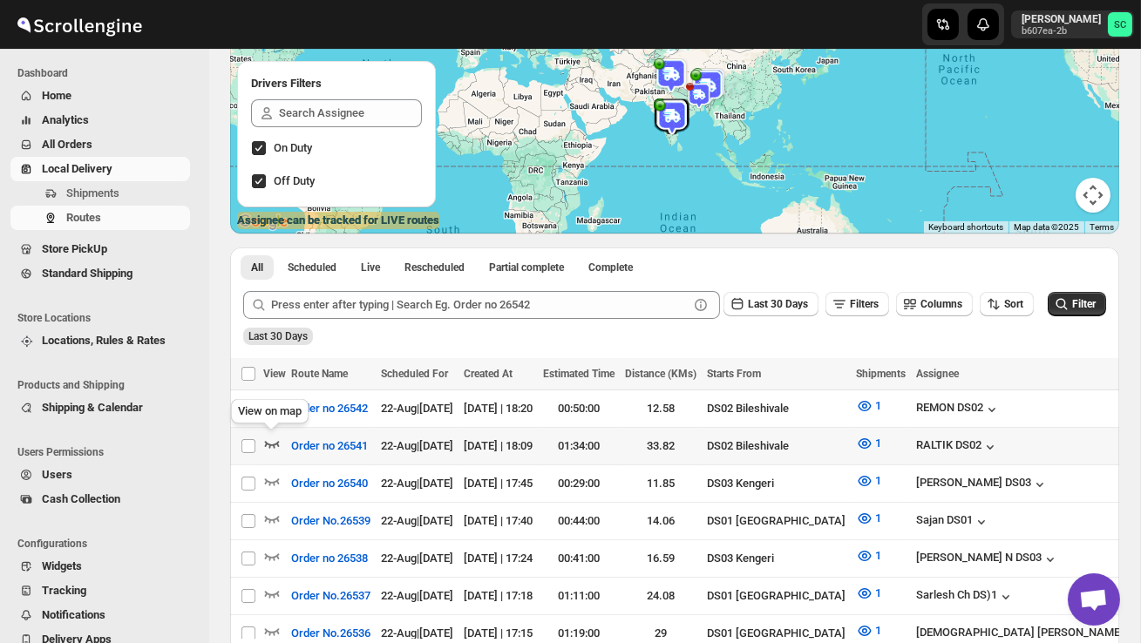
click at [271, 440] on icon "button" at bounding box center [271, 443] width 17 height 17
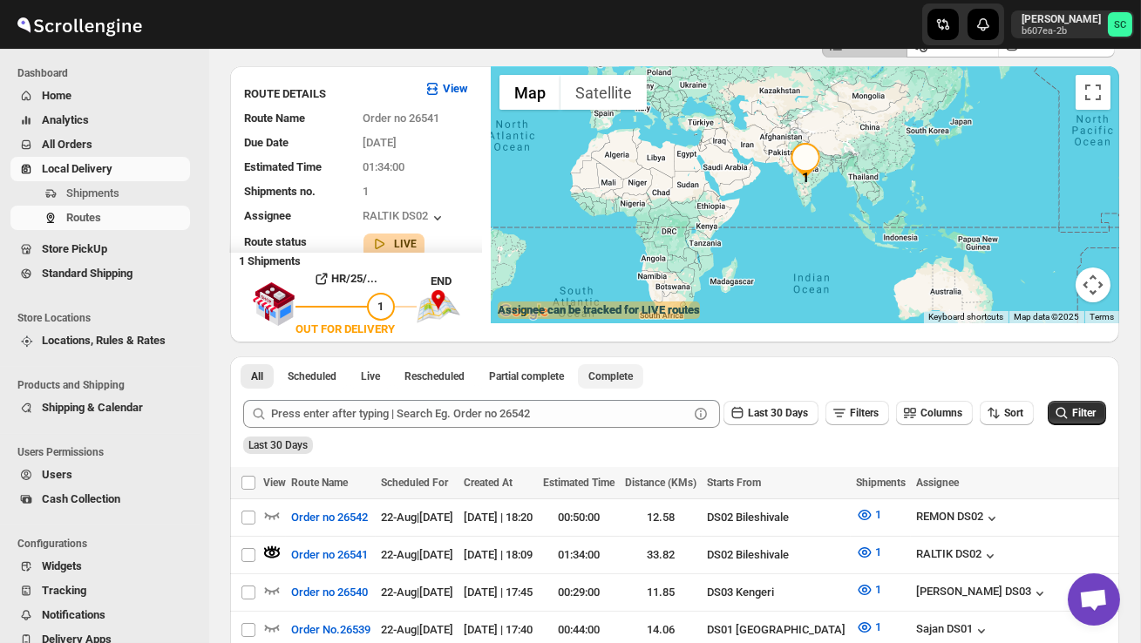
scroll to position [0, 0]
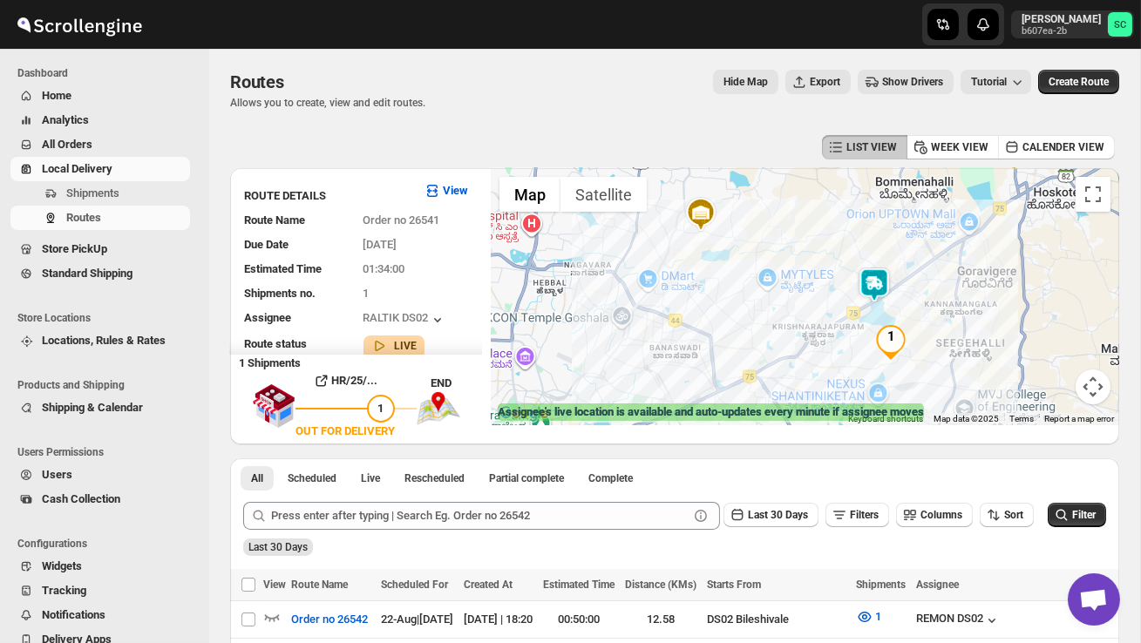
click at [878, 276] on img at bounding box center [874, 285] width 35 height 35
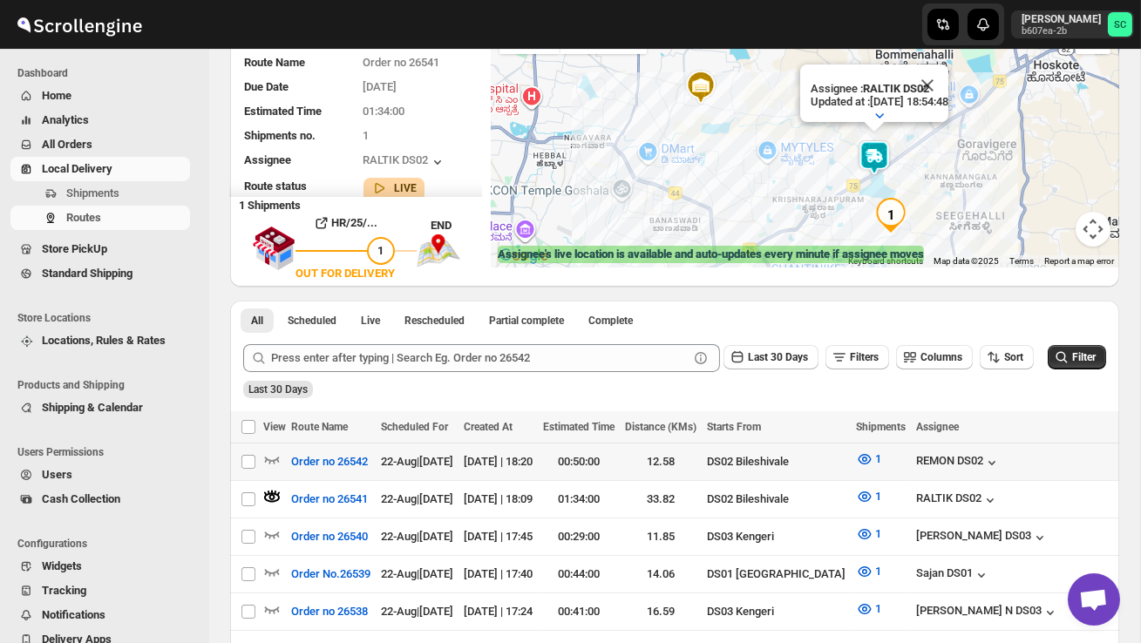
scroll to position [182, 0]
